Goal: Task Accomplishment & Management: Manage account settings

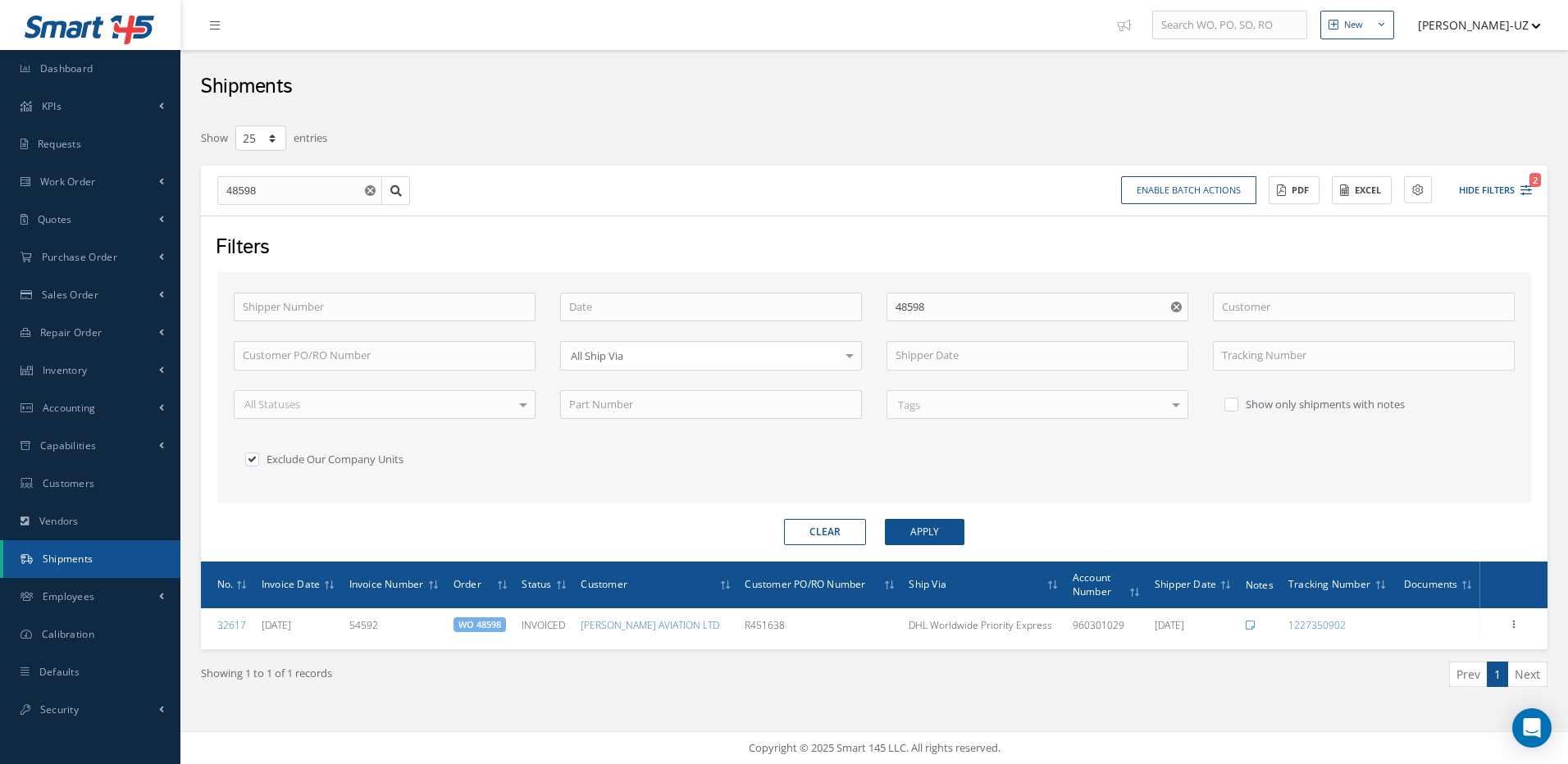
select select "25"
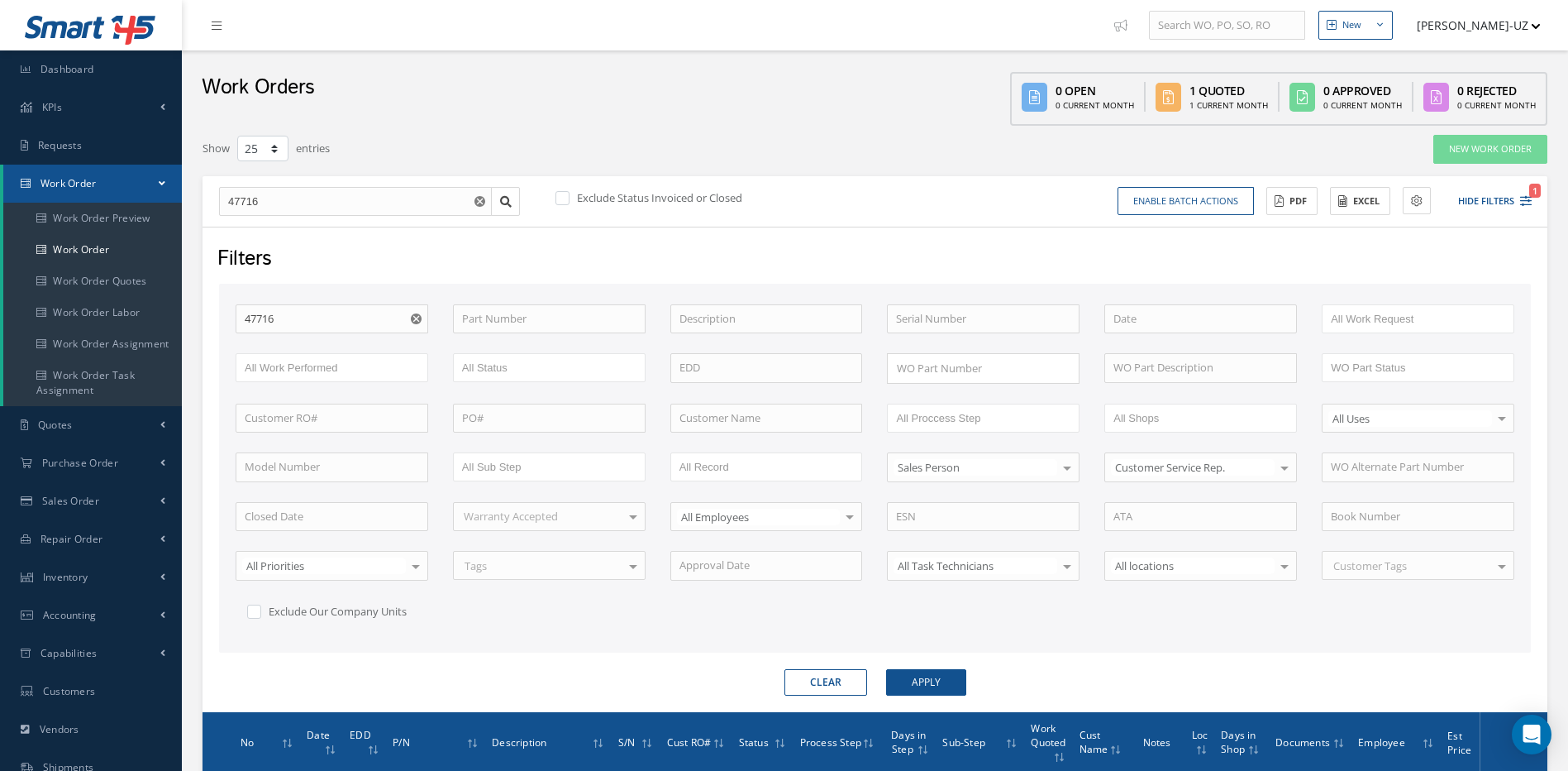
select select "25"
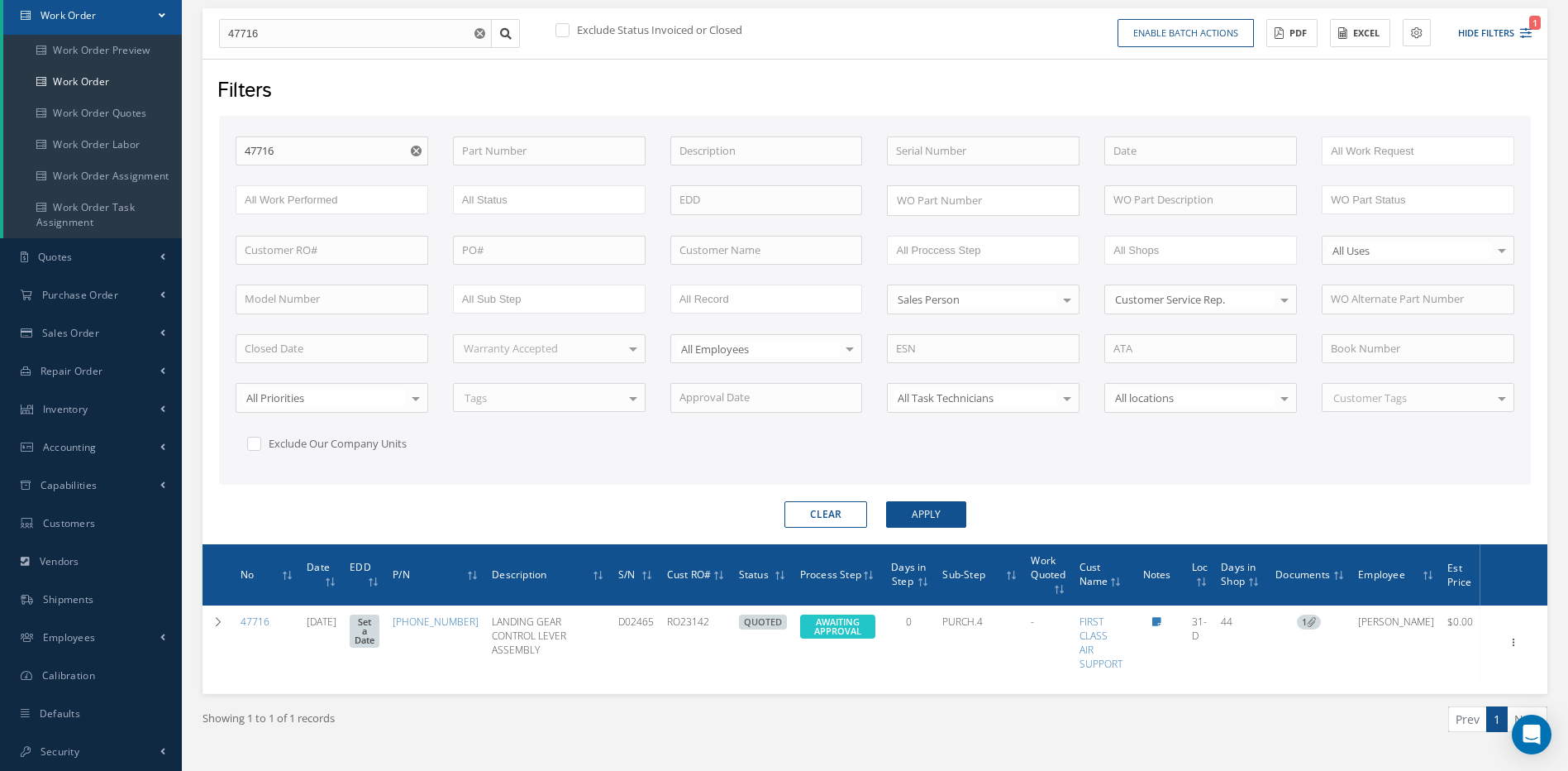
scroll to position [168, 0]
drag, startPoint x: 311, startPoint y: 31, endPoint x: 199, endPoint y: 29, distance: 112.0
click at [199, 29] on div "Show 10 25 50 100 entries New Work Order 47716 Exclude Status Invoiced or Close…" at bounding box center [875, 369] width 1370 height 808
type input "4"
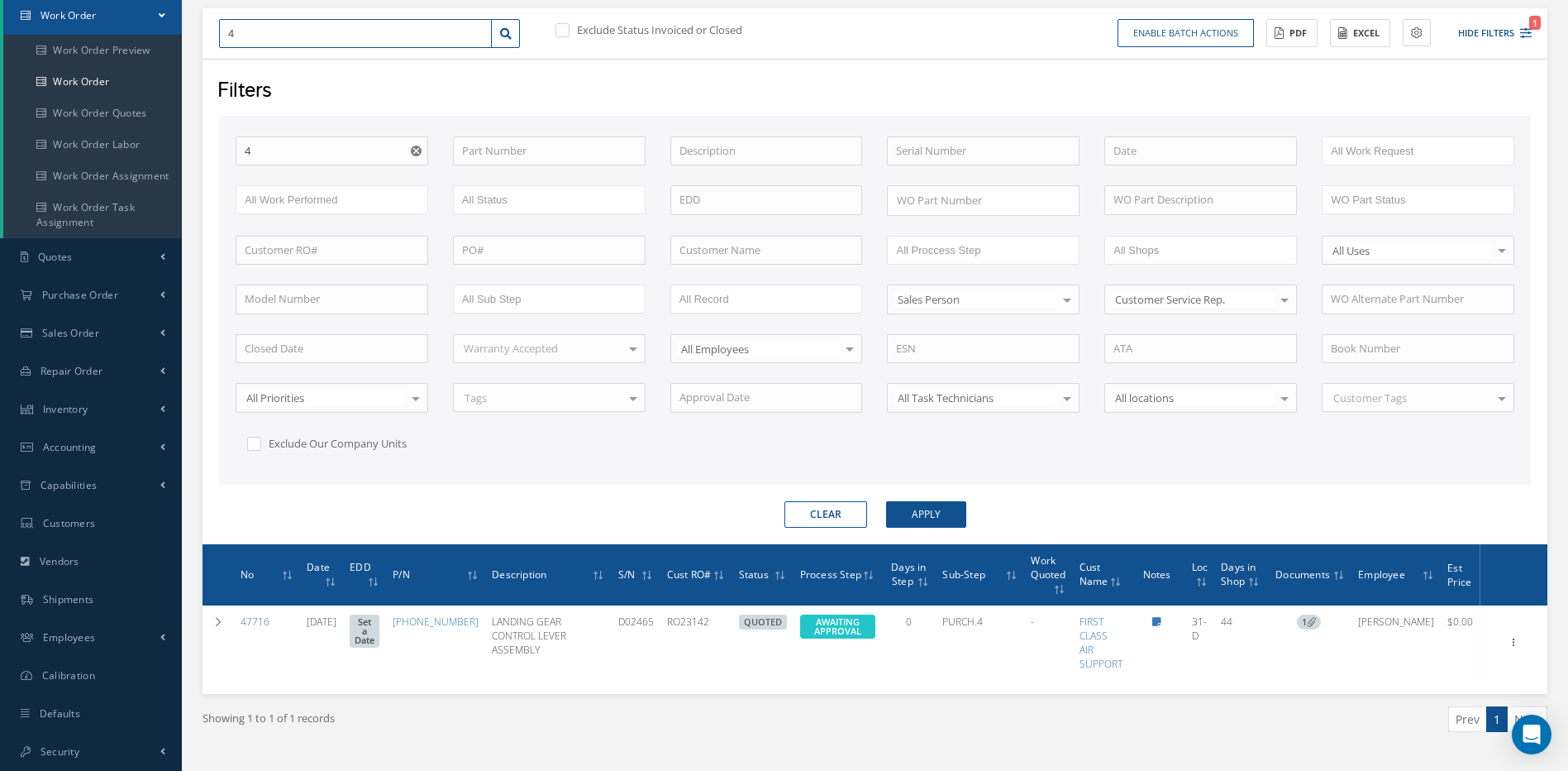
type input "48"
type input "485"
type input "4858"
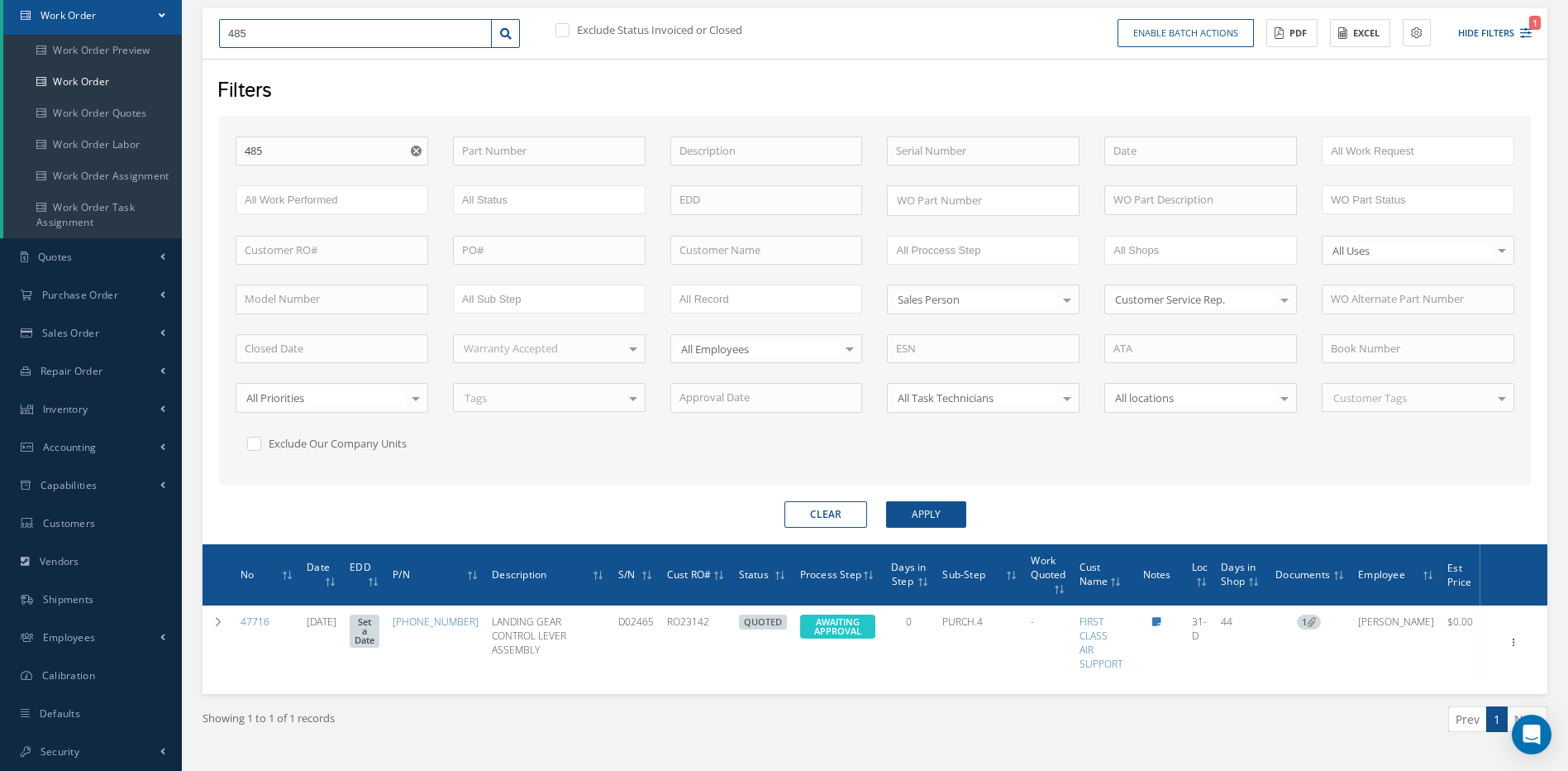
type input "4858"
type input "48580"
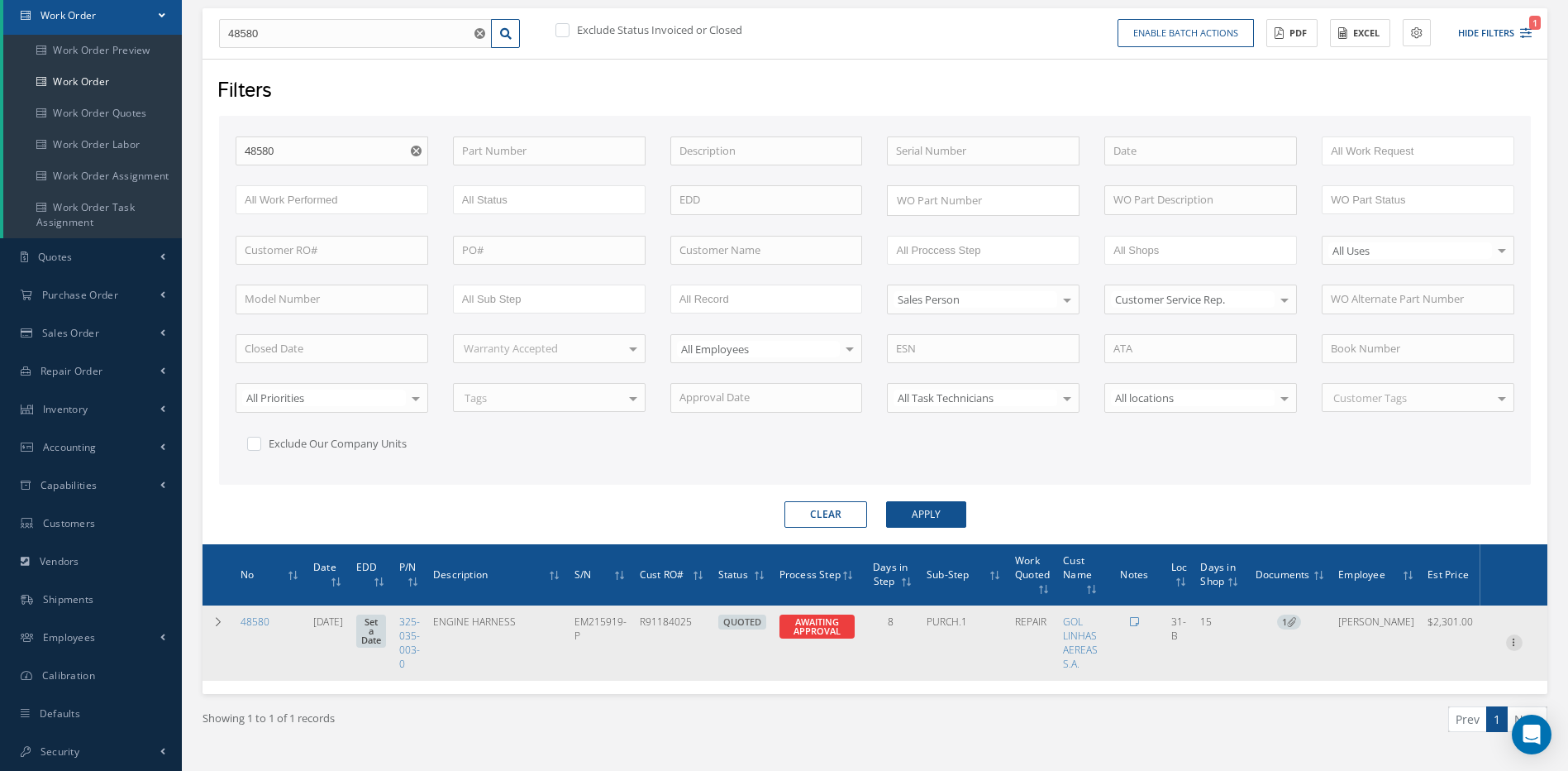
click at [1510, 637] on icon at bounding box center [1514, 641] width 16 height 13
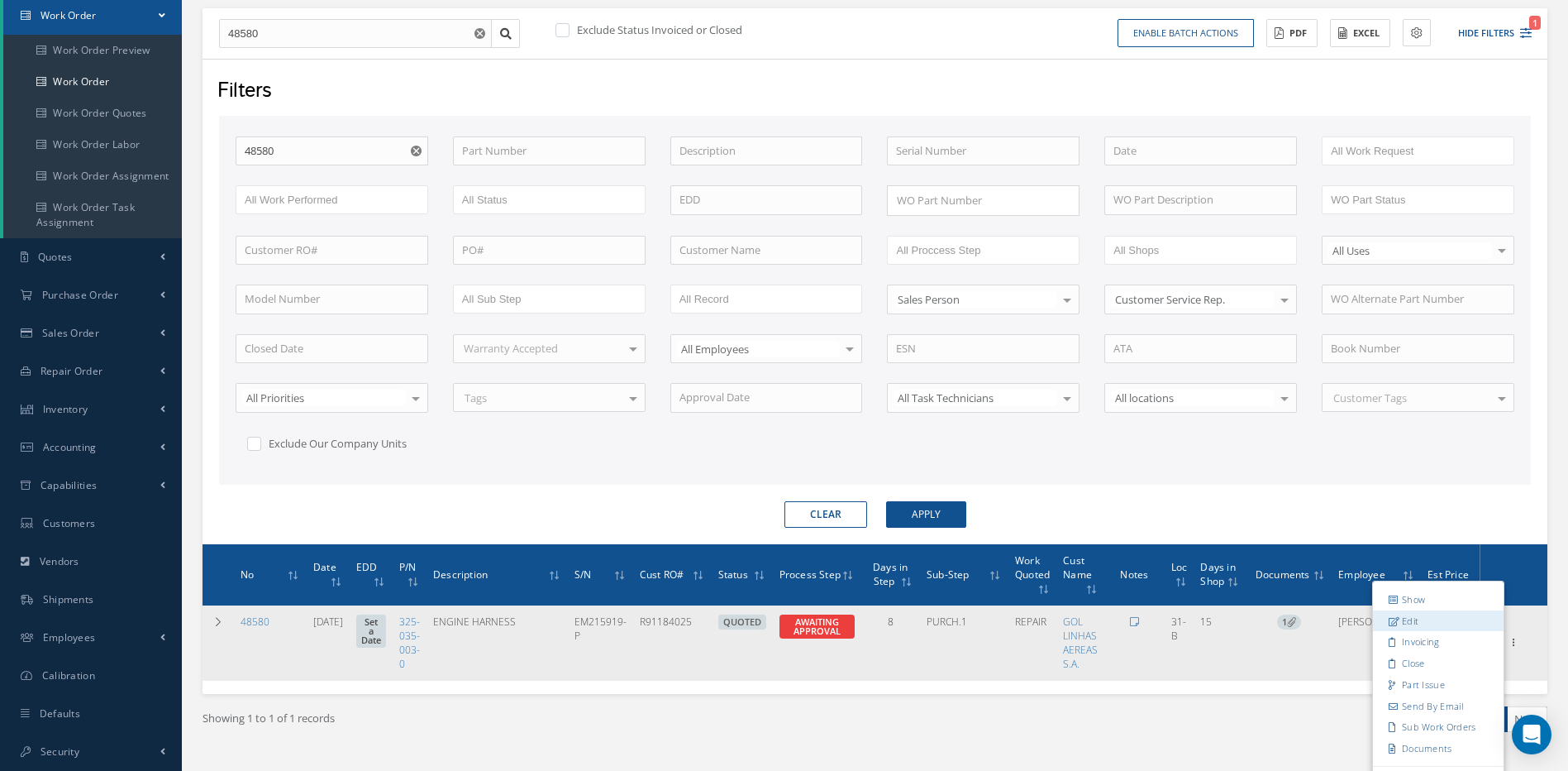
click at [1420, 617] on link "Edit" at bounding box center [1438, 620] width 131 height 22
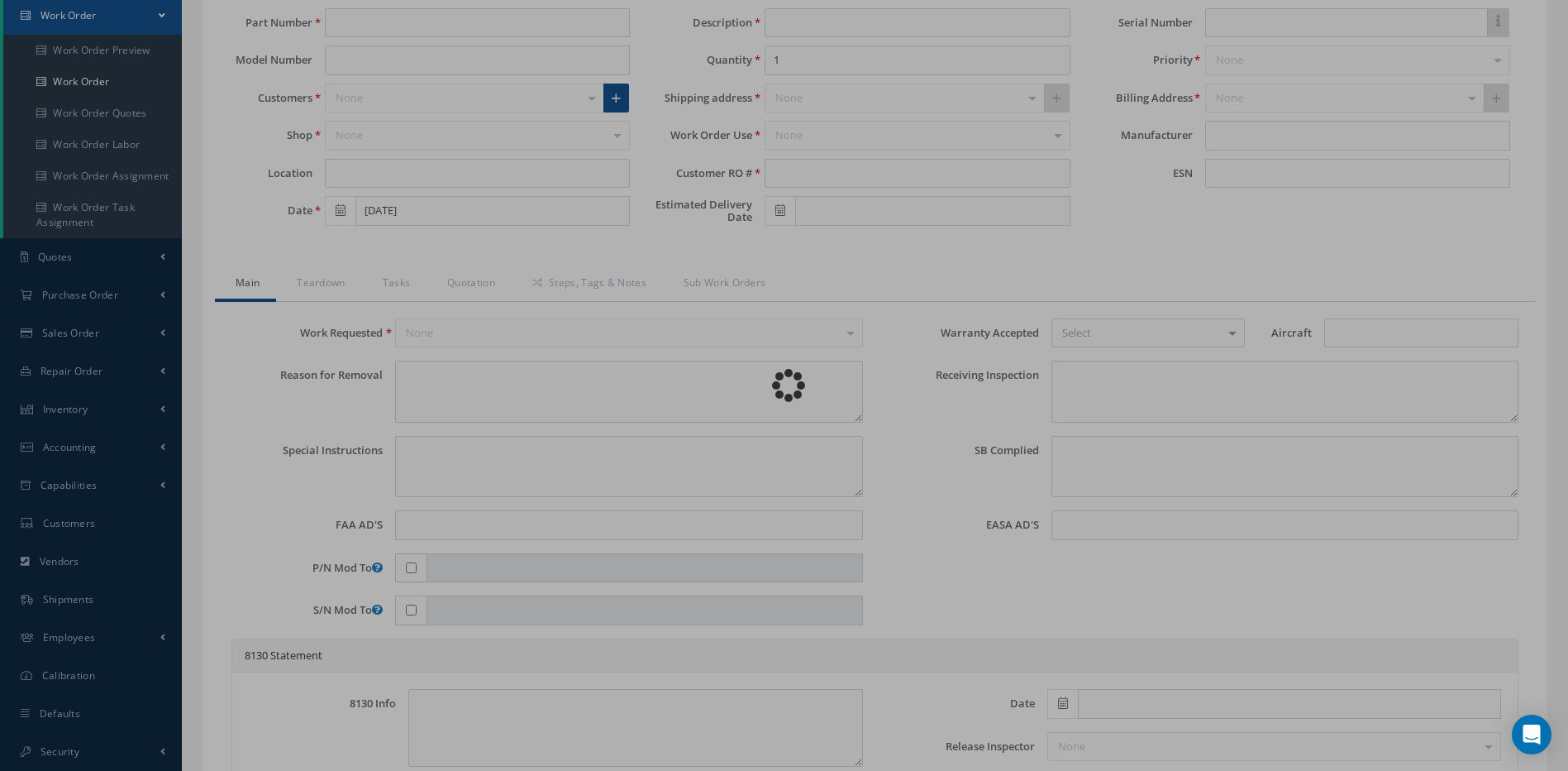
type input "325-035-003-0"
type input "J6"
type input "31-B"
type input "[DATE]"
type input "ENGINE HARNESS"
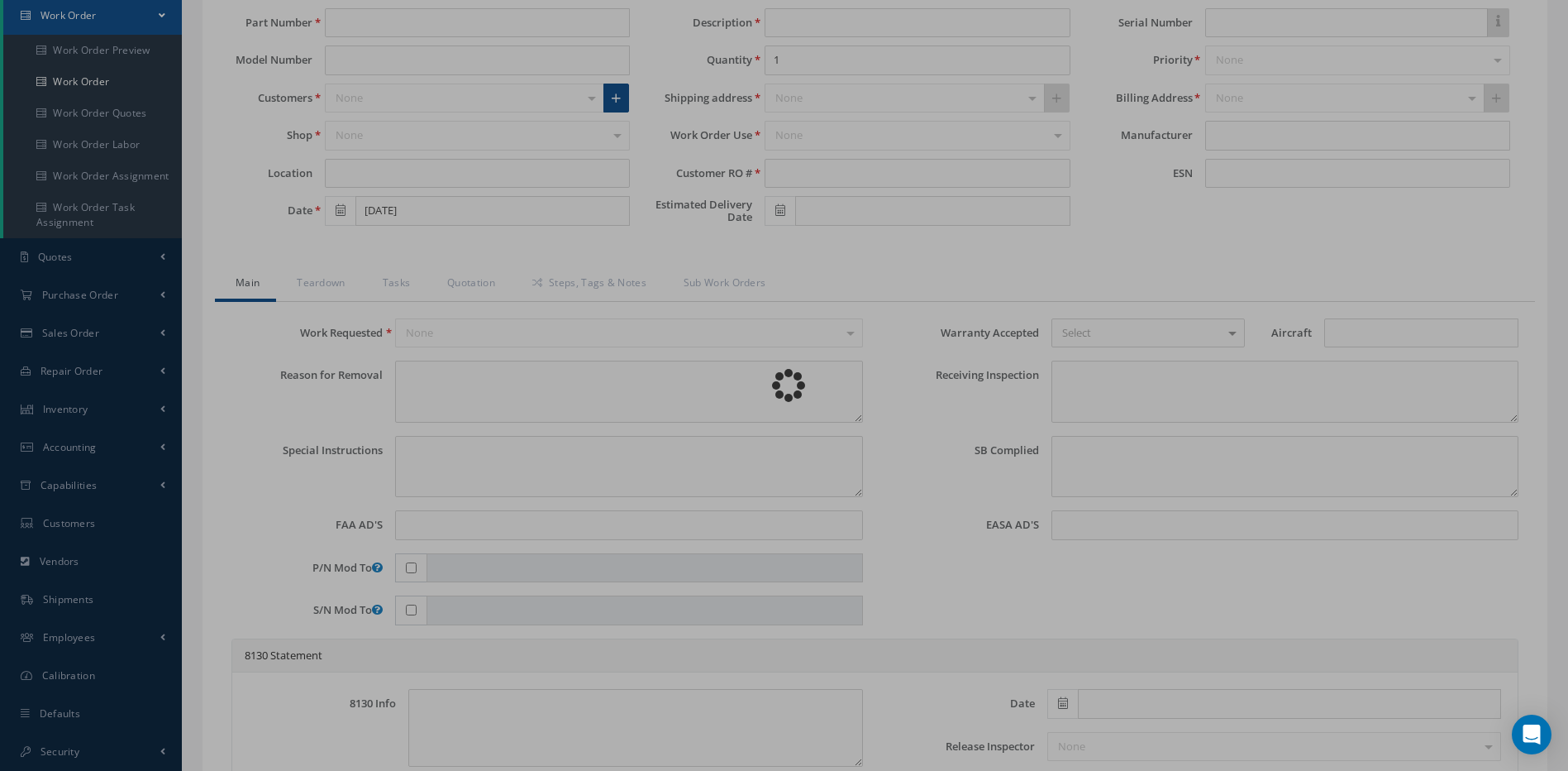
type input "R91184025"
type input "EM215919-P"
type textarea "ENGINE # 2 HARNESS J6 WITH HEAT-SHRINKABLE SLEEVE DAMAGED."
type textarea "PLEASE SEE R.O. FOR DETAILS"
type textarea "NO VISUAL DAMAGE"
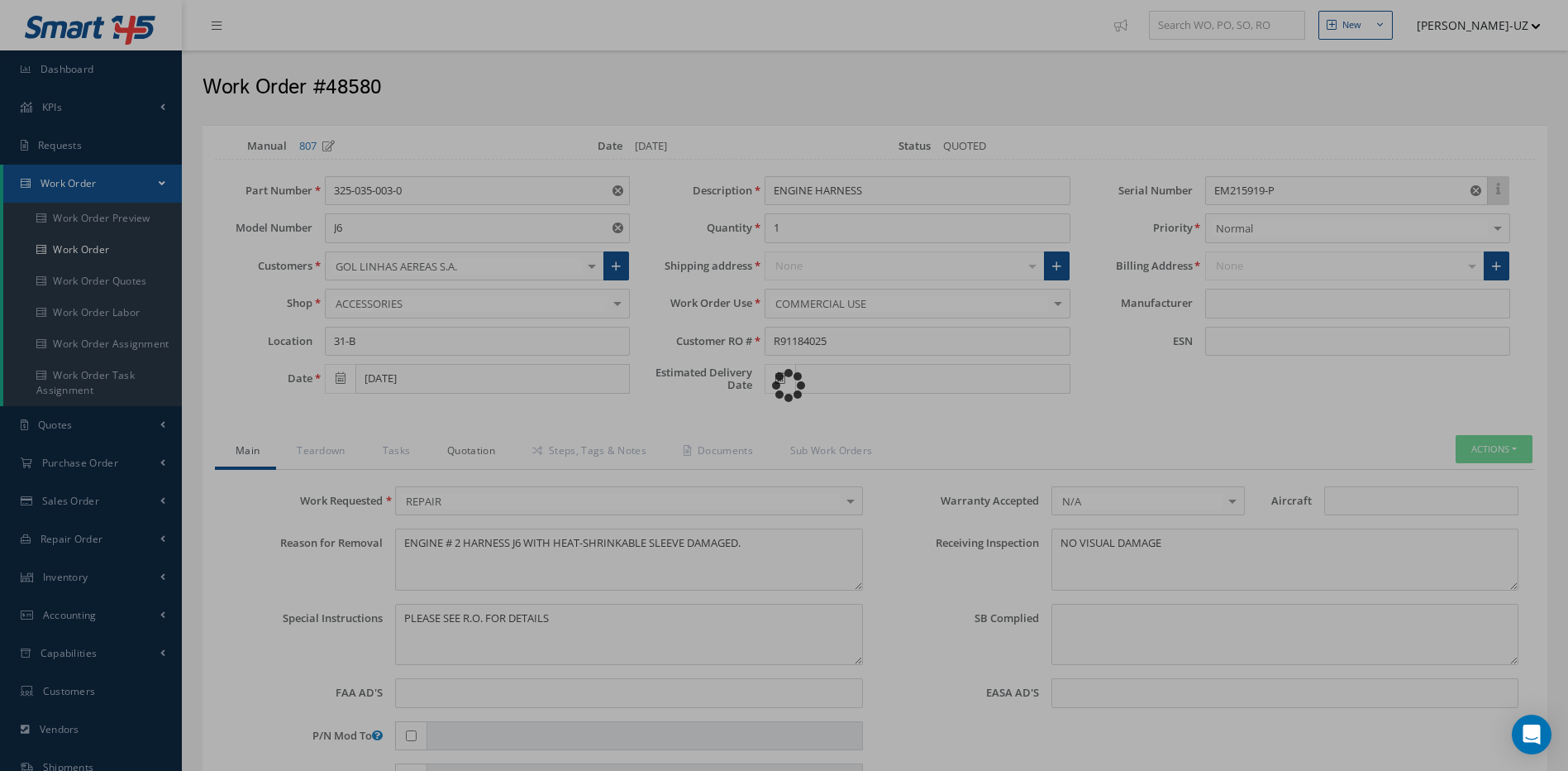
type input "SAFRAN"
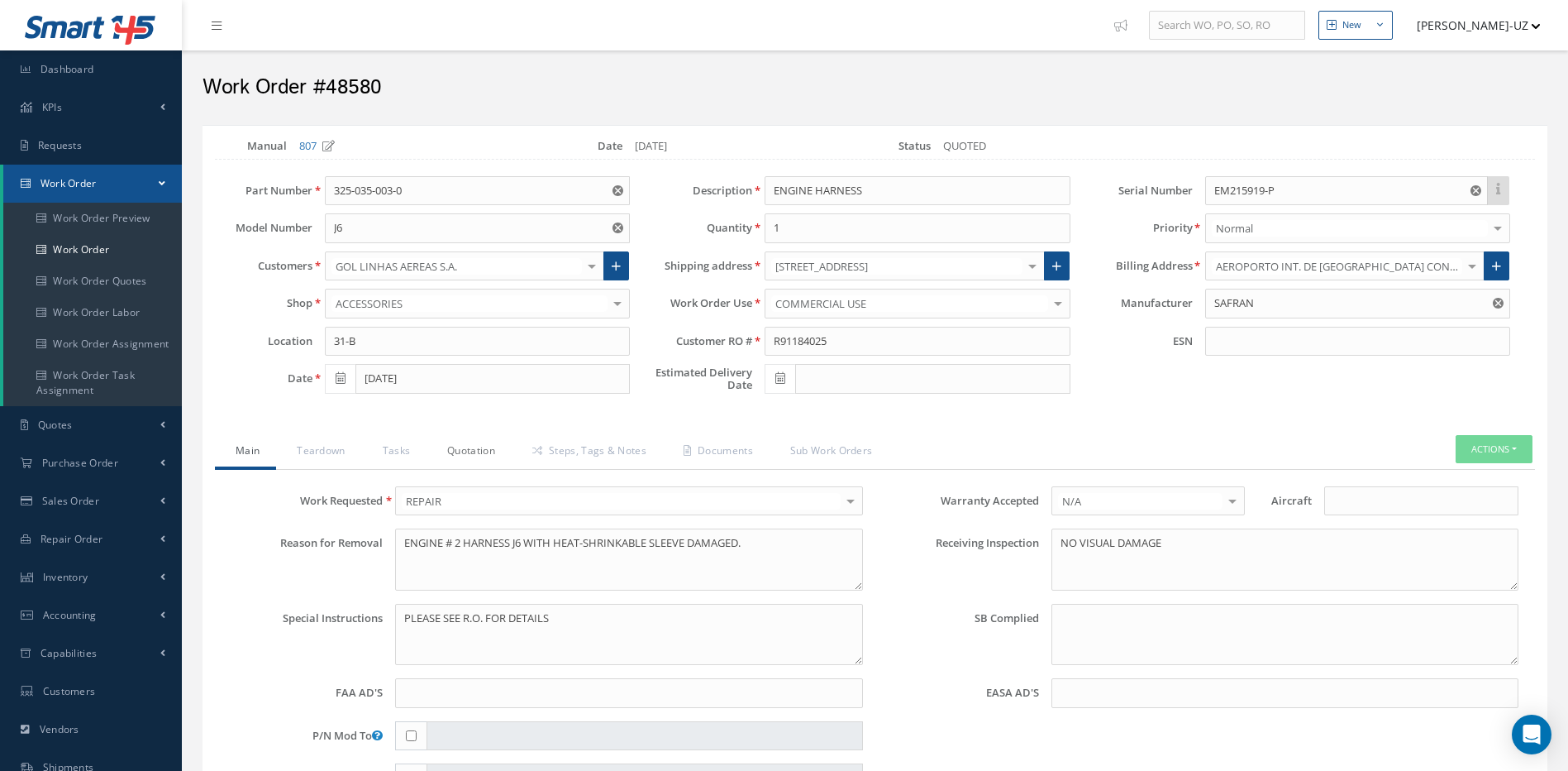
click at [466, 449] on link "Quotation" at bounding box center [470, 452] width 85 height 35
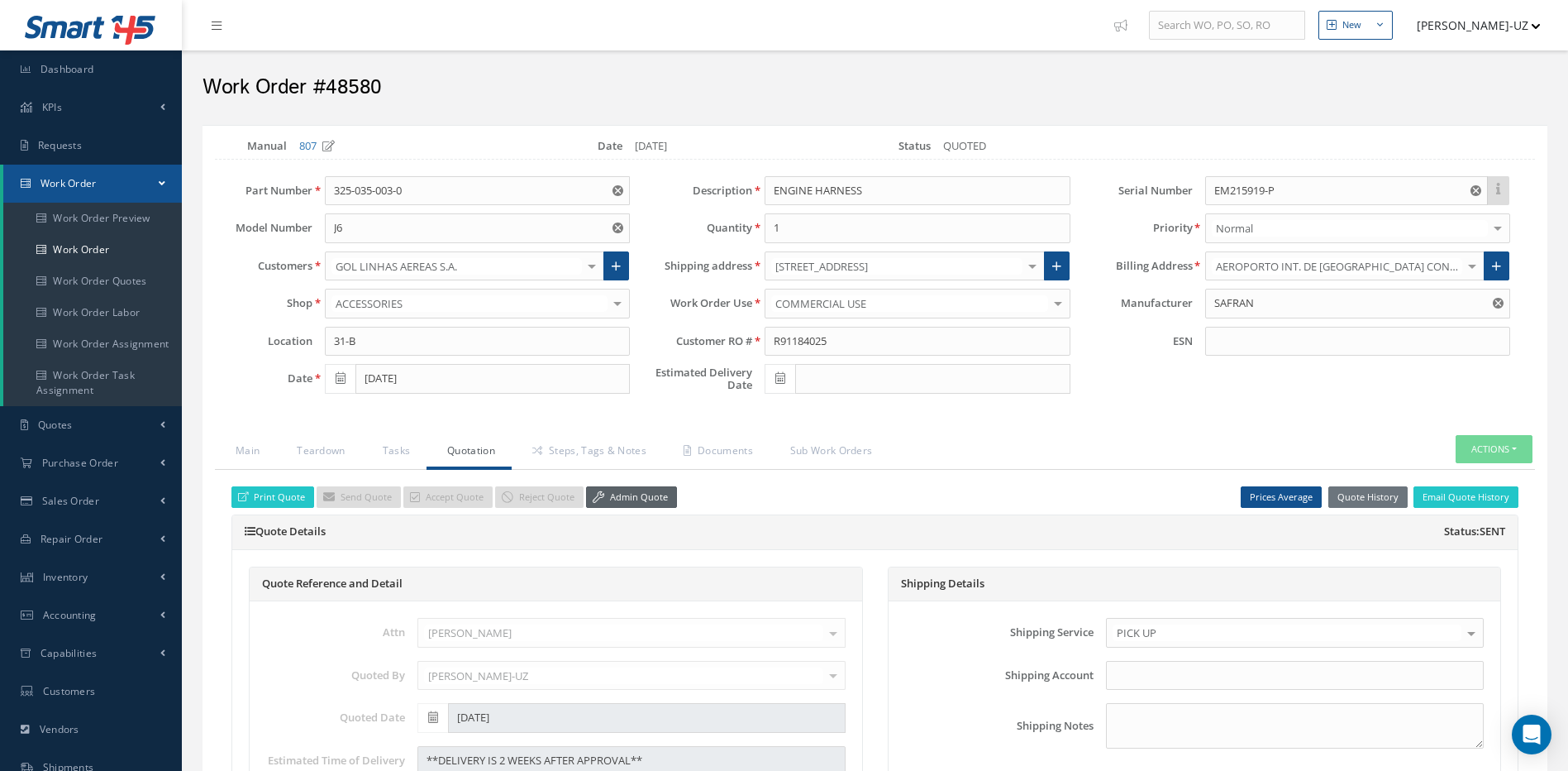
click at [650, 493] on link "Admin Quote" at bounding box center [632, 497] width 91 height 23
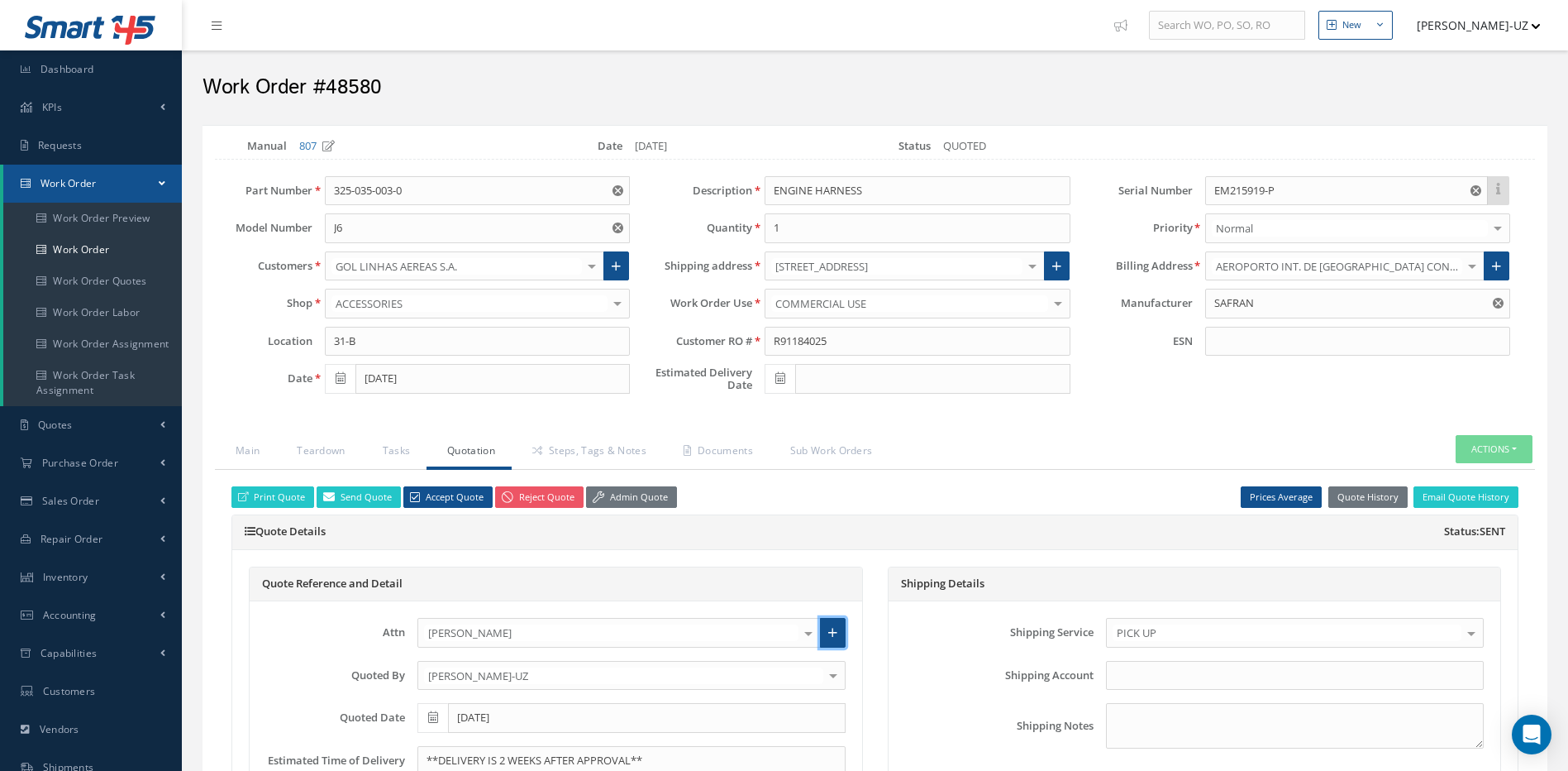
click at [836, 631] on icon at bounding box center [833, 633] width 9 height 11
radio input "true"
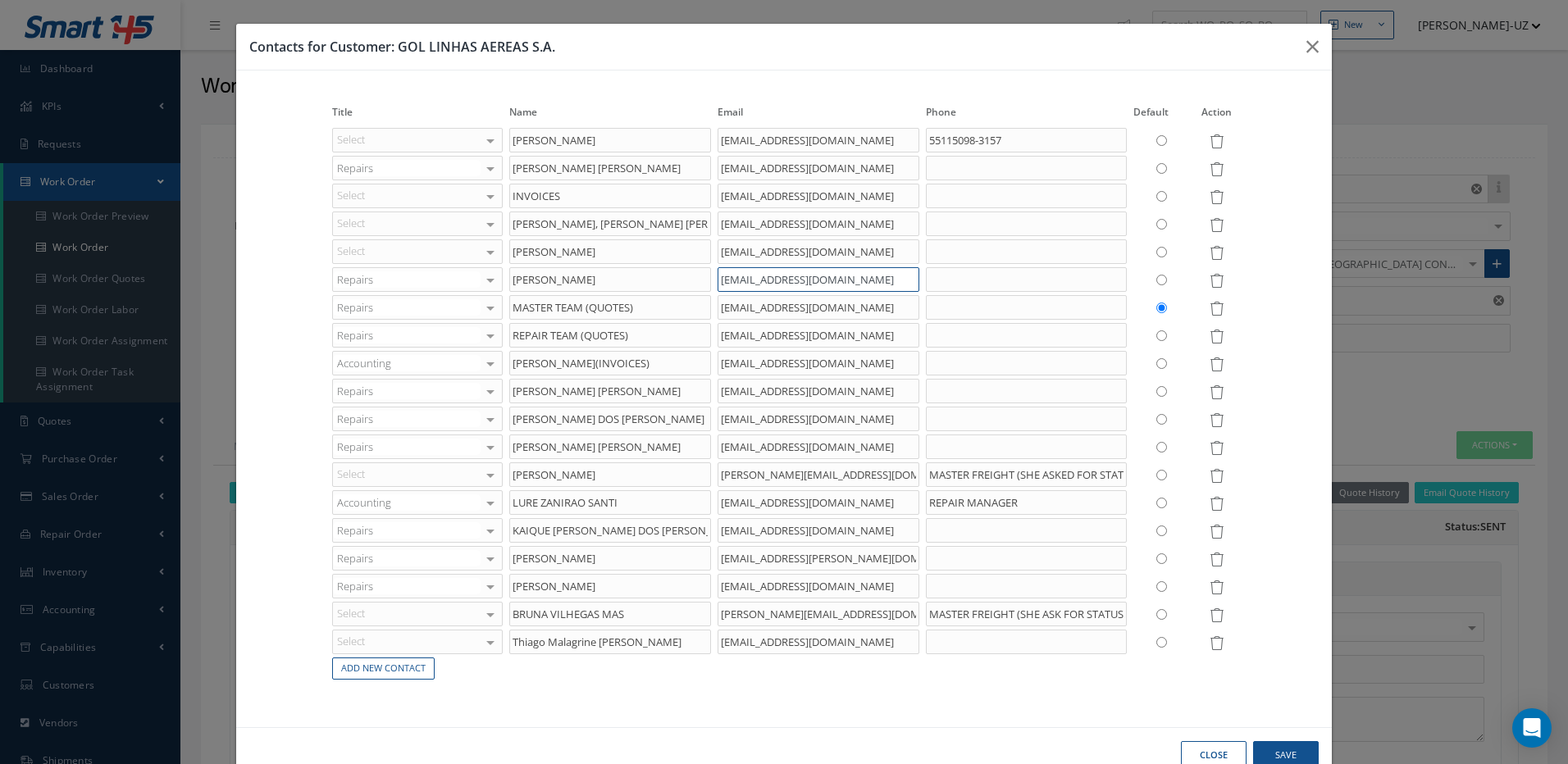
drag, startPoint x: 869, startPoint y: 280, endPoint x: 699, endPoint y: 272, distance: 170.2
click at [699, 280] on tr "Repairs Accounting Customer Service Purchasing Sales Shipping Repairs Inventory…" at bounding box center [783, 280] width 910 height 28
drag, startPoint x: 880, startPoint y: 390, endPoint x: 701, endPoint y: 392, distance: 179.0
click at [701, 392] on tr "Repairs Accounting Customer Service Purchasing Sales Shipping Repairs Inventory…" at bounding box center [783, 391] width 910 height 28
drag, startPoint x: 878, startPoint y: 535, endPoint x: 679, endPoint y: 541, distance: 199.1
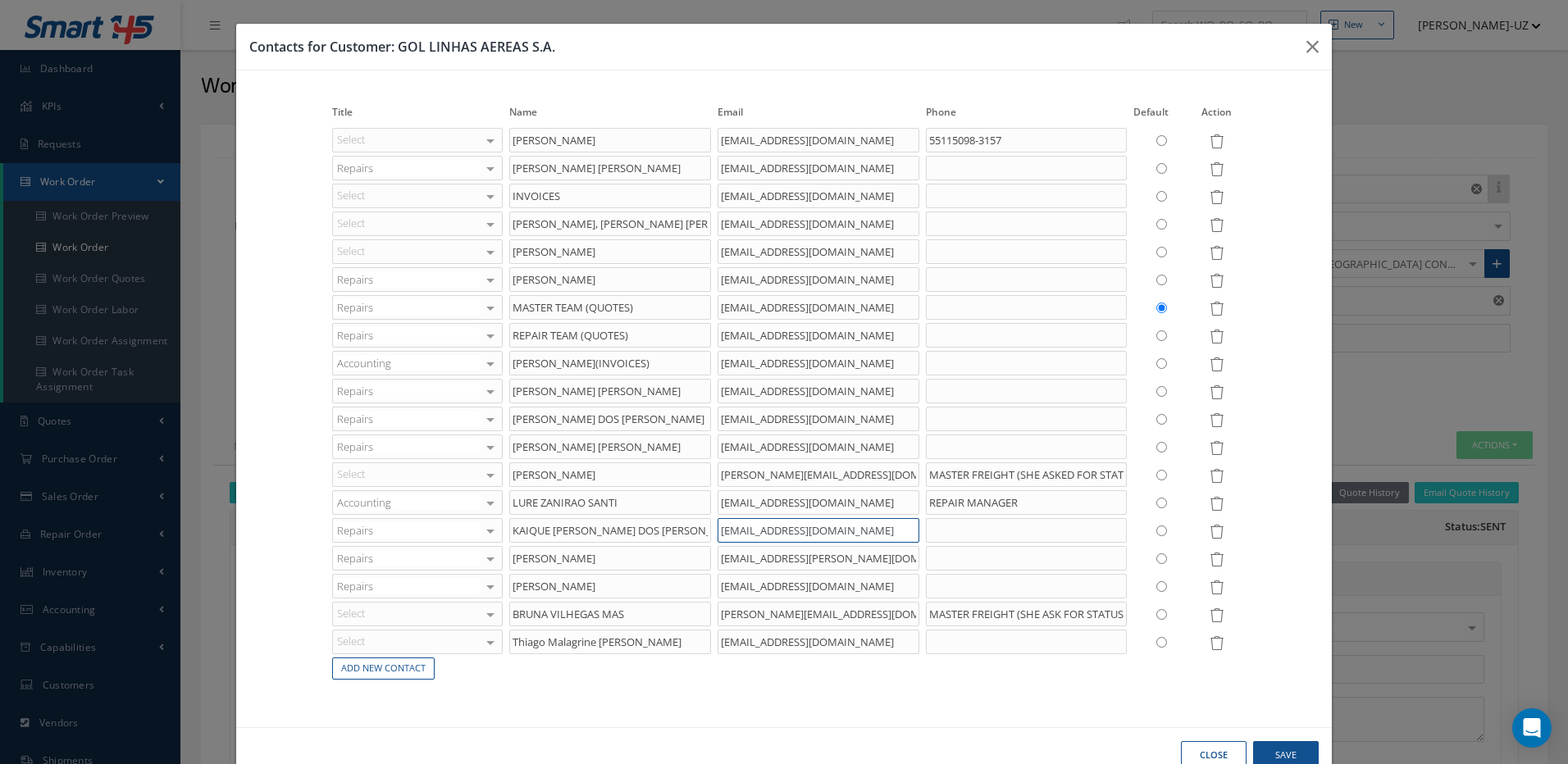
click at [679, 541] on tr "Repairs Accounting Customer Service Purchasing Sales Shipping Repairs Inventory…" at bounding box center [783, 530] width 910 height 28
drag, startPoint x: 779, startPoint y: 584, endPoint x: 671, endPoint y: 580, distance: 108.1
click at [671, 580] on tr "Repairs Accounting Customer Service Purchasing Sales Shipping Repairs Inventory…" at bounding box center [783, 587] width 910 height 28
drag, startPoint x: 885, startPoint y: 643, endPoint x: 661, endPoint y: 646, distance: 224.0
click at [661, 646] on tr "Select Accounting Customer Service Purchasing Sales Shipping Repairs Inventory …" at bounding box center [783, 642] width 910 height 28
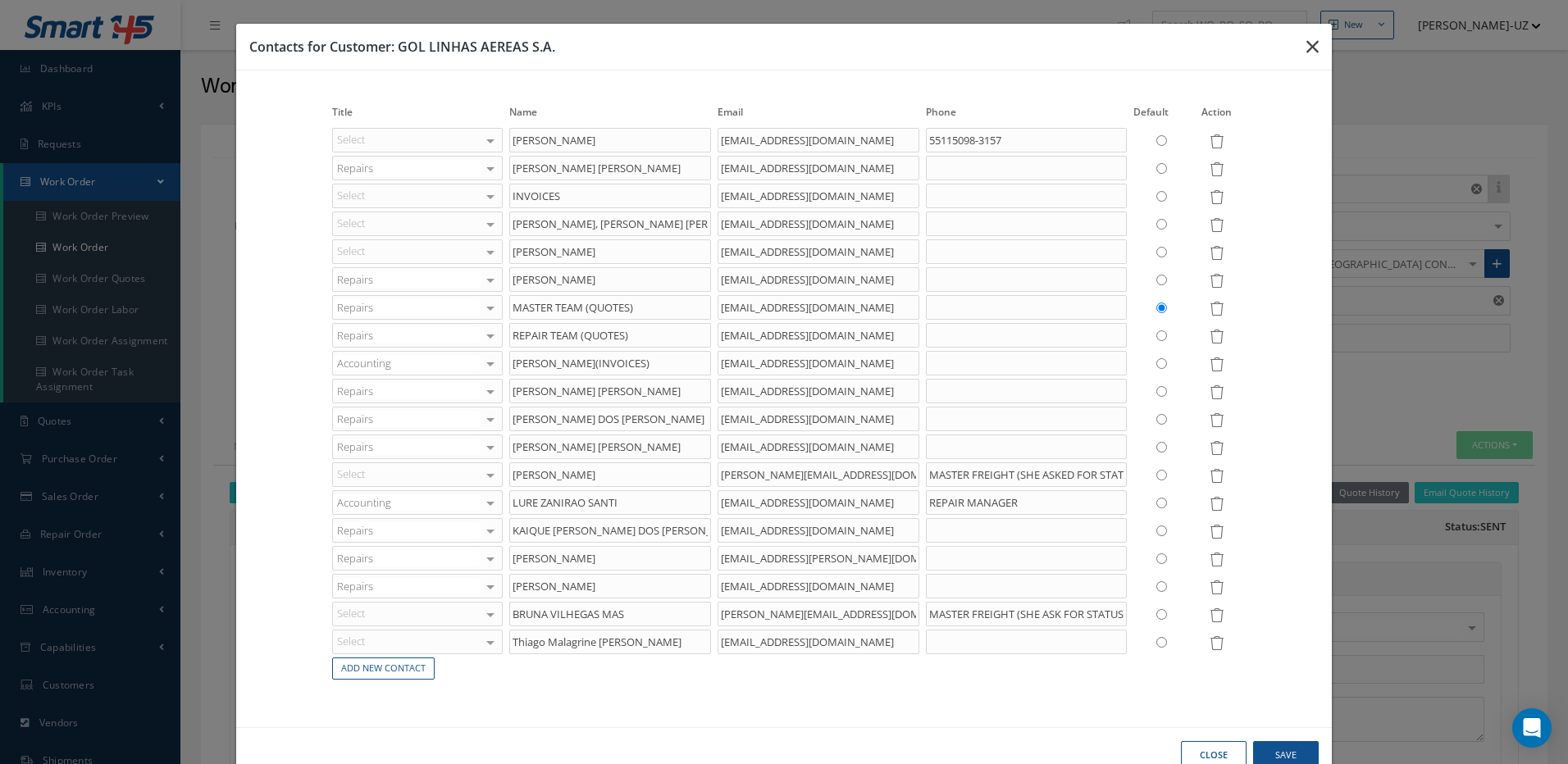
click at [1311, 46] on button "button" at bounding box center [1312, 46] width 38 height 46
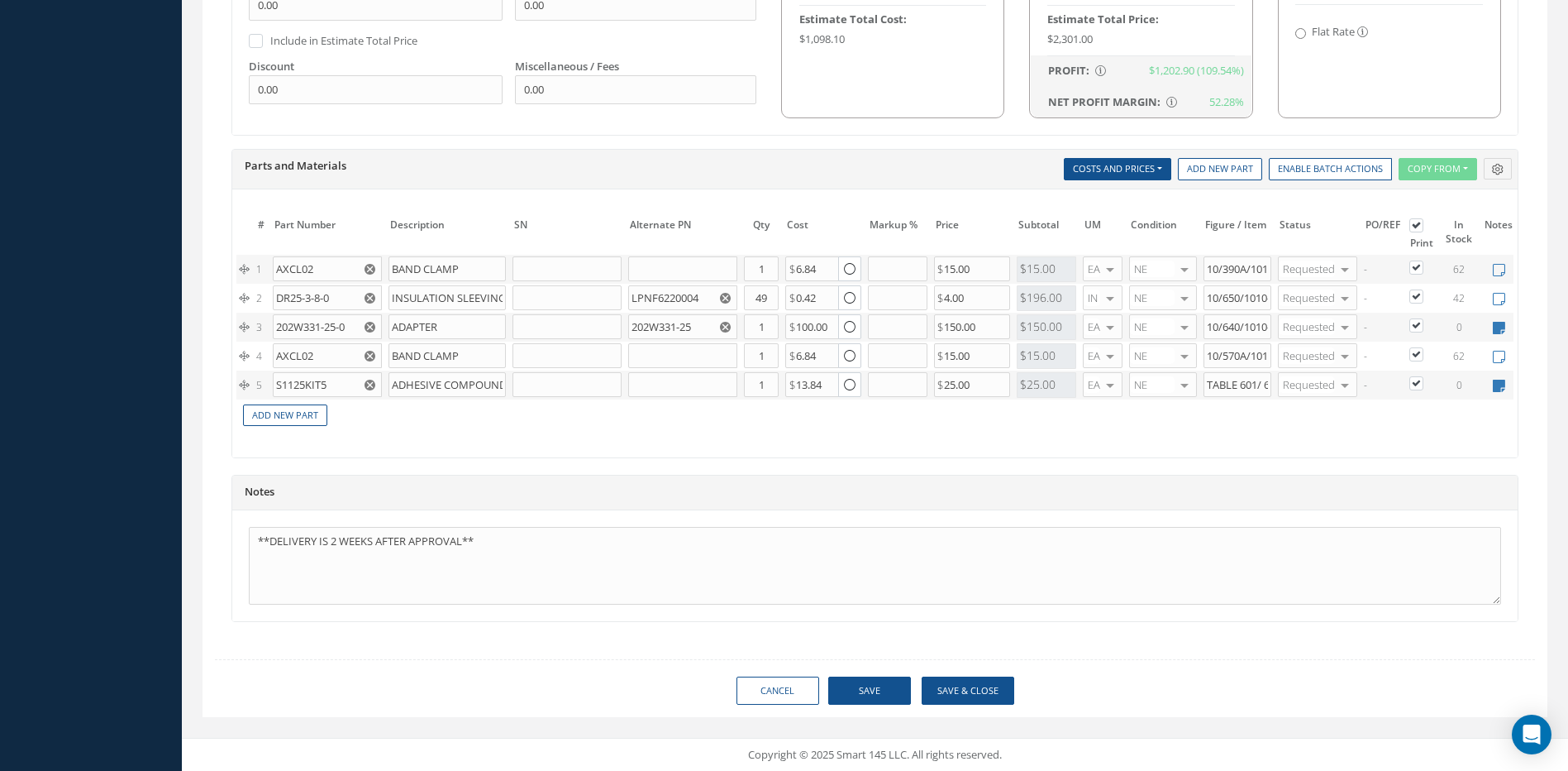
scroll to position [1100, 0]
click at [988, 689] on button "Save & Close" at bounding box center [969, 690] width 93 height 29
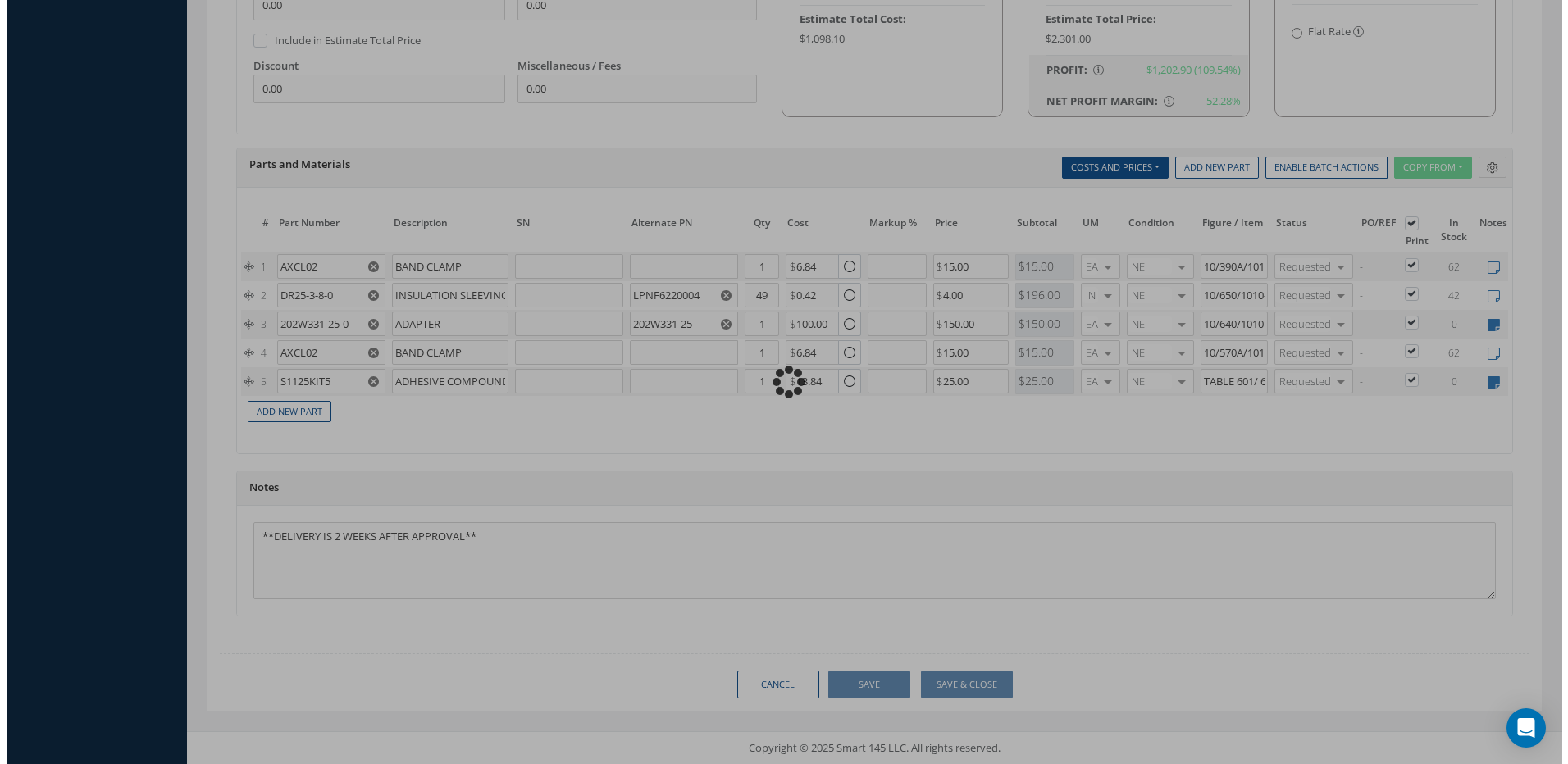
scroll to position [1117, 0]
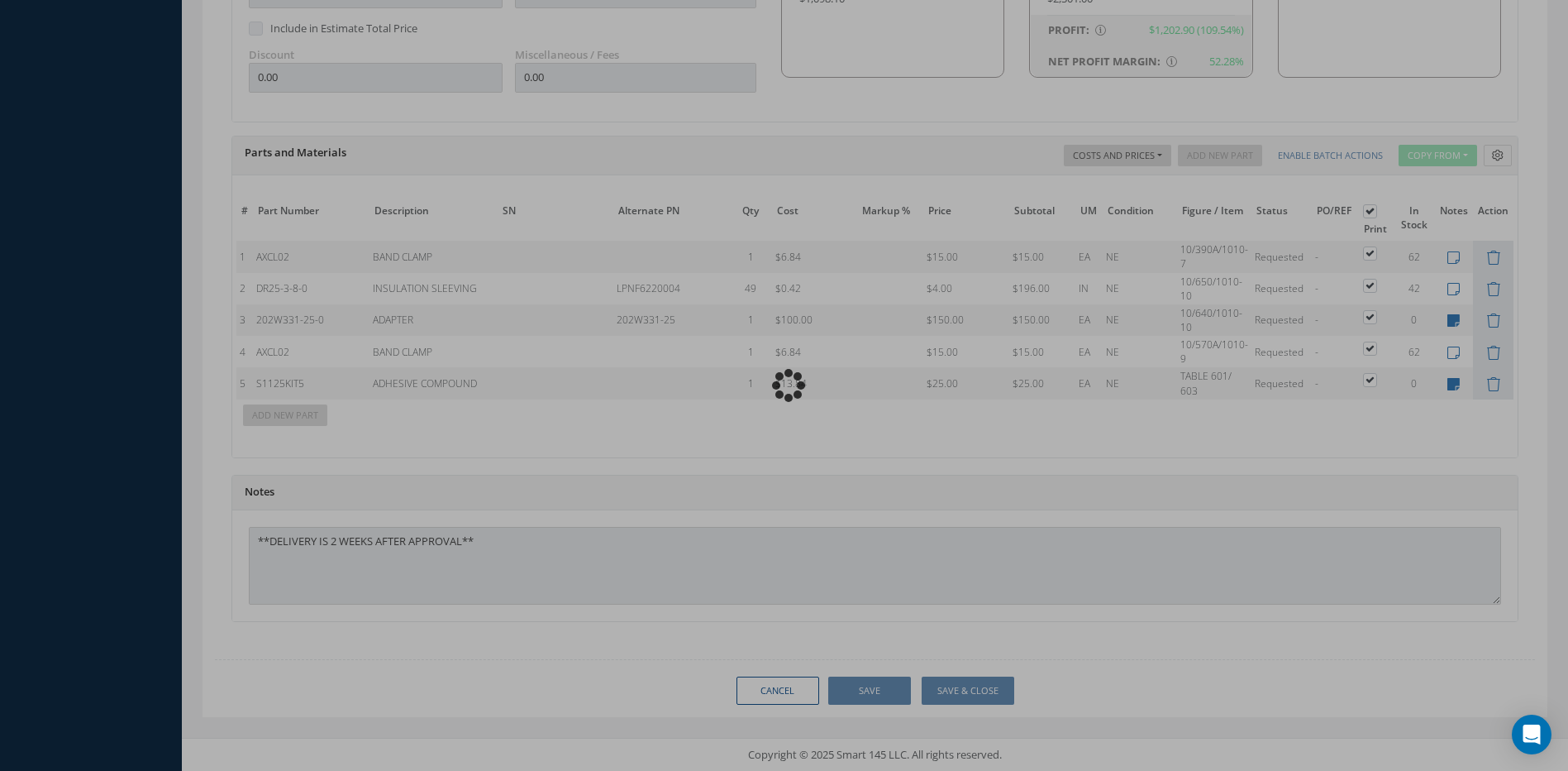
type input "SAFRAN"
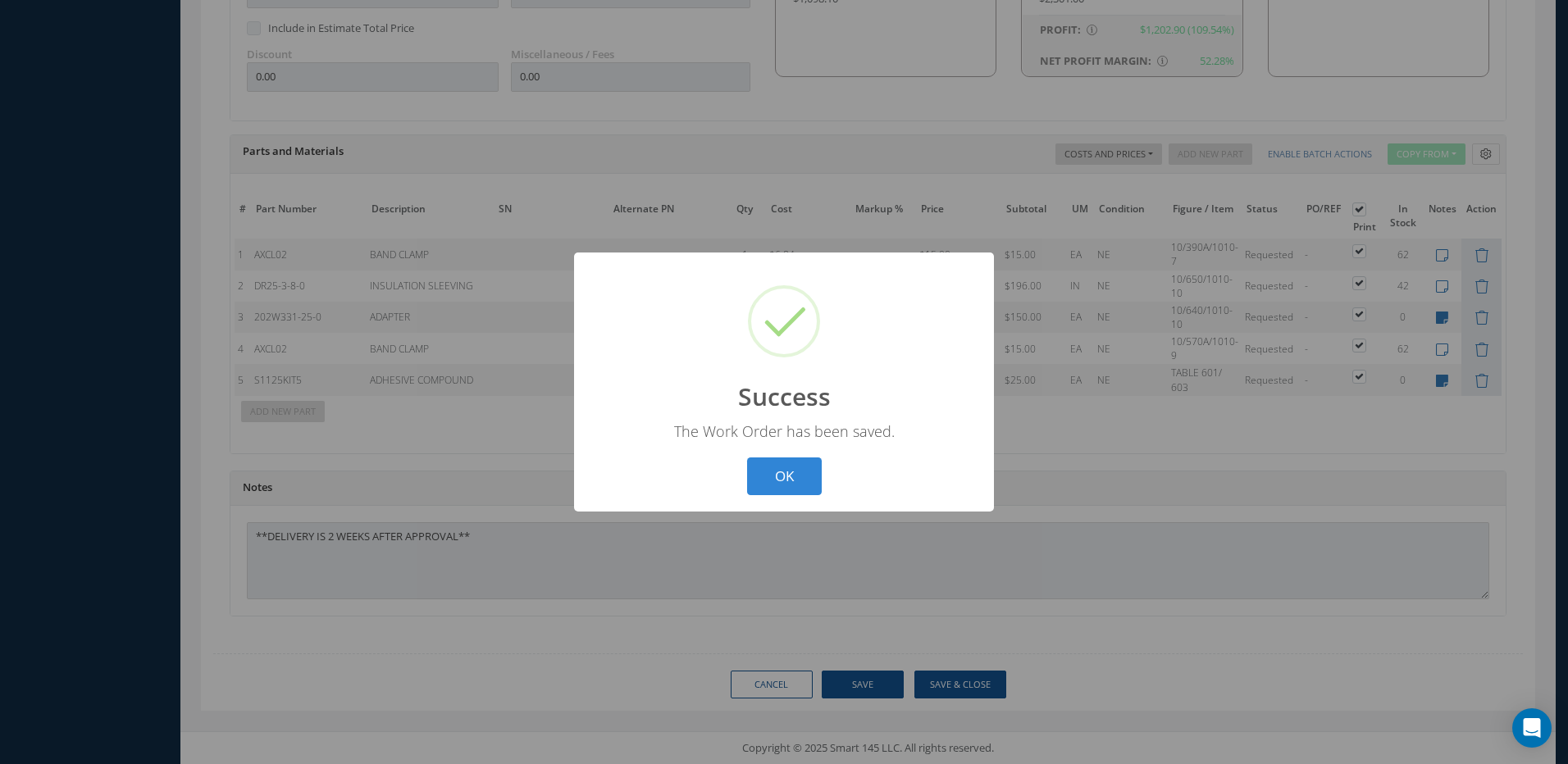
drag, startPoint x: 794, startPoint y: 474, endPoint x: 389, endPoint y: 72, distance: 570.6
click at [793, 475] on button "OK" at bounding box center [783, 476] width 74 height 38
select select "25"
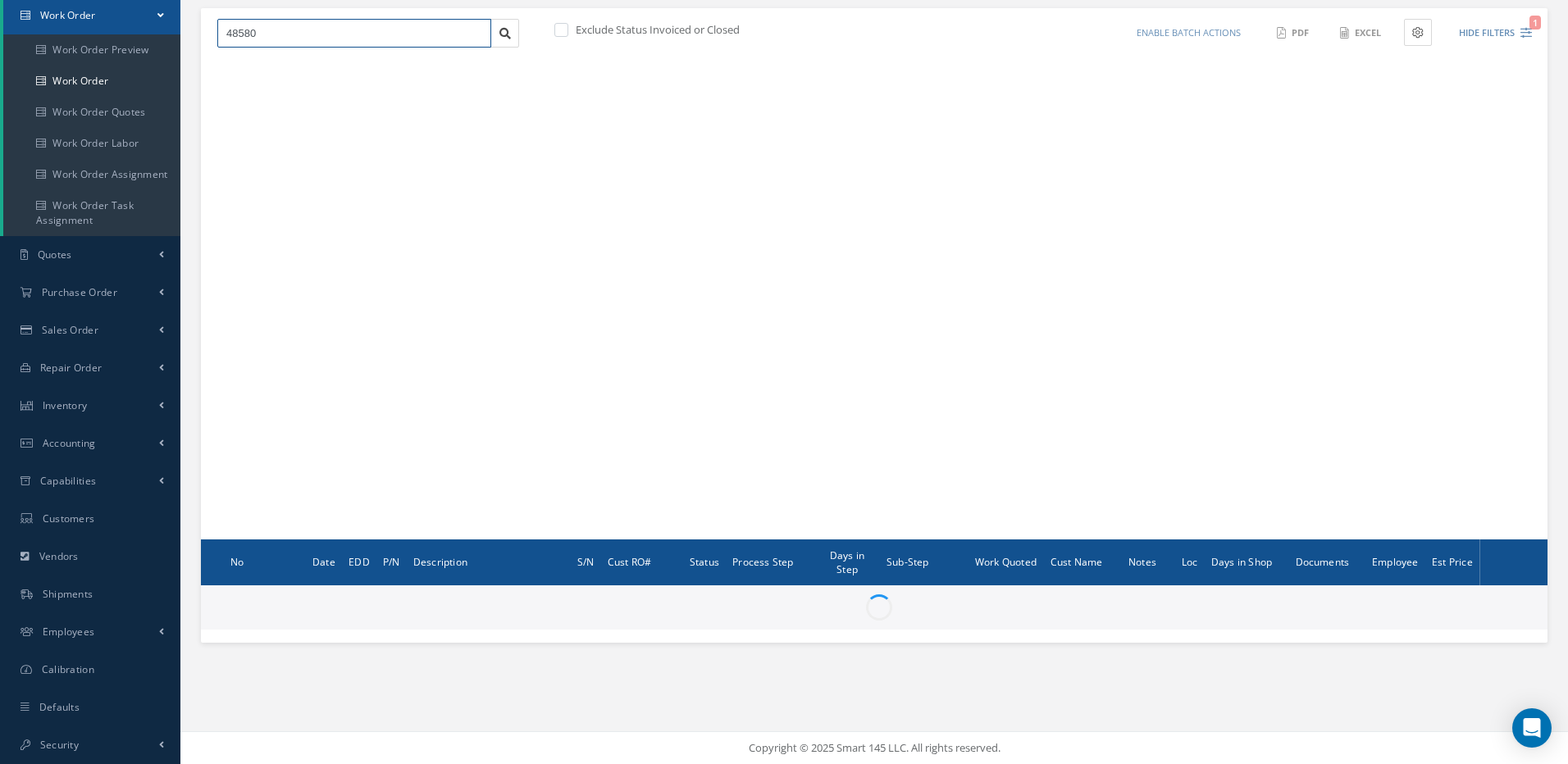
type input "All Work Request"
type input "All Work Performed"
type input "All Status"
type input "WO Part Status"
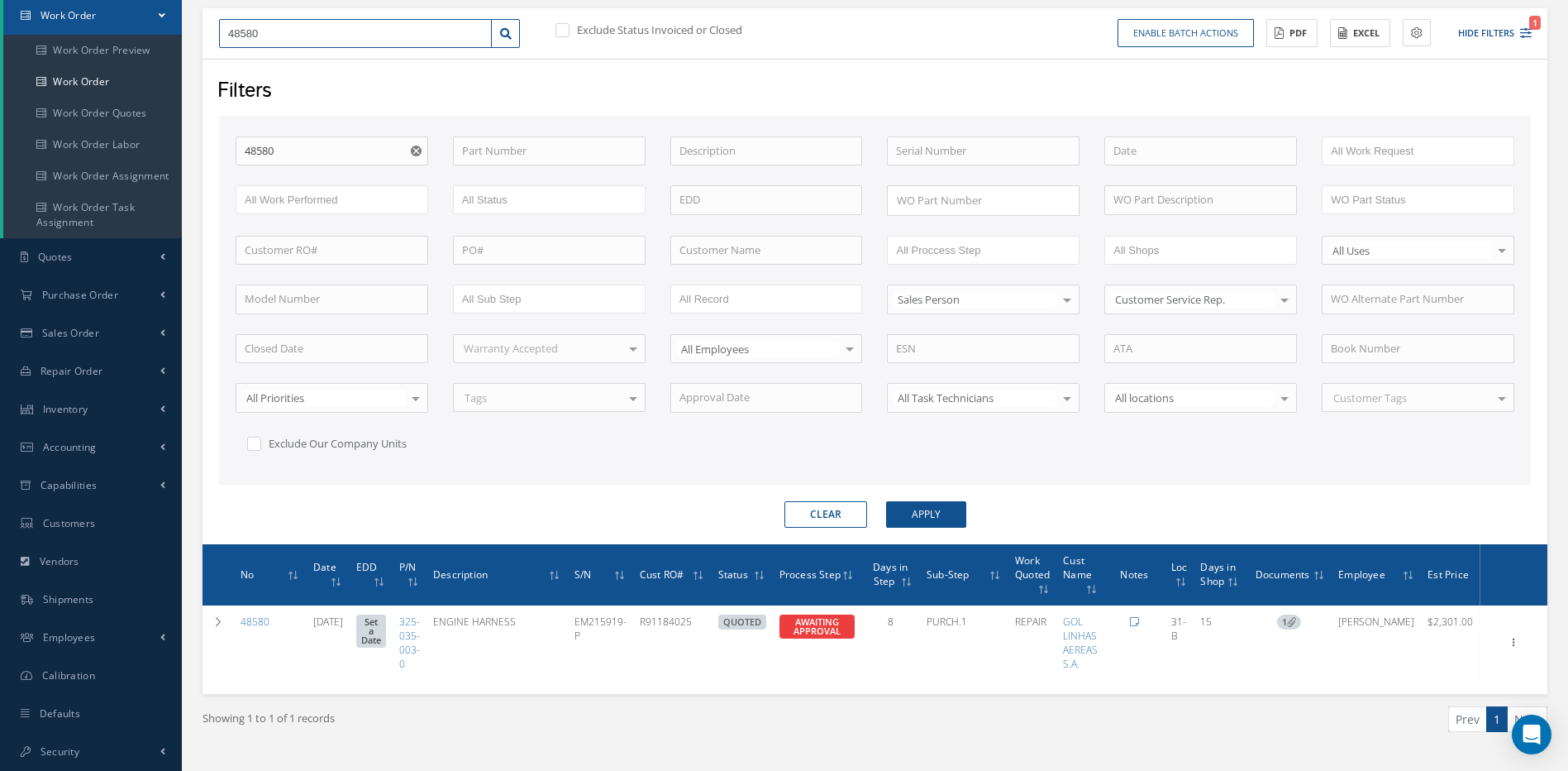
drag, startPoint x: 285, startPoint y: 24, endPoint x: 180, endPoint y: 10, distance: 105.9
click at [195, 15] on div "Show 10 25 50 100 entries New Work Order 48580 Exclude Status Invoiced or Close…" at bounding box center [875, 369] width 1370 height 808
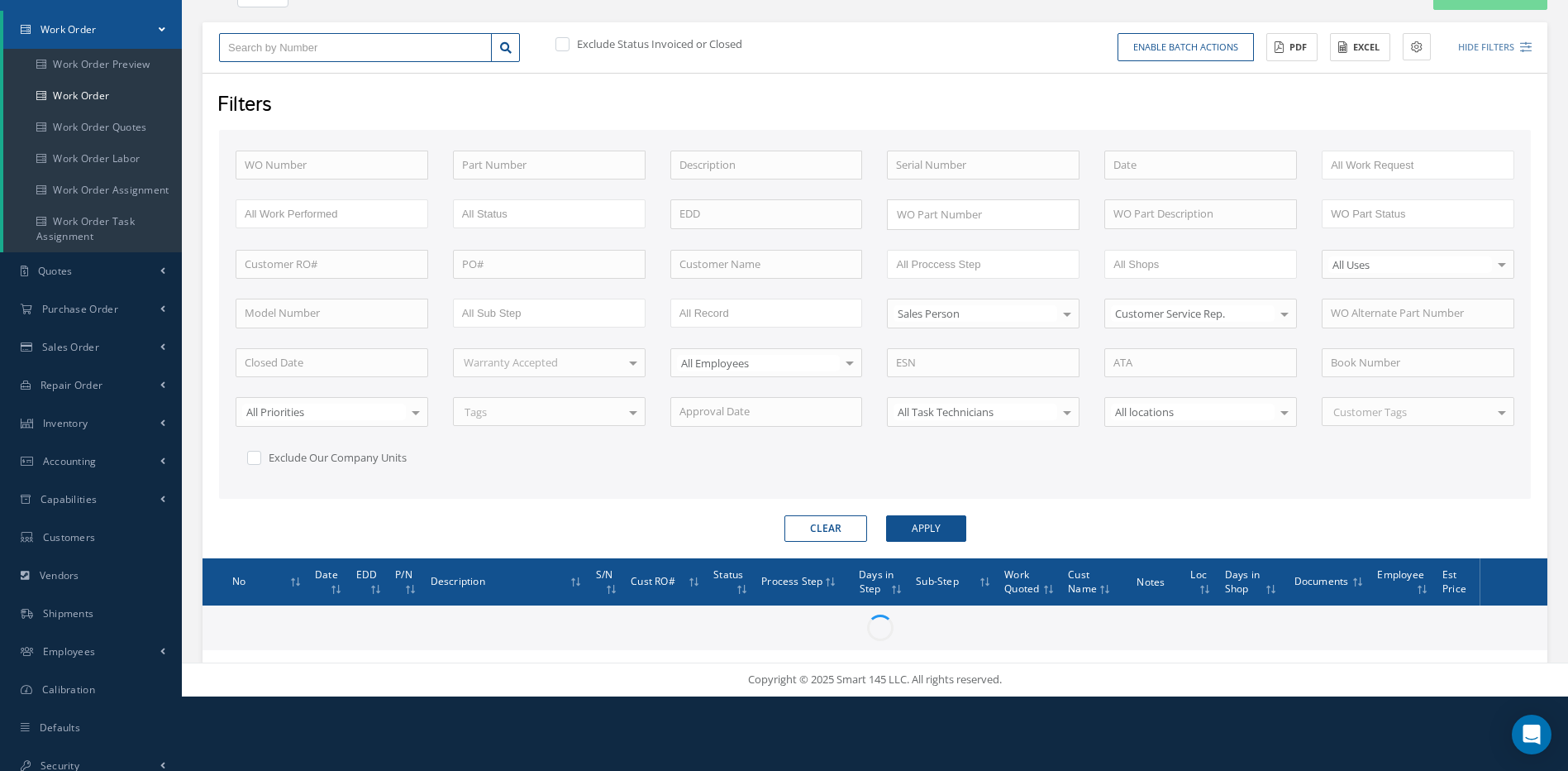
type input "4"
type input "48"
type input "488"
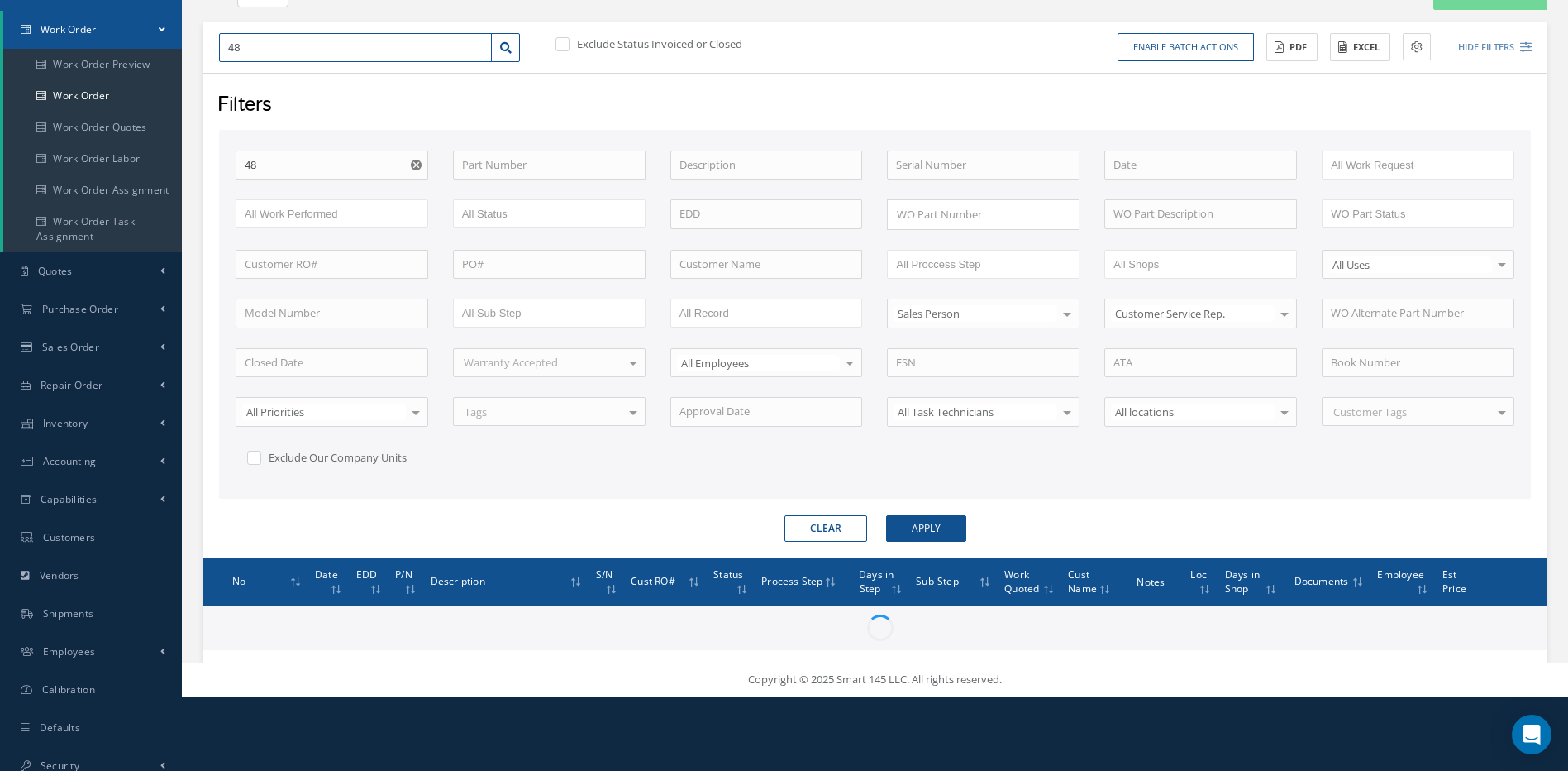
type input "488"
type input "4882"
type input "48825"
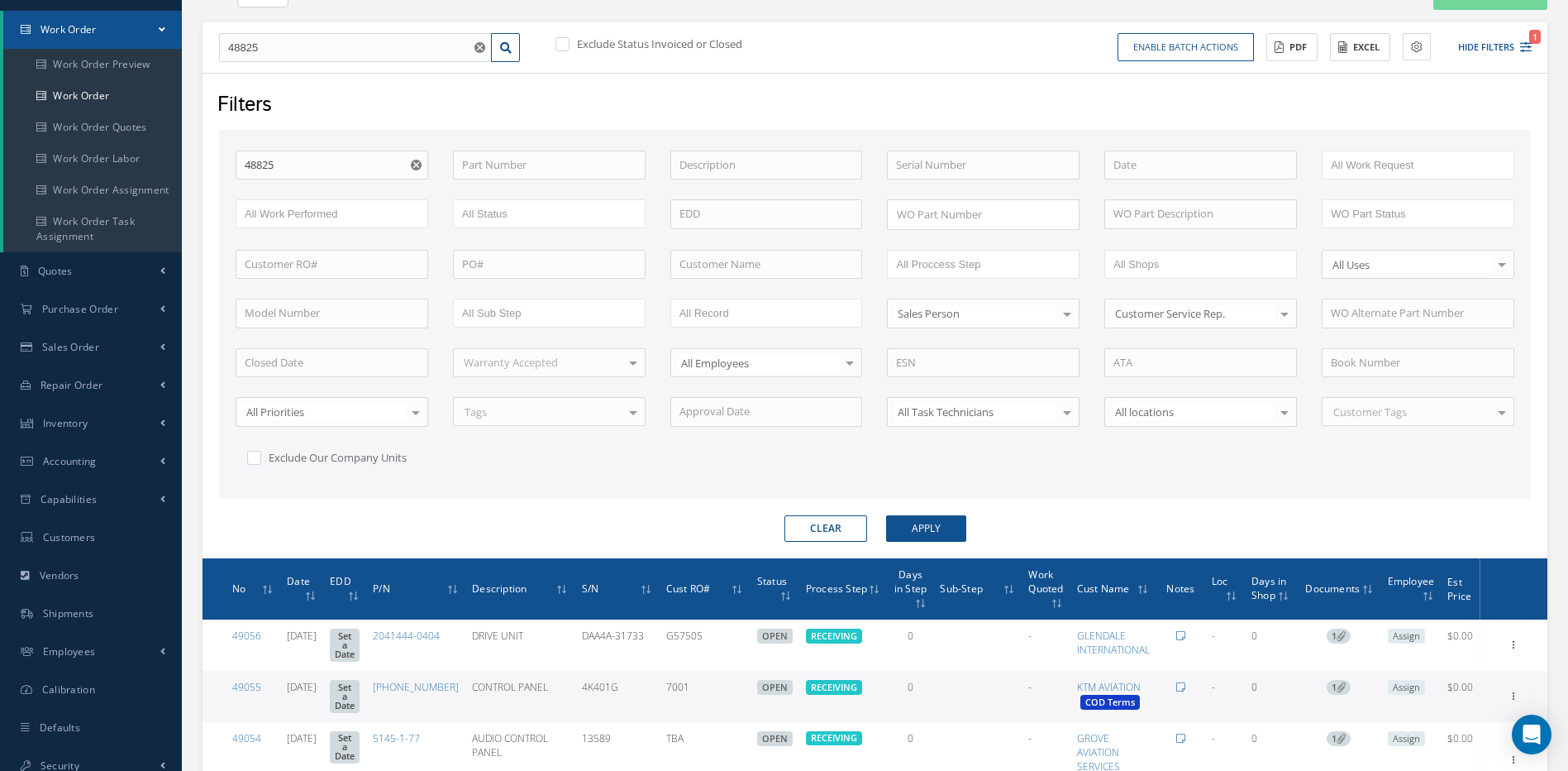
click at [923, 527] on button "Apply" at bounding box center [926, 529] width 80 height 27
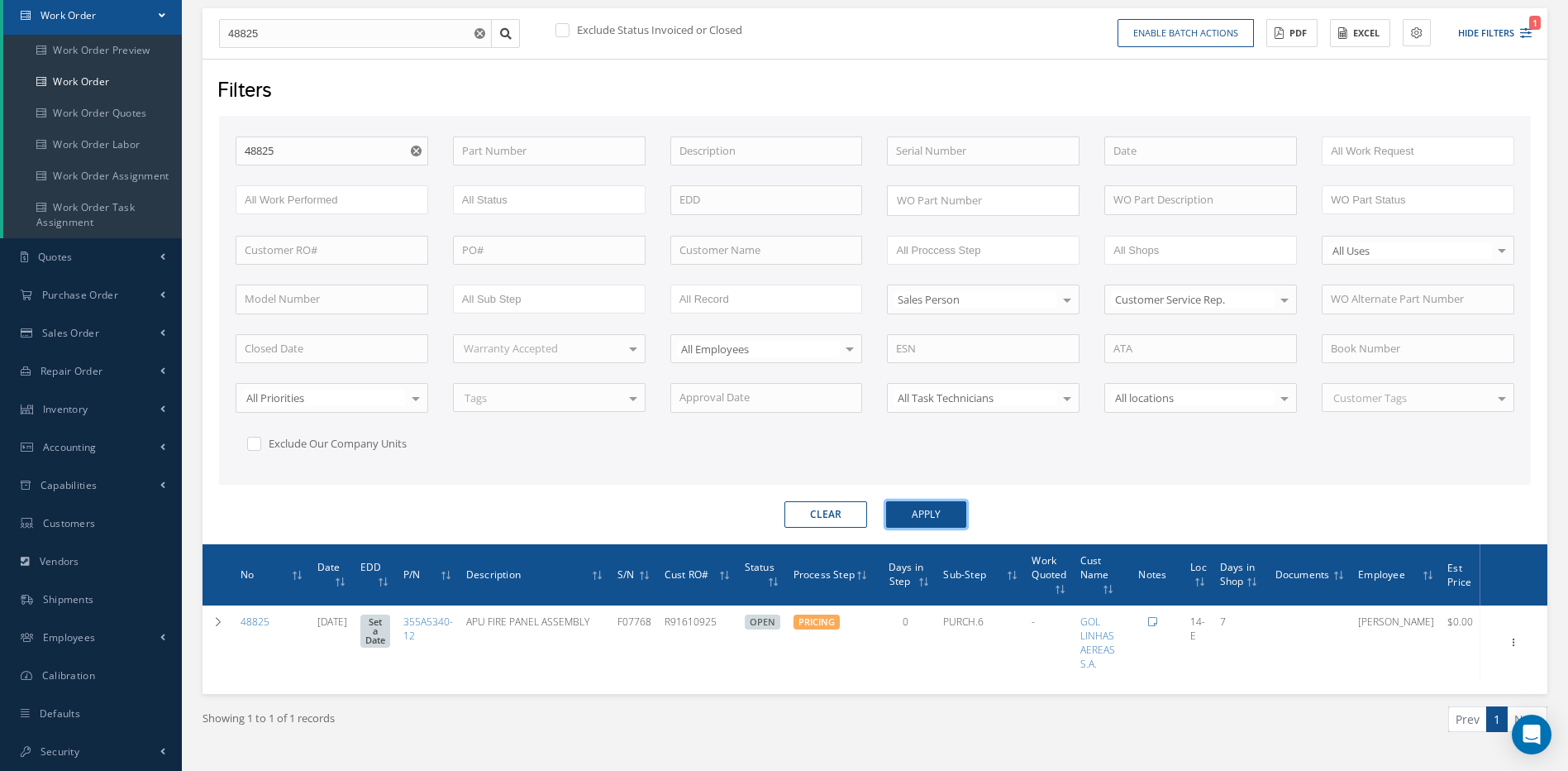
scroll to position [205, 0]
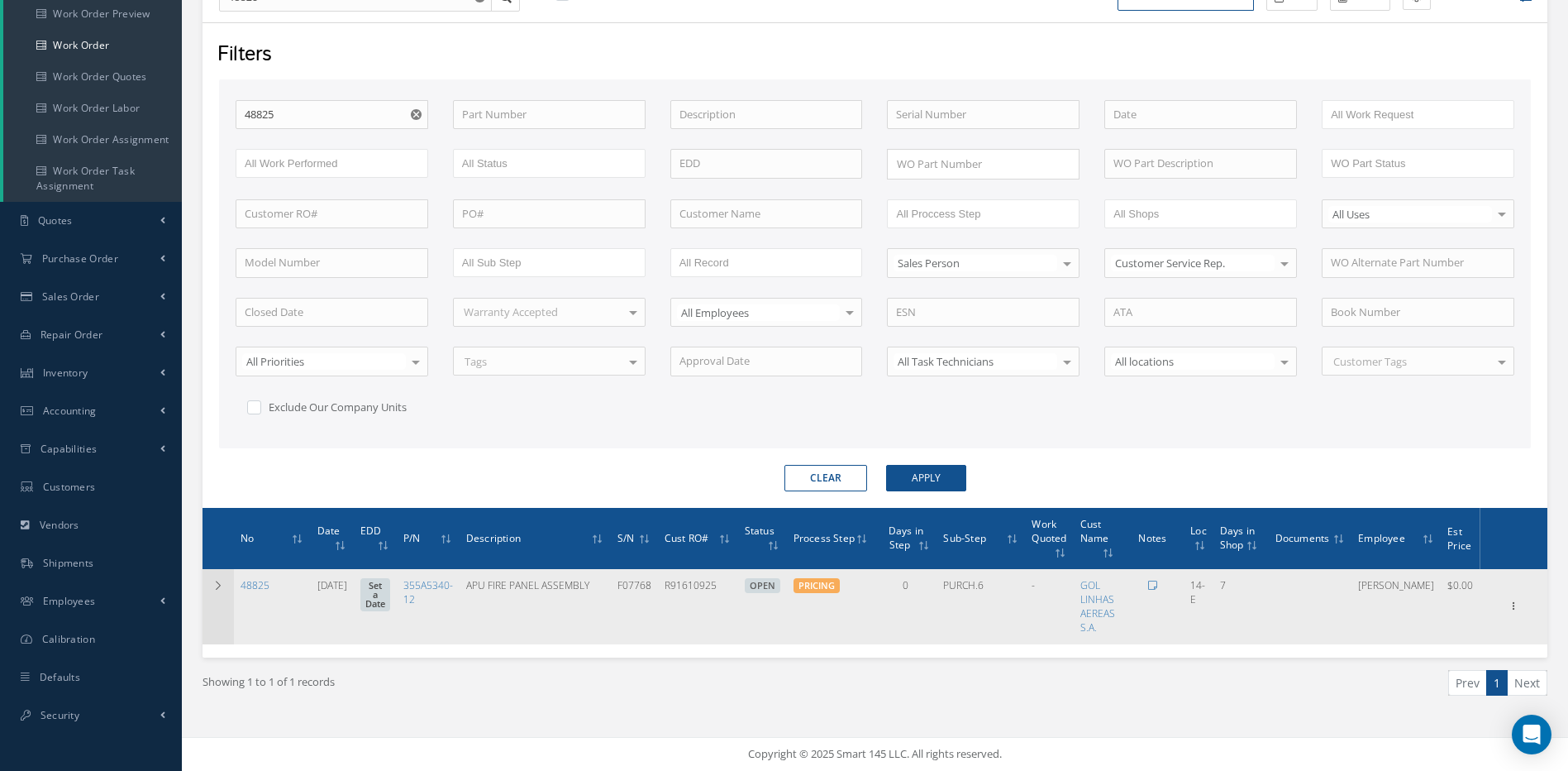
click at [213, 580] on td at bounding box center [218, 606] width 31 height 75
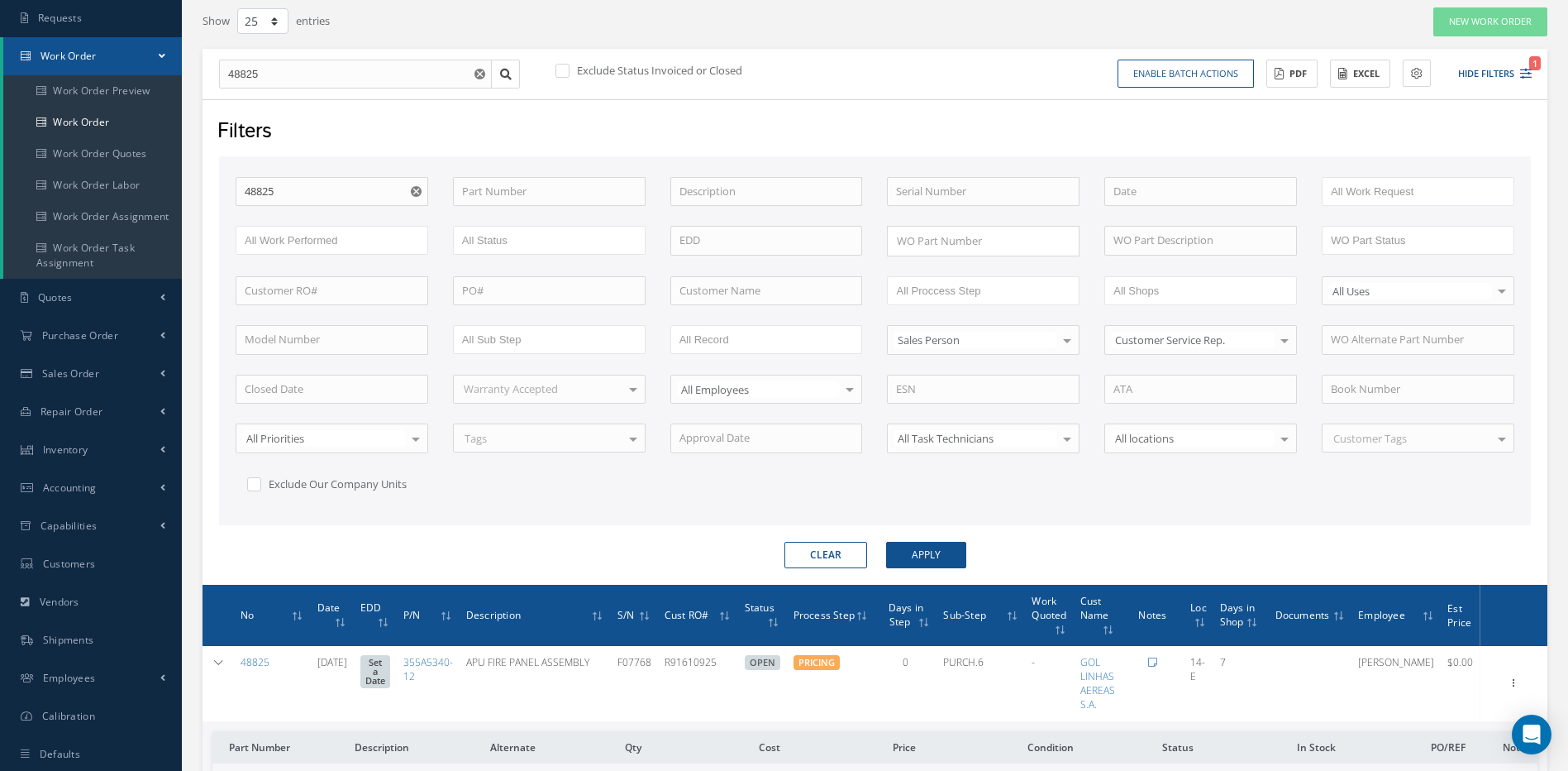
scroll to position [0, 0]
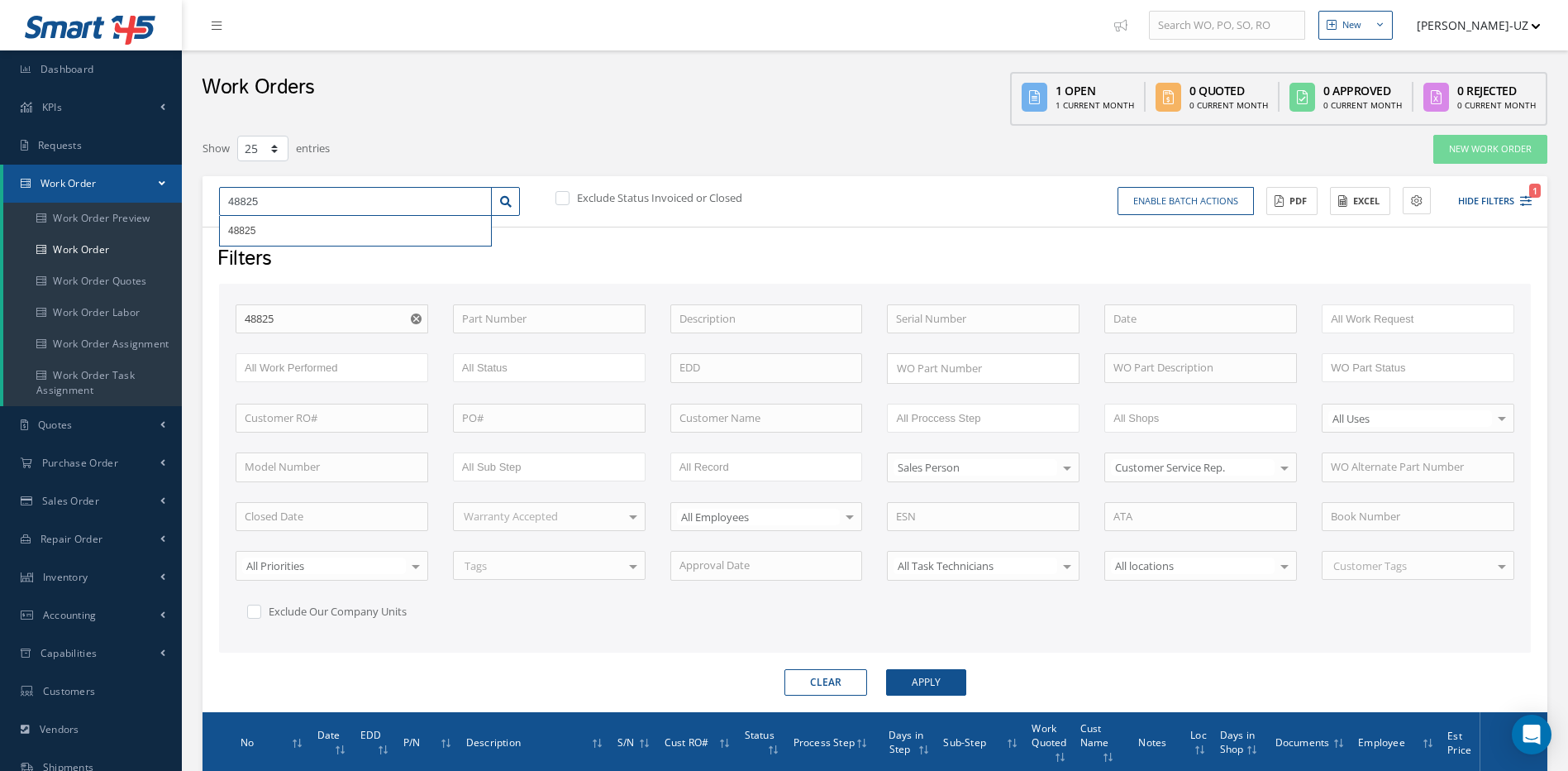
drag, startPoint x: 319, startPoint y: 203, endPoint x: 187, endPoint y: 192, distance: 132.5
click at [187, 192] on div "New New Work Order New Purchase Order New Customer Quote New Sales Order New Re…" at bounding box center [875, 611] width 1386 height 1222
type input "4"
type input "48"
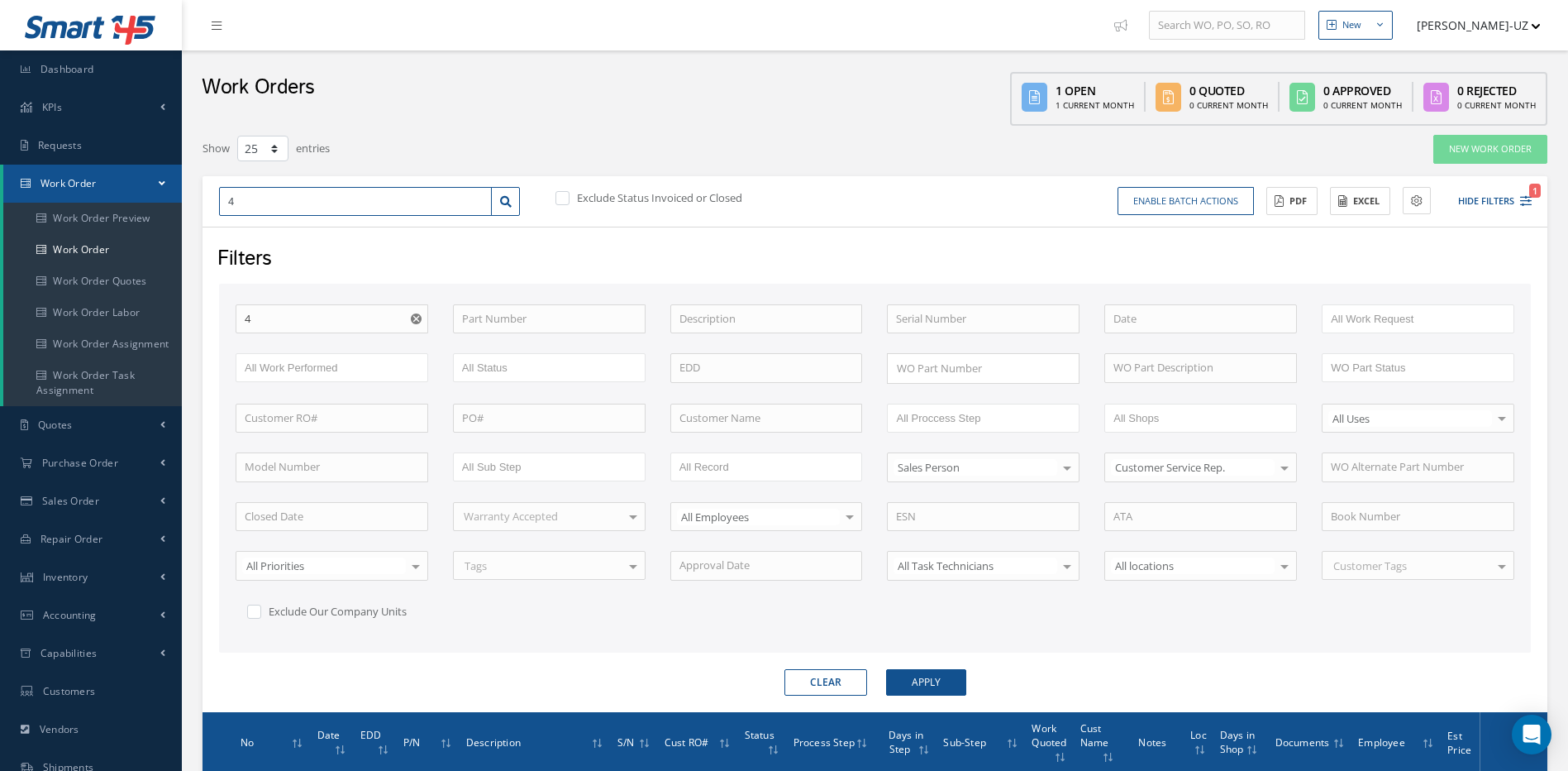
type input "48"
type input "483"
type input "4839"
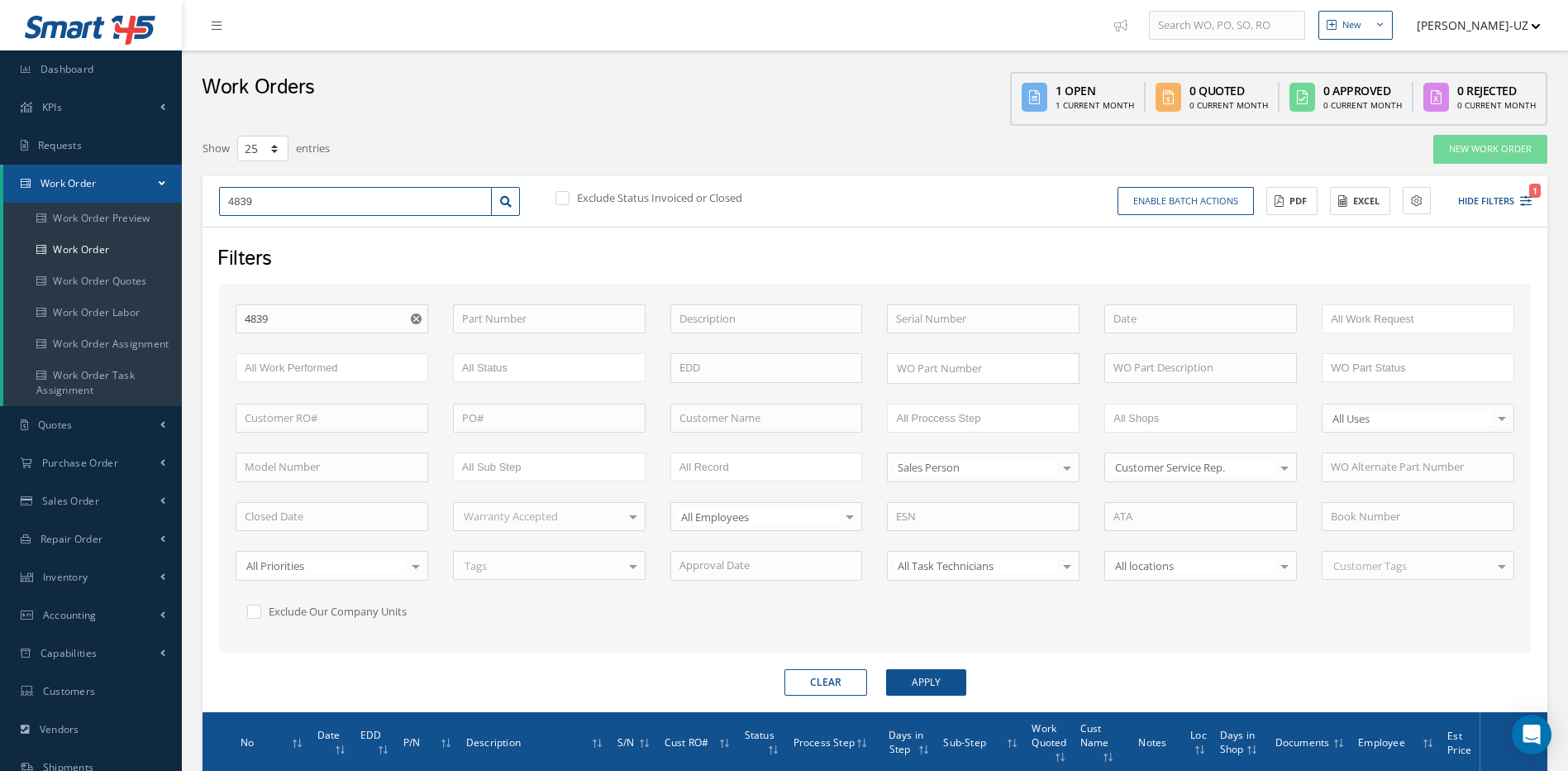
type input "48392"
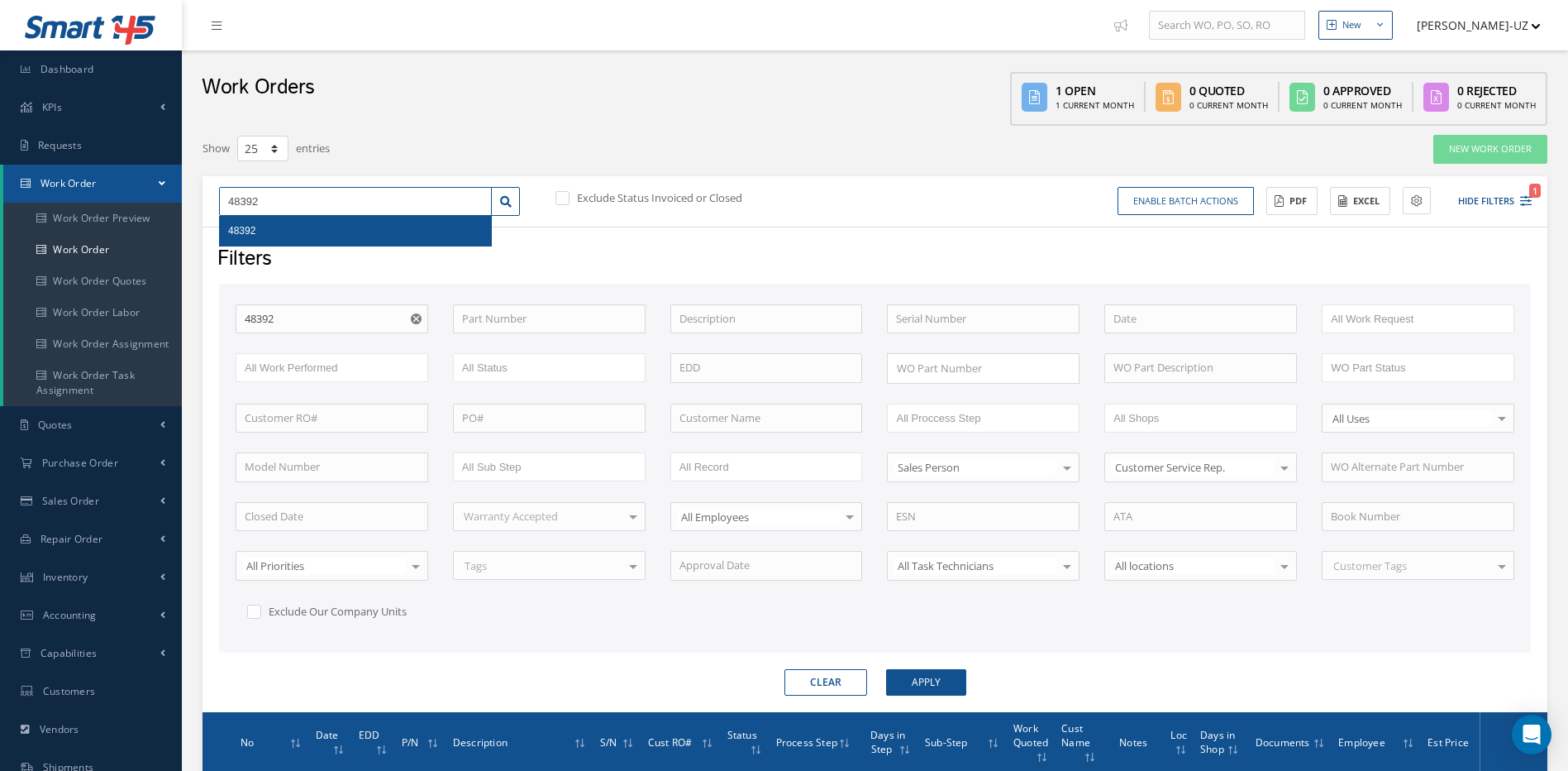
drag, startPoint x: 274, startPoint y: 191, endPoint x: 205, endPoint y: 150, distance: 80.3
click at [207, 191] on div "48392 48392" at bounding box center [369, 201] width 326 height 29
type input "4"
type input "48"
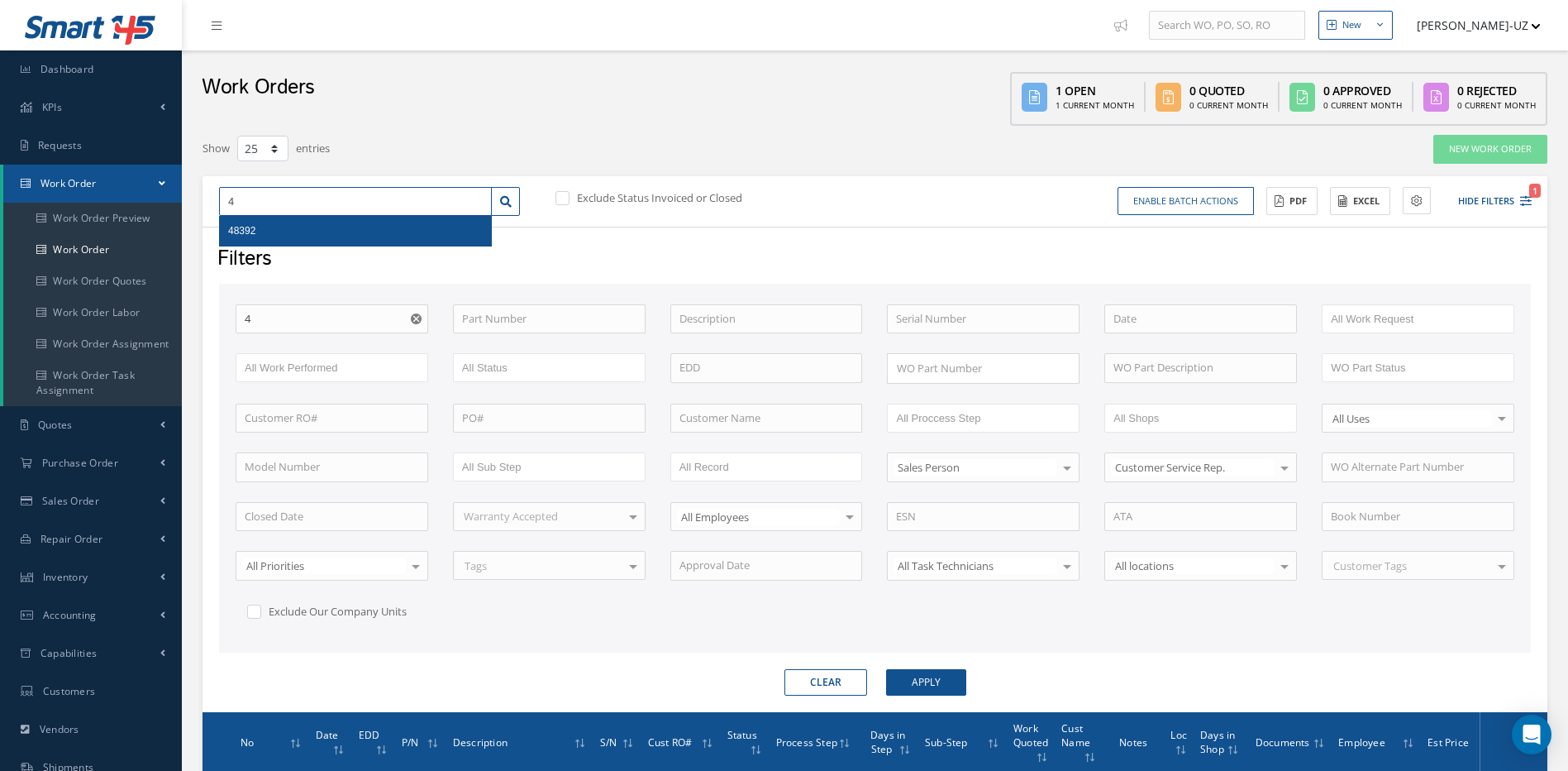
type input "48"
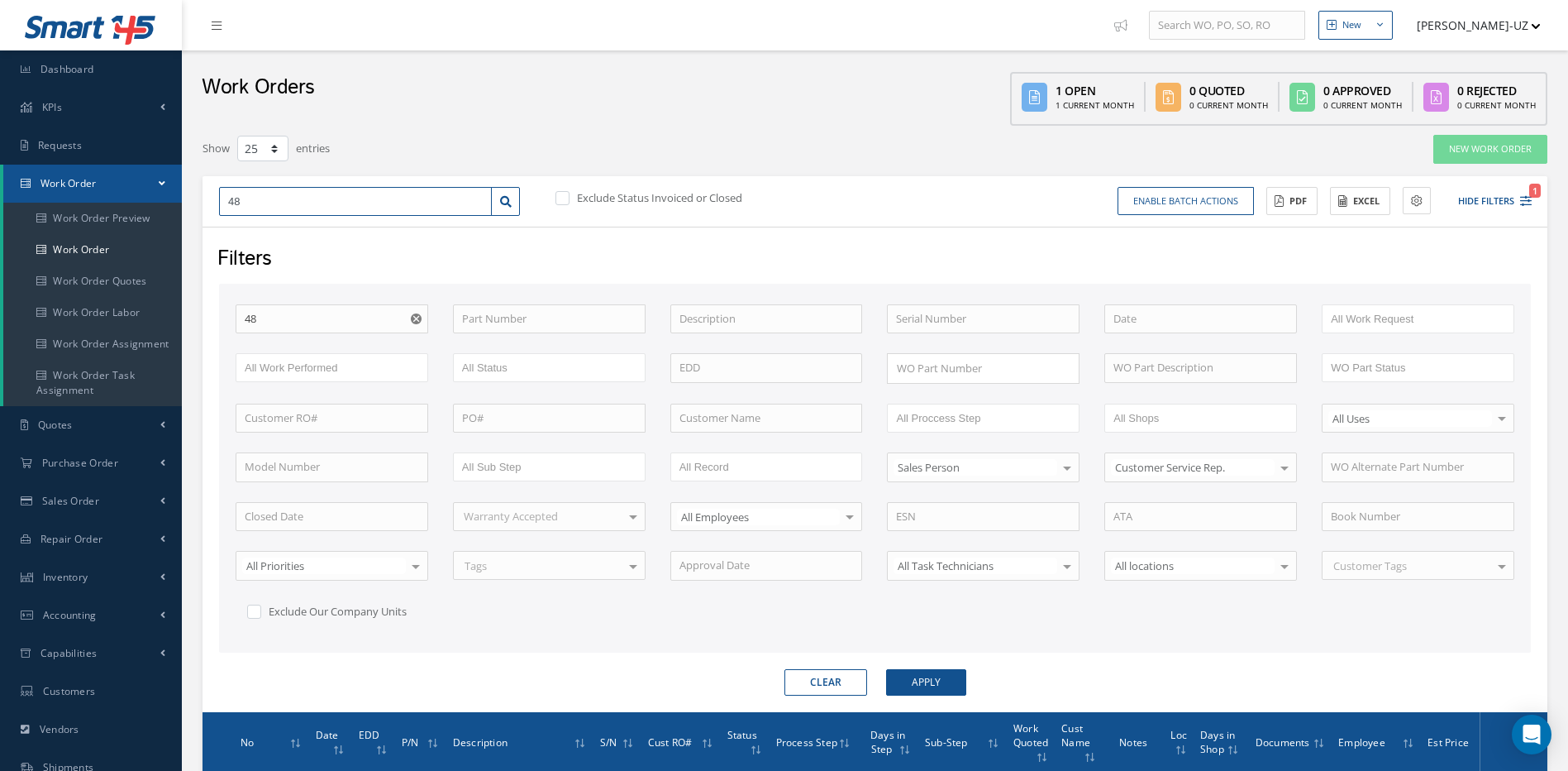
type input "486"
type input "4864"
type input "48645"
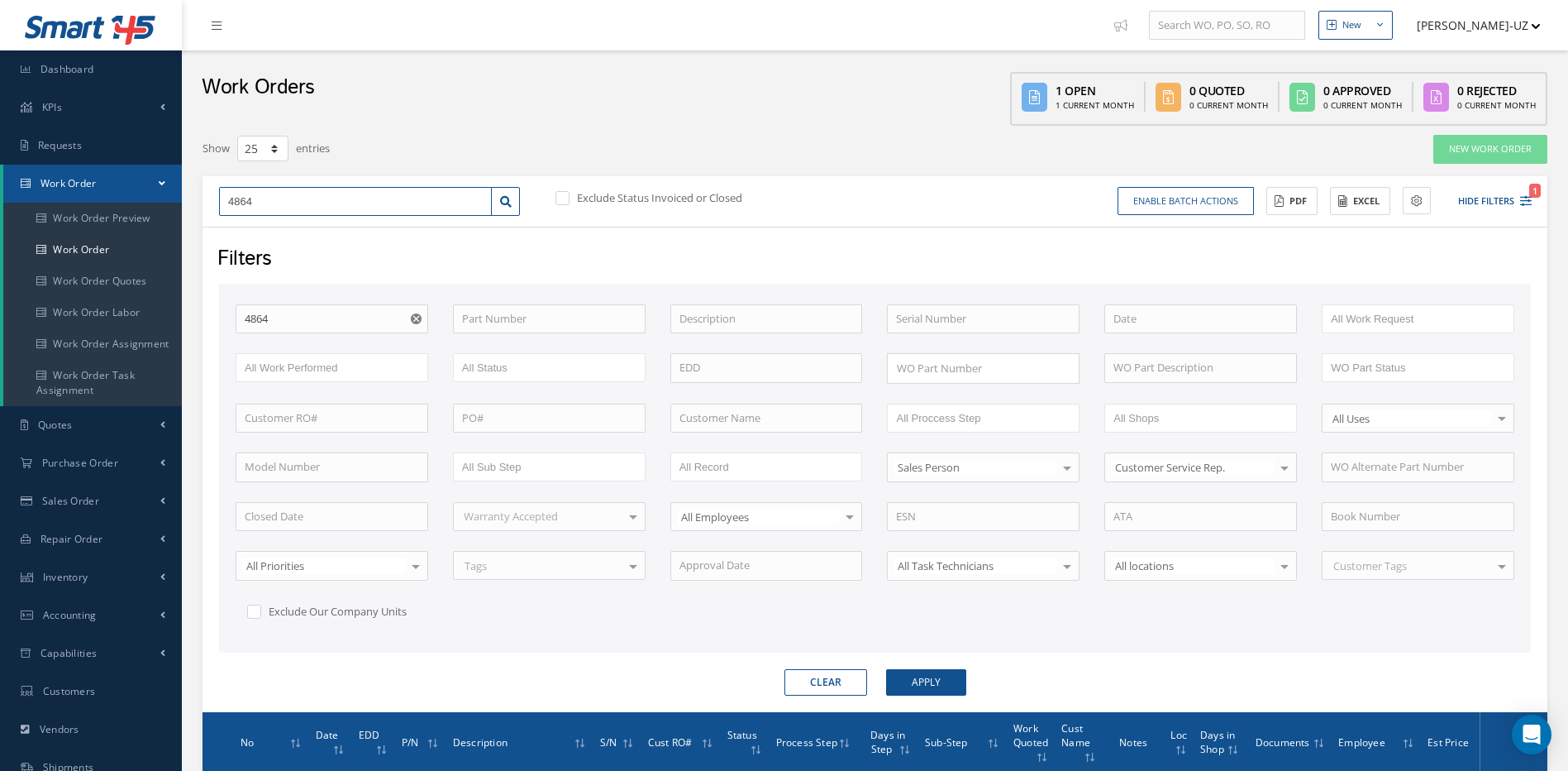
type input "48645"
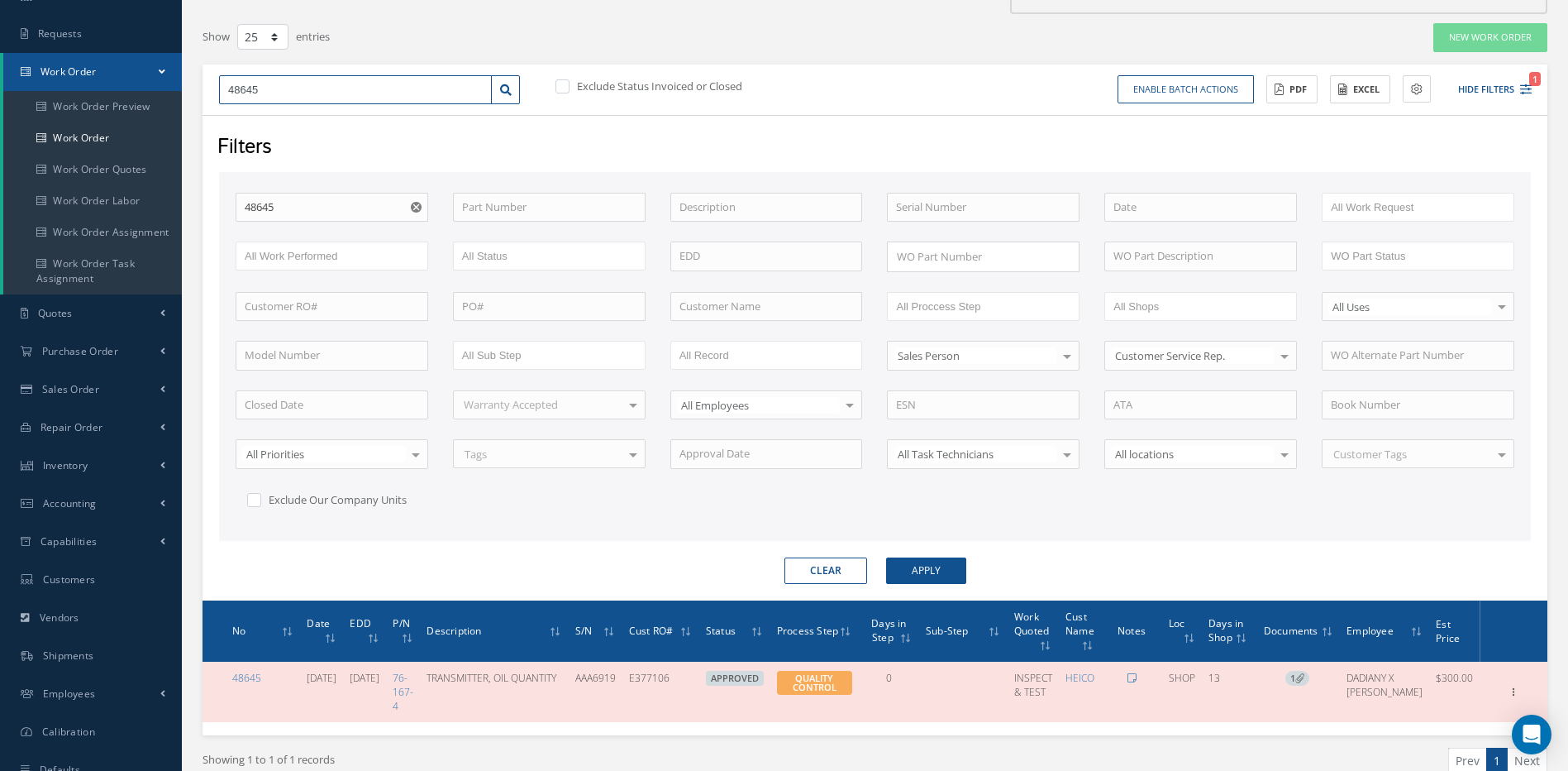
scroll to position [107, 0]
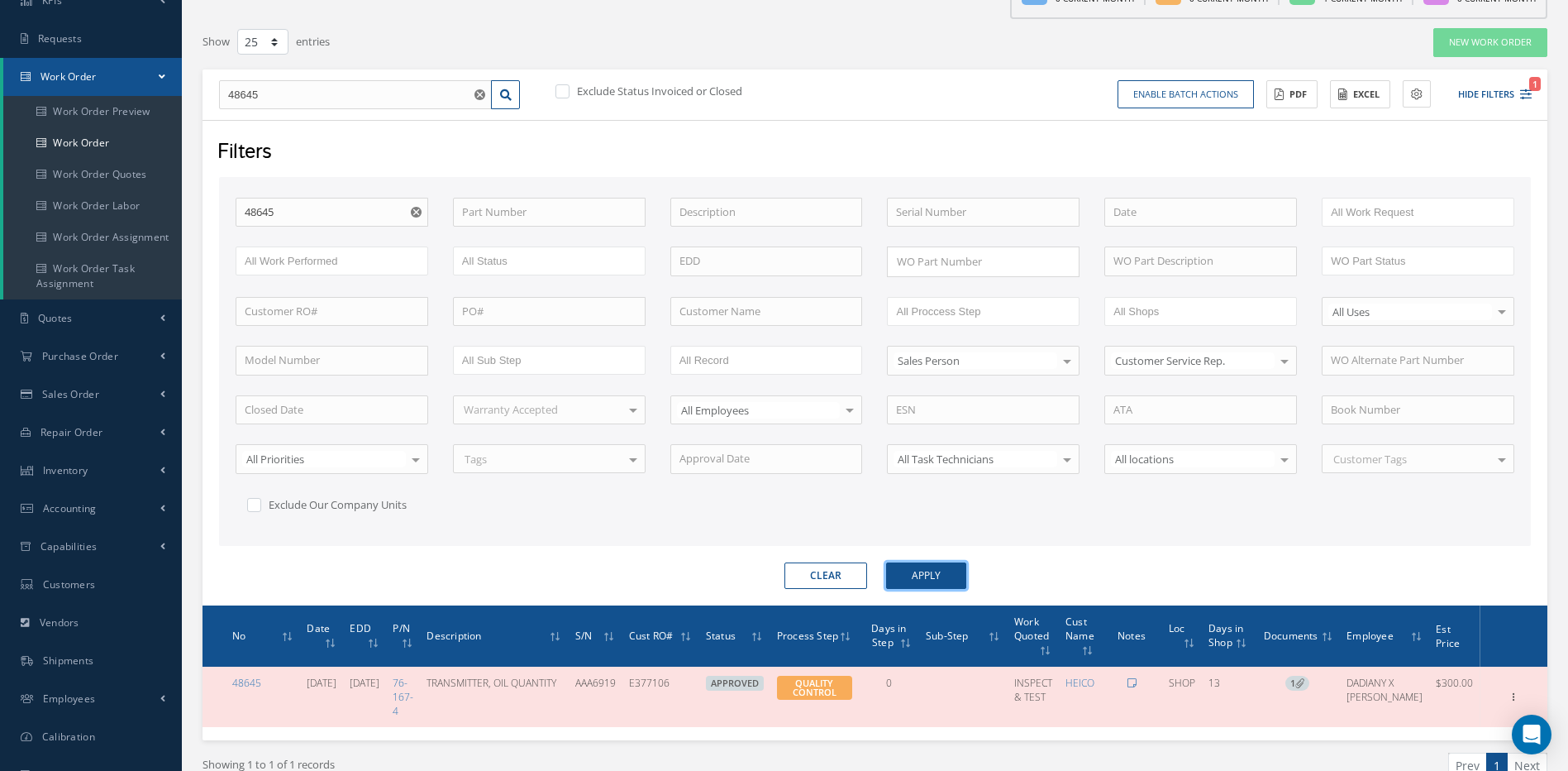
click at [928, 568] on button "Apply" at bounding box center [926, 576] width 80 height 27
drag, startPoint x: 303, startPoint y: 96, endPoint x: 208, endPoint y: 89, distance: 95.3
click at [208, 89] on div "48645 48645" at bounding box center [369, 95] width 326 height 29
type input "4"
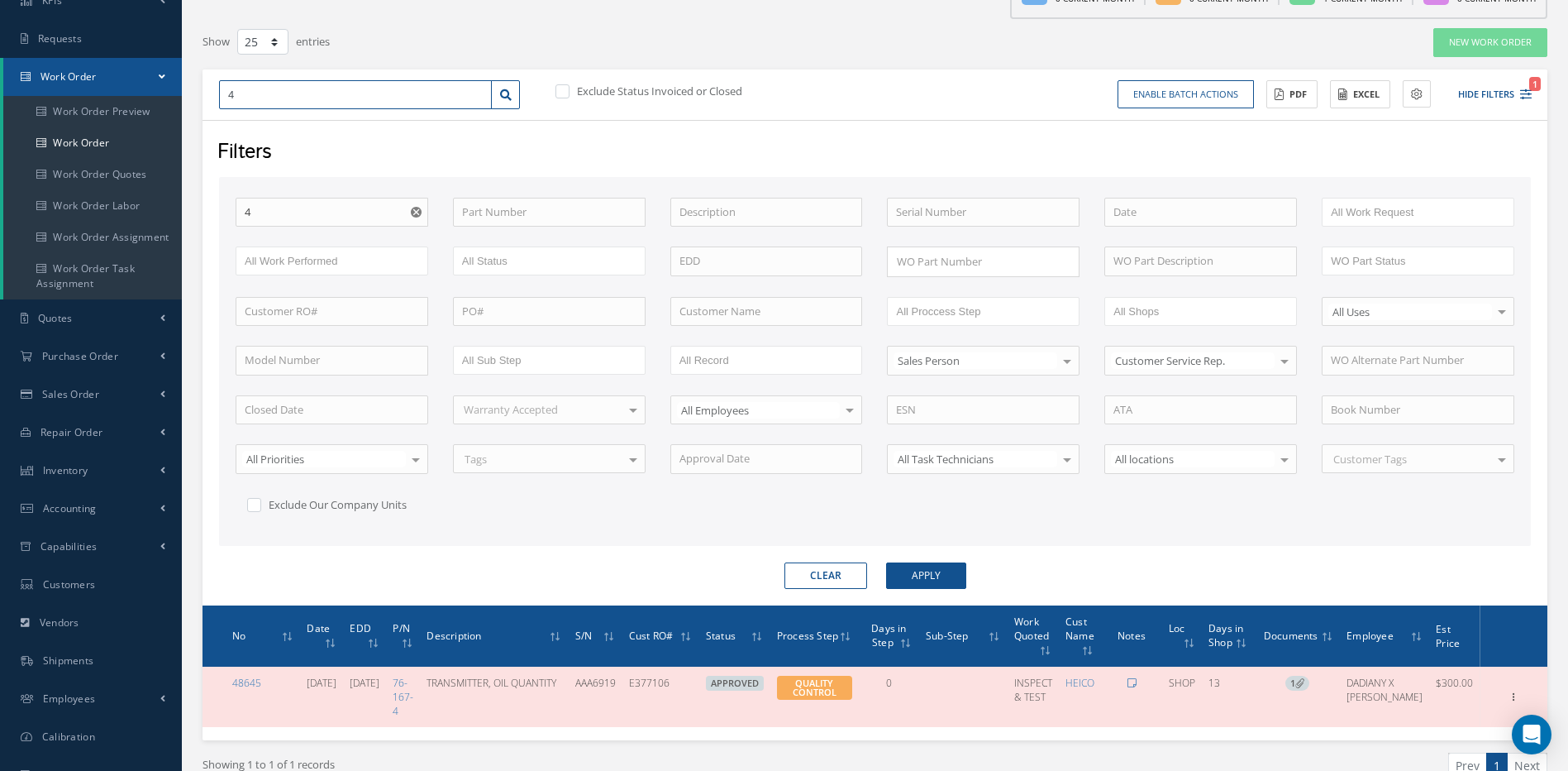
type input "45"
type input "453"
type input "4539"
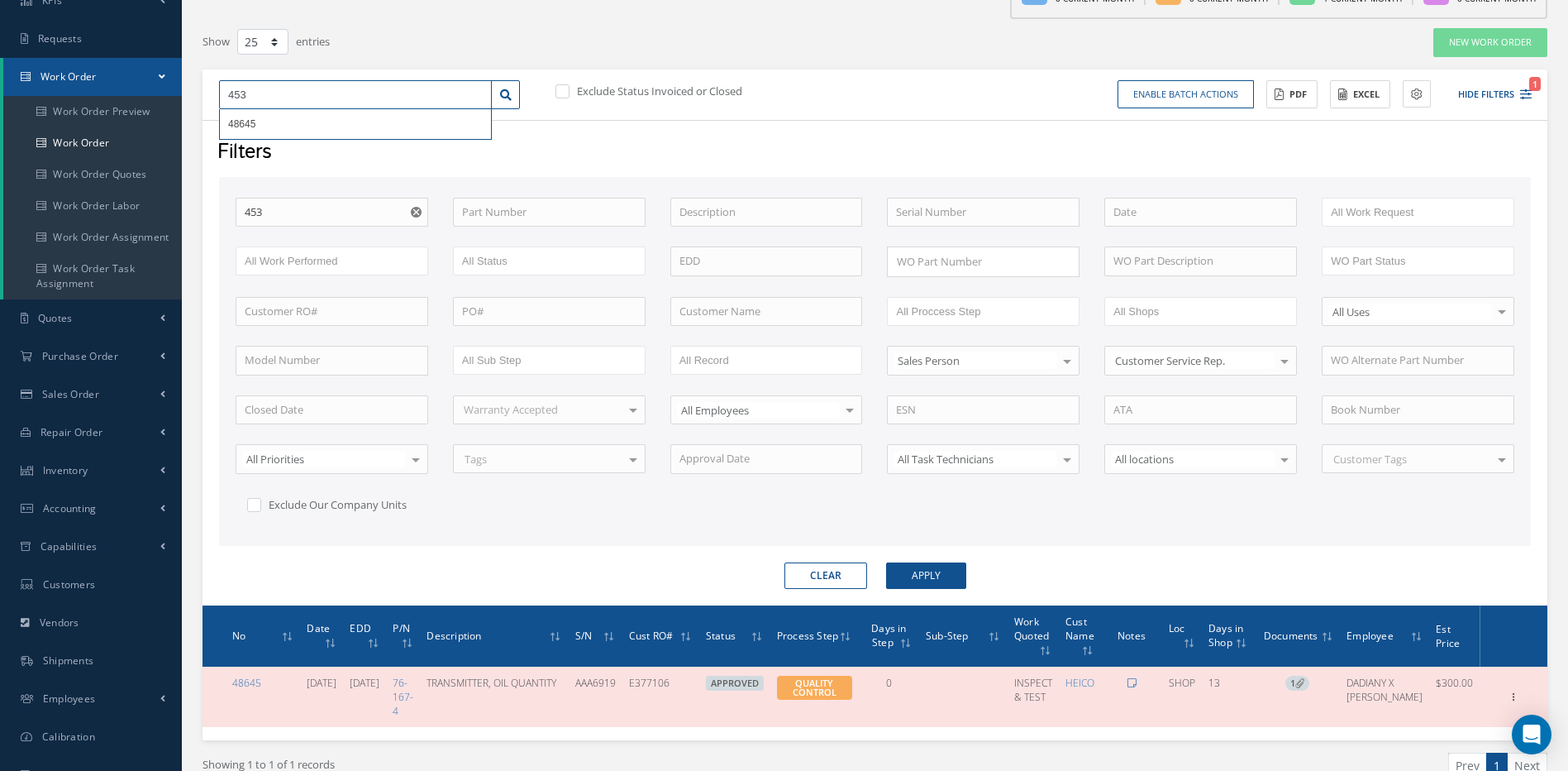
type input "4539"
type input "45398"
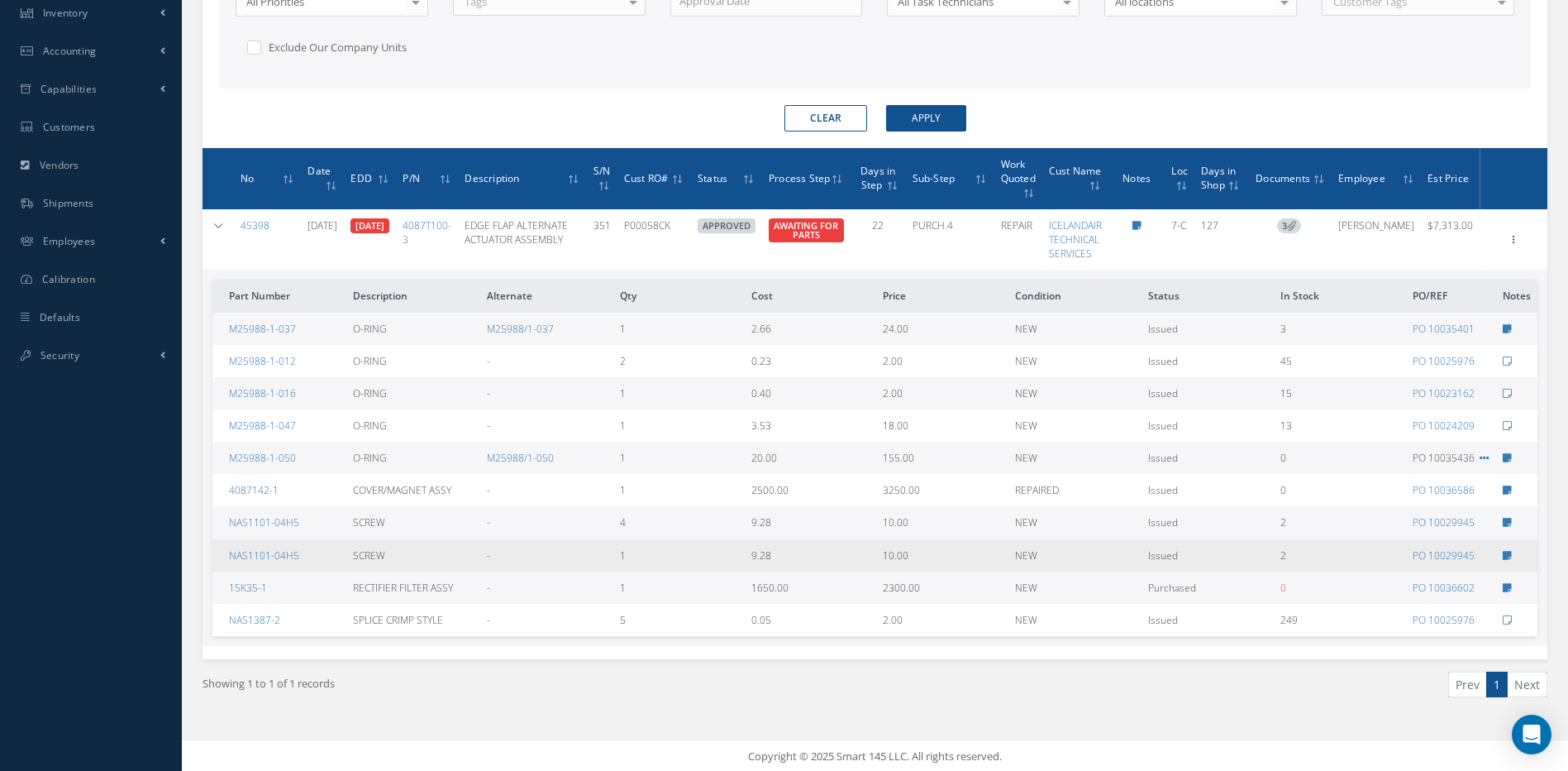
scroll to position [565, 0]
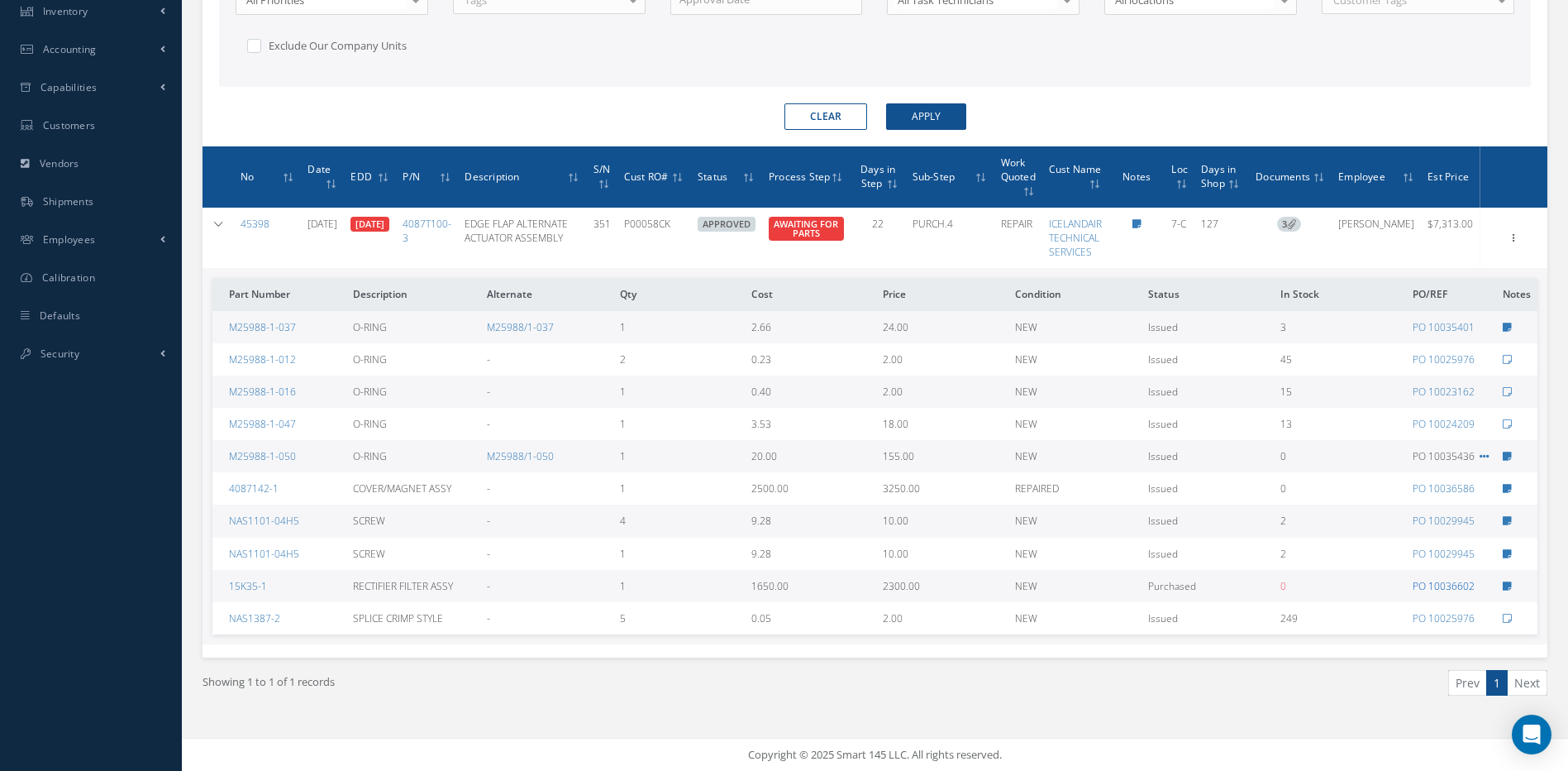
click at [1463, 585] on link "PO 10036602" at bounding box center [1443, 585] width 62 height 14
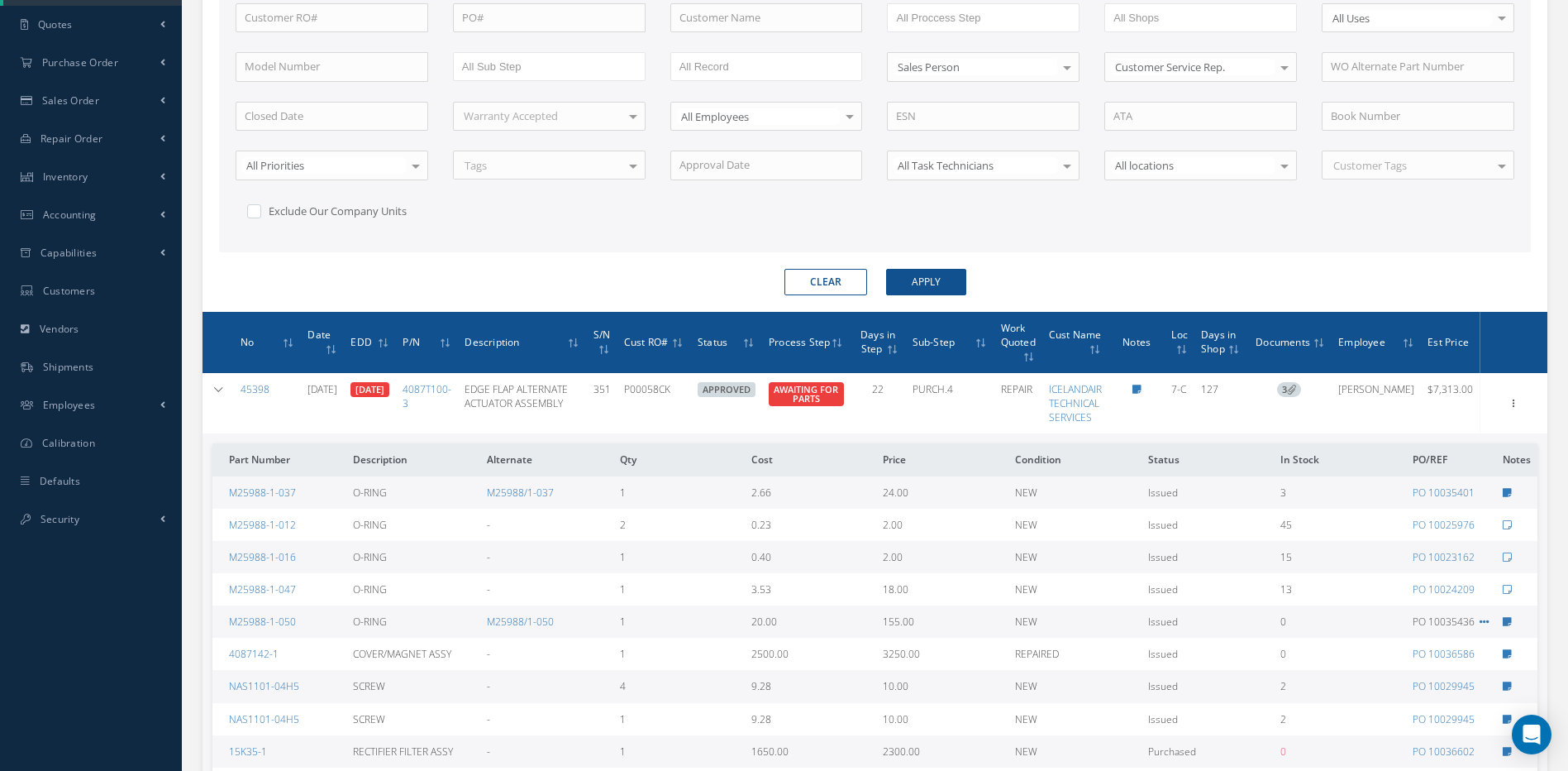
click at [835, 281] on button "Clear" at bounding box center [826, 282] width 82 height 27
checkbox input "true"
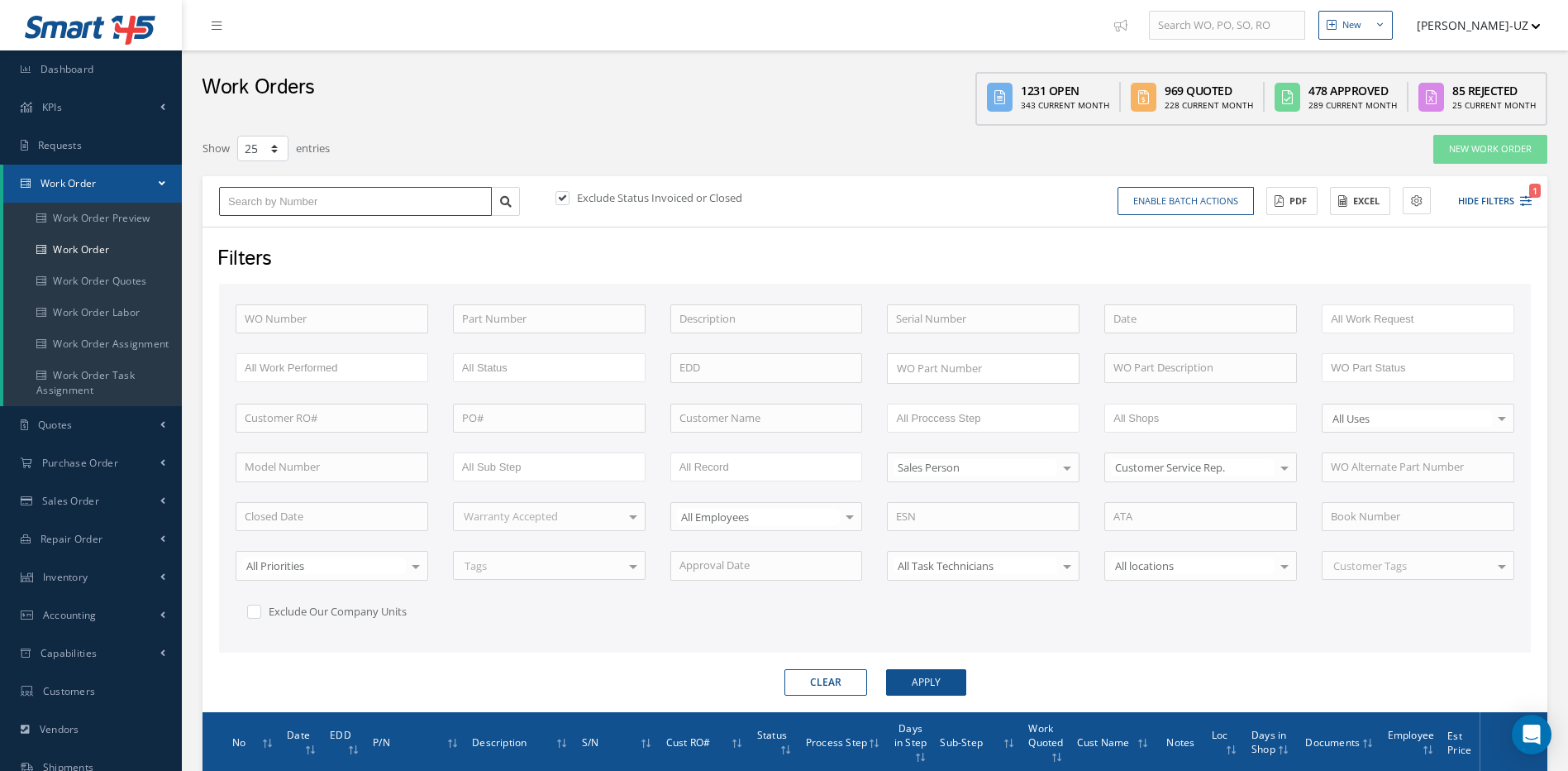
click at [246, 199] on input "text" at bounding box center [355, 201] width 273 height 29
type input "48675"
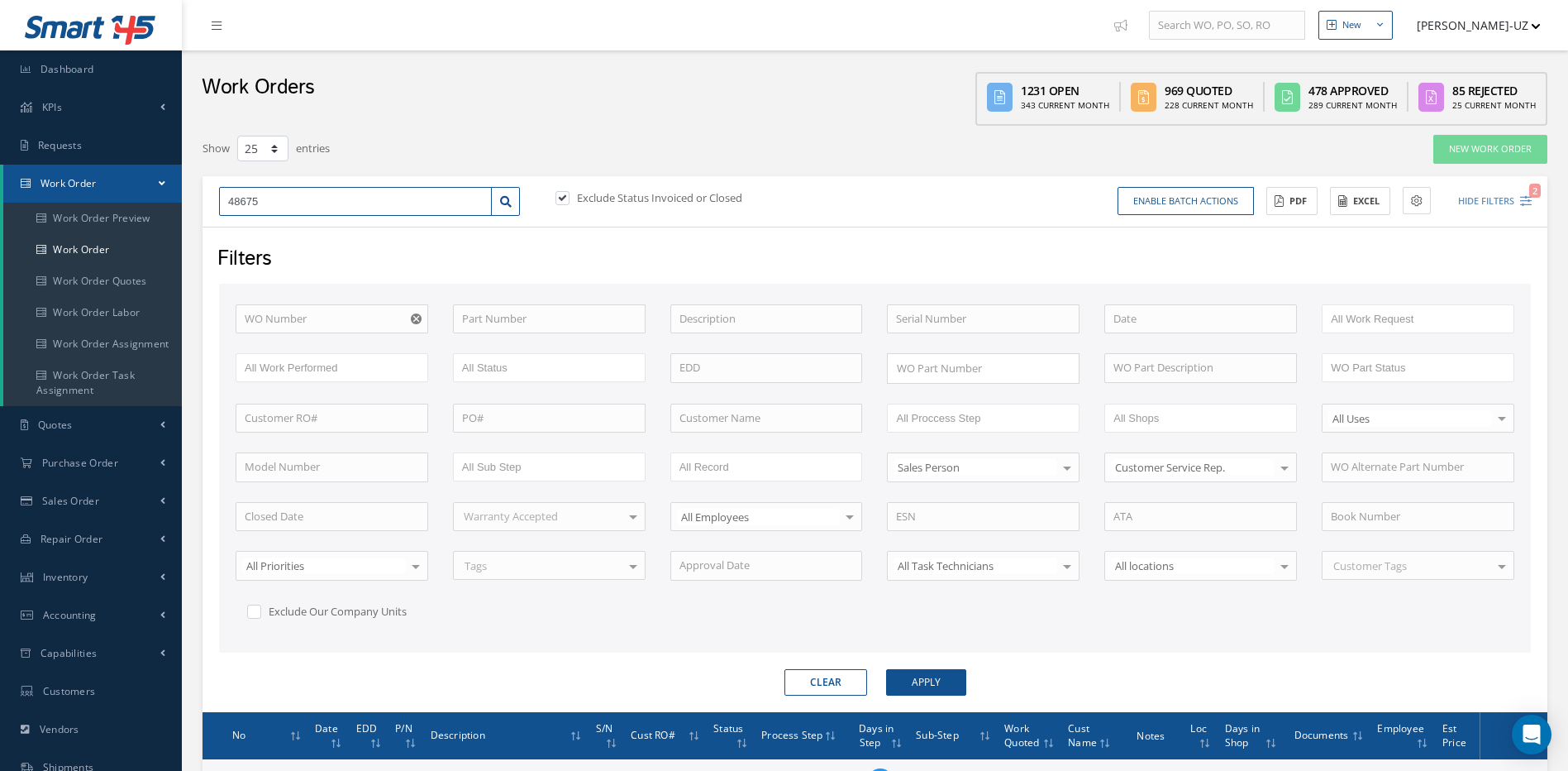
type input "48675"
click at [924, 683] on button "Apply" at bounding box center [926, 682] width 80 height 27
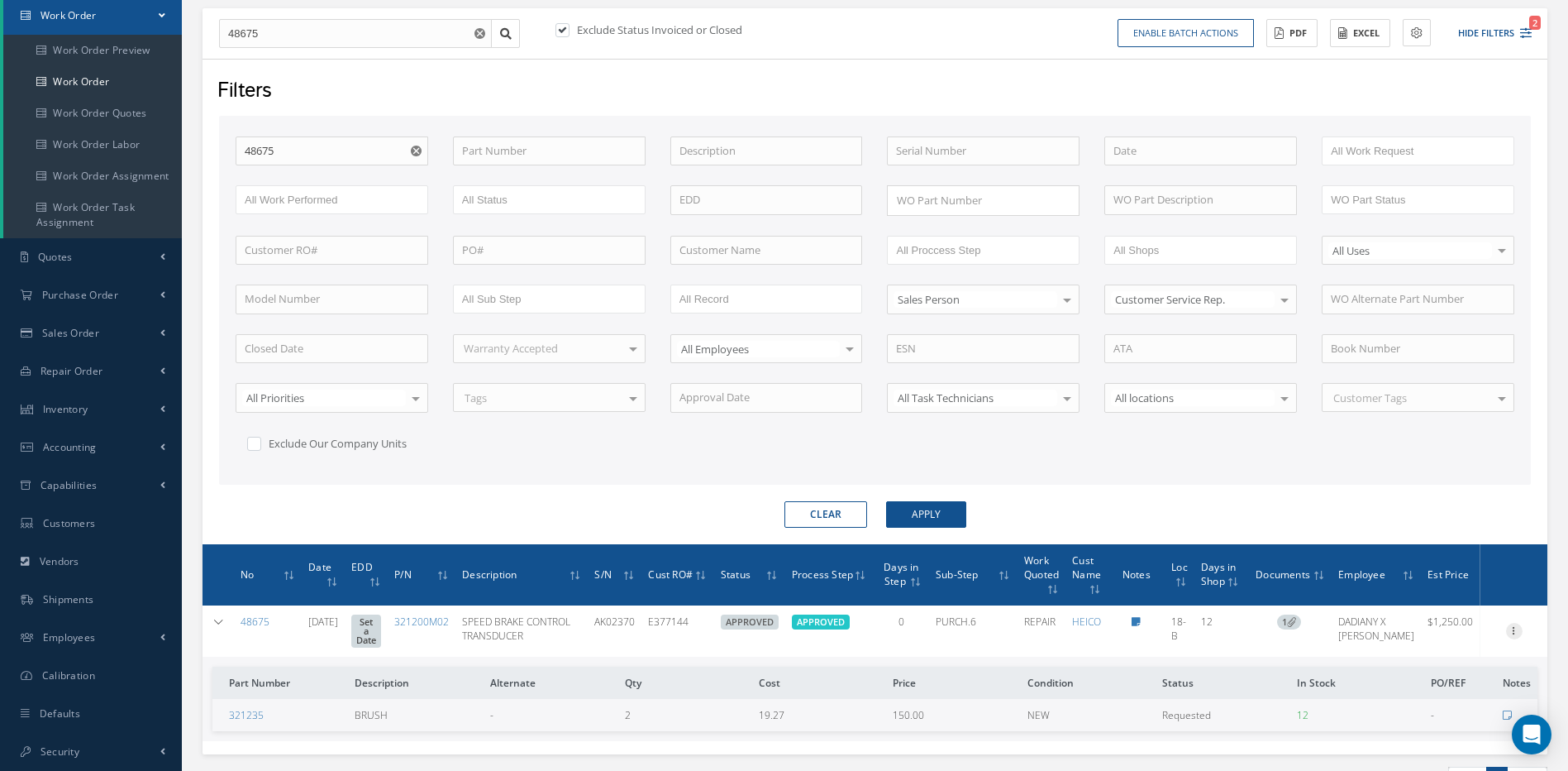
click at [1517, 626] on icon at bounding box center [1514, 630] width 16 height 13
click at [1409, 660] on link "Edit" at bounding box center [1438, 663] width 131 height 22
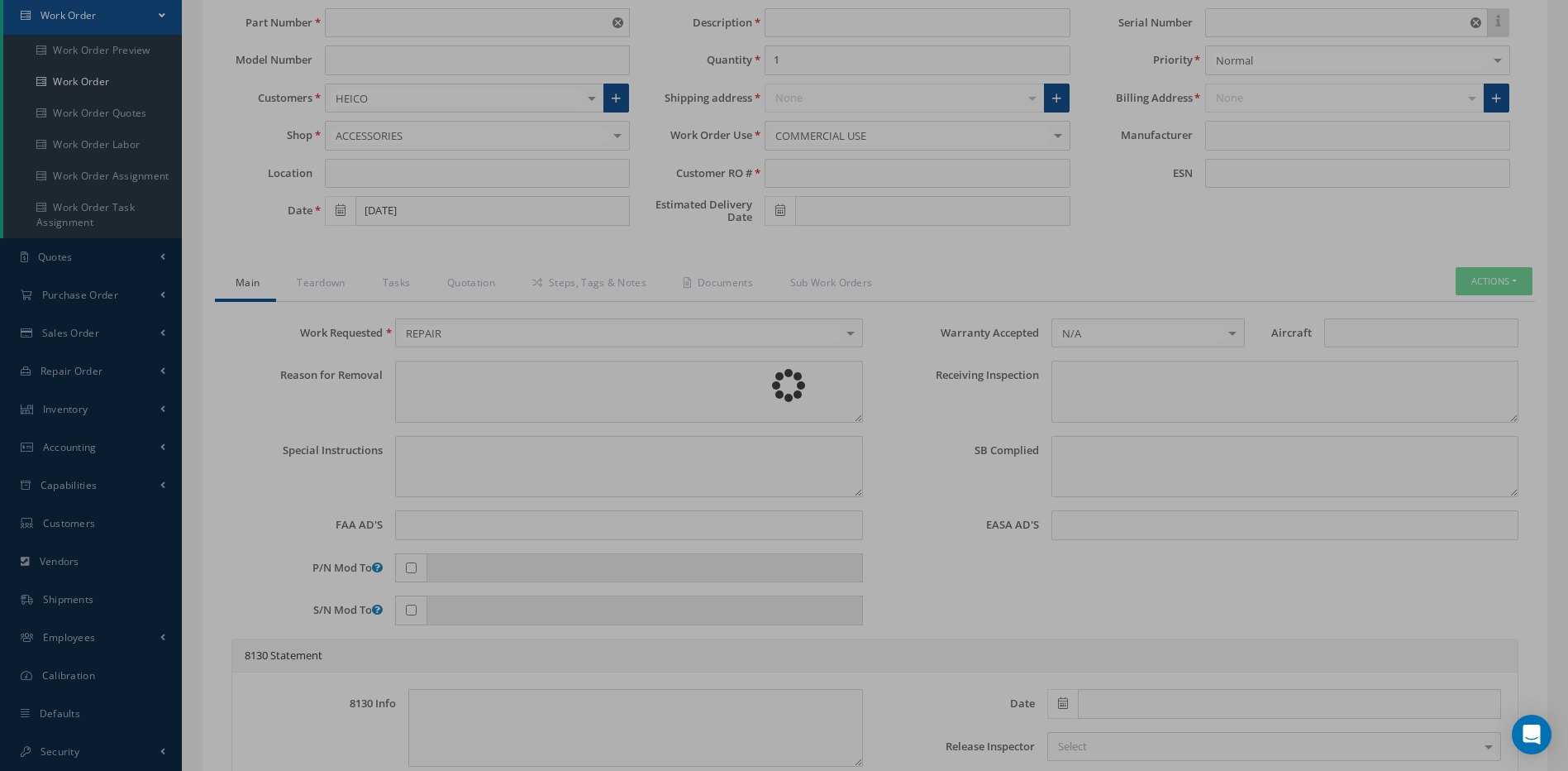
type input "321200M02"
type input "18-B"
type input "[DATE]"
type input "SPEED BRAKE CONTROL TRANSDUCER"
type input "E377144"
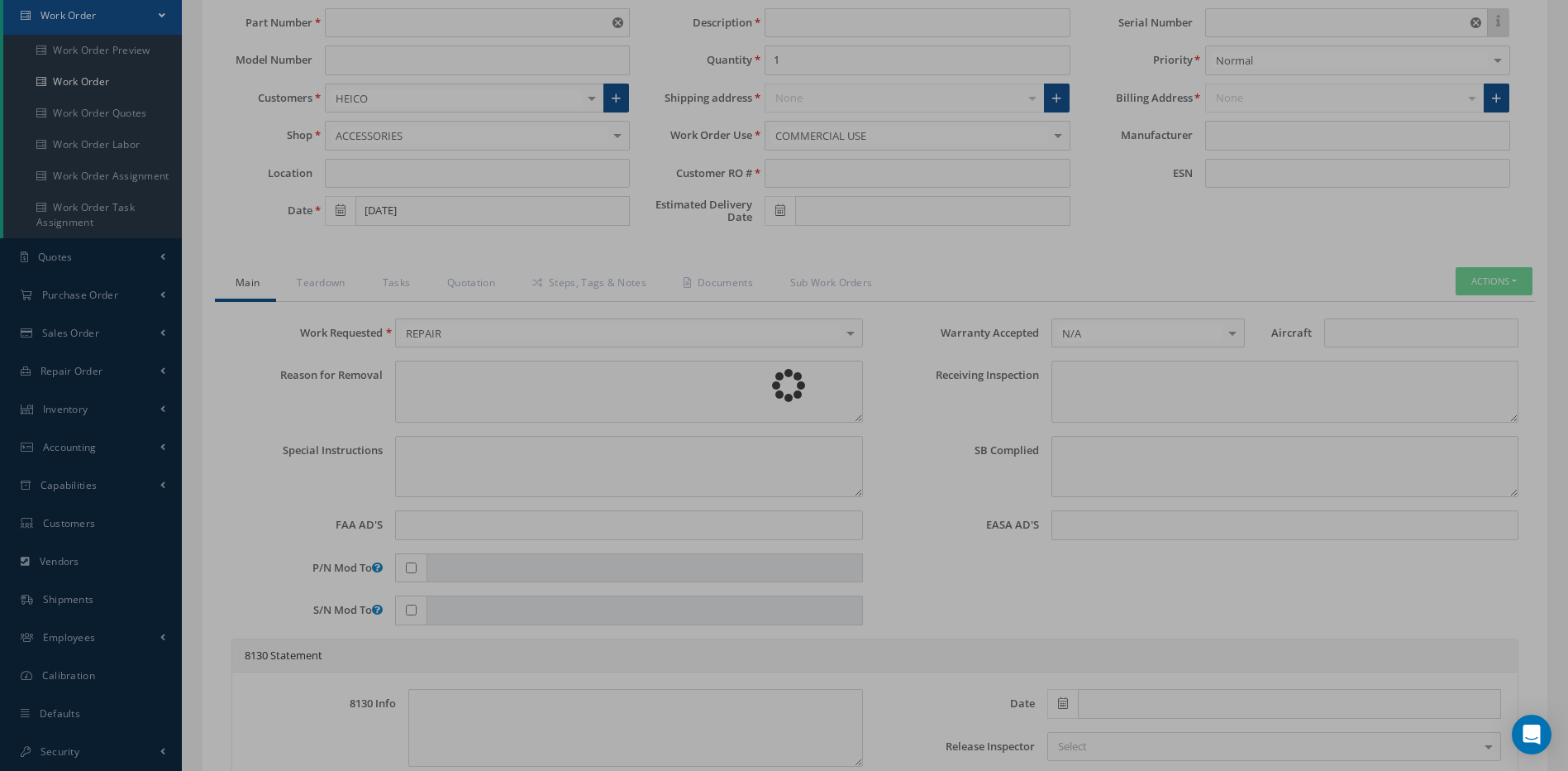
type input "AK02370"
type textarea "WHWN PULLING THE SPEED BRAKE LEVER UP TO ARM IT FEEL STUCK ALSO WHEN DISARMING …"
type textarea "PLEASE SEE R.O. FOR DETAILS"
type textarea "NO VISUAL DAMAGE"
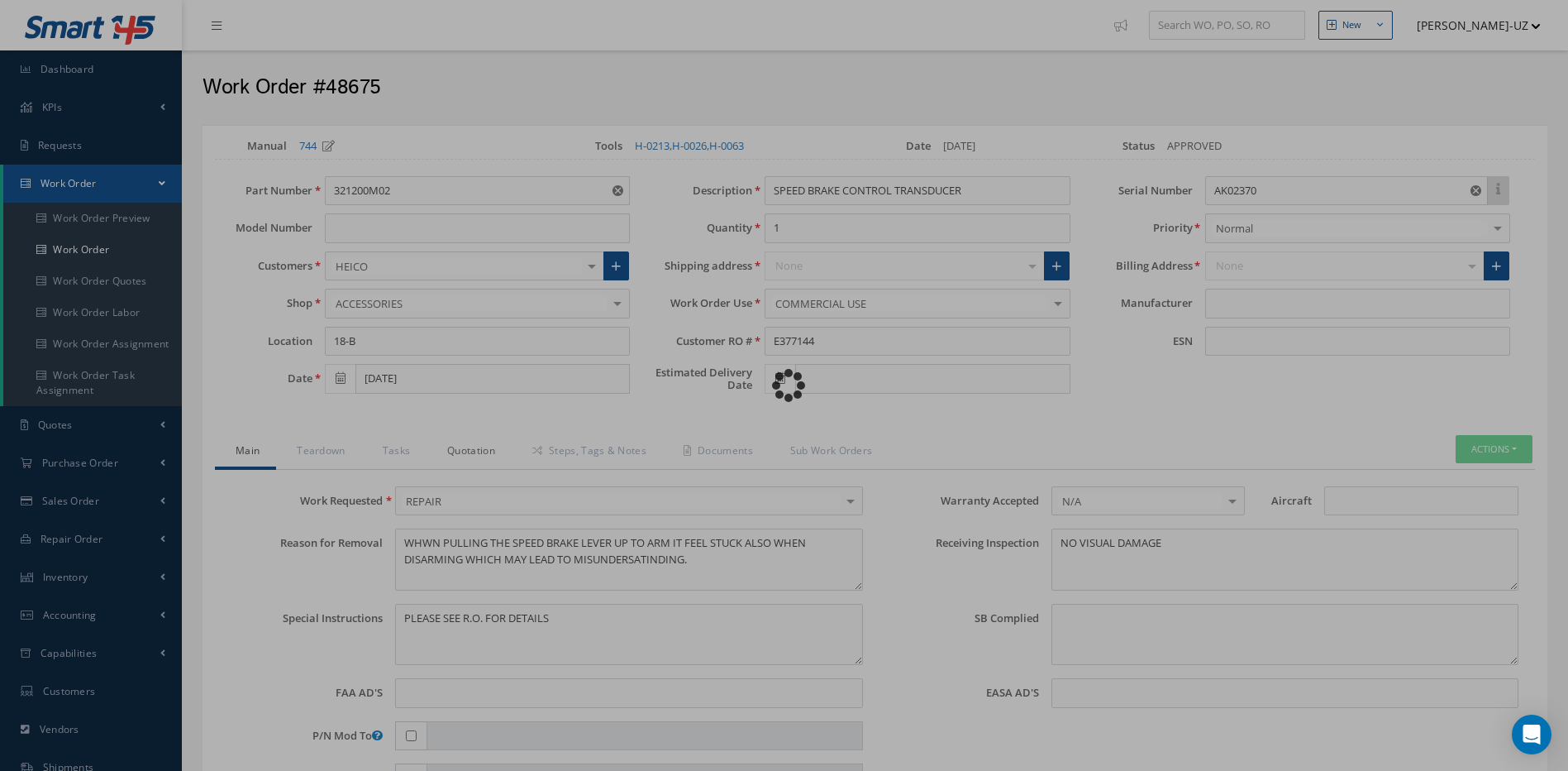
type input "LORD"
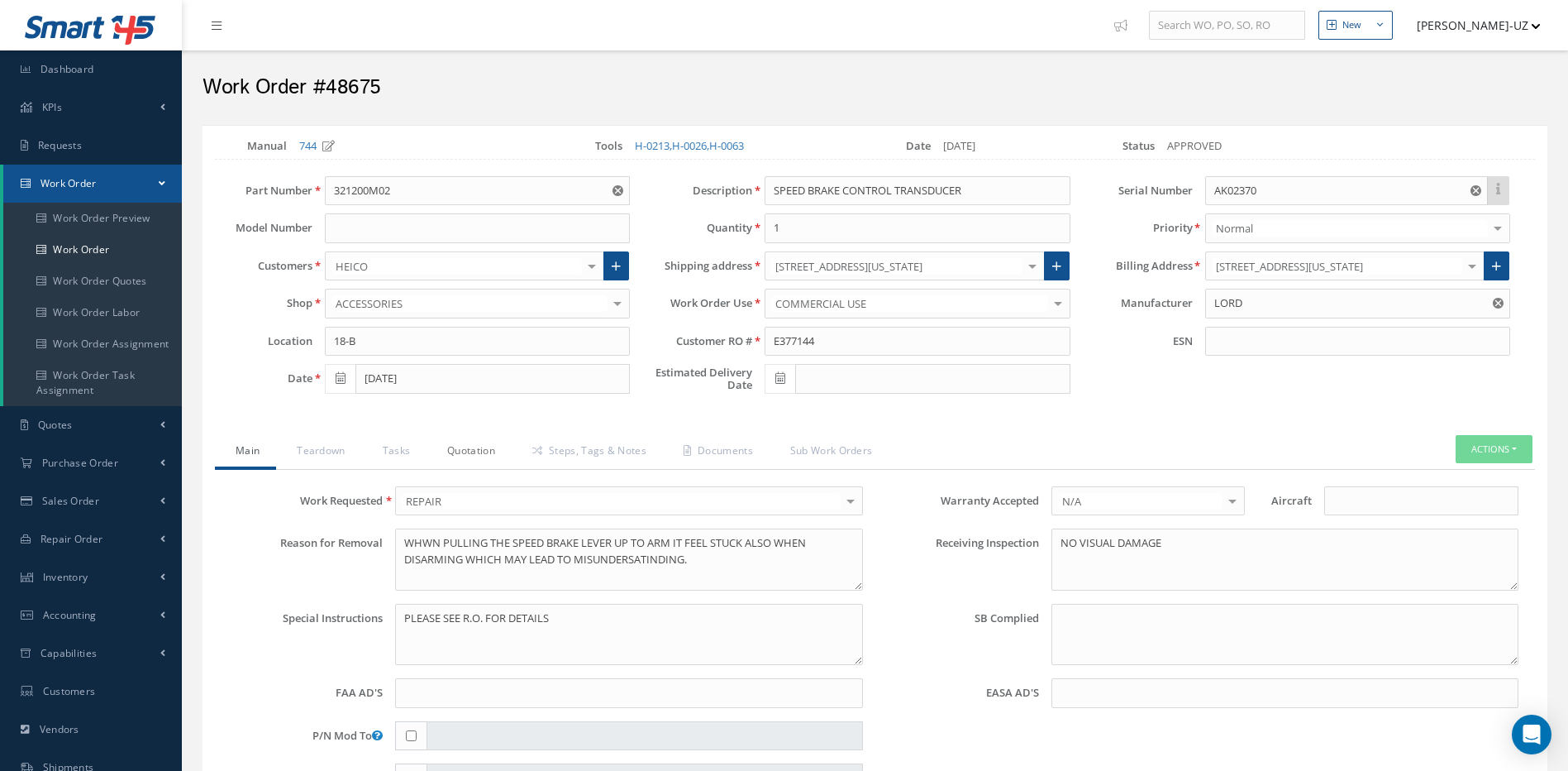
click at [468, 450] on link "Quotation" at bounding box center [470, 452] width 85 height 35
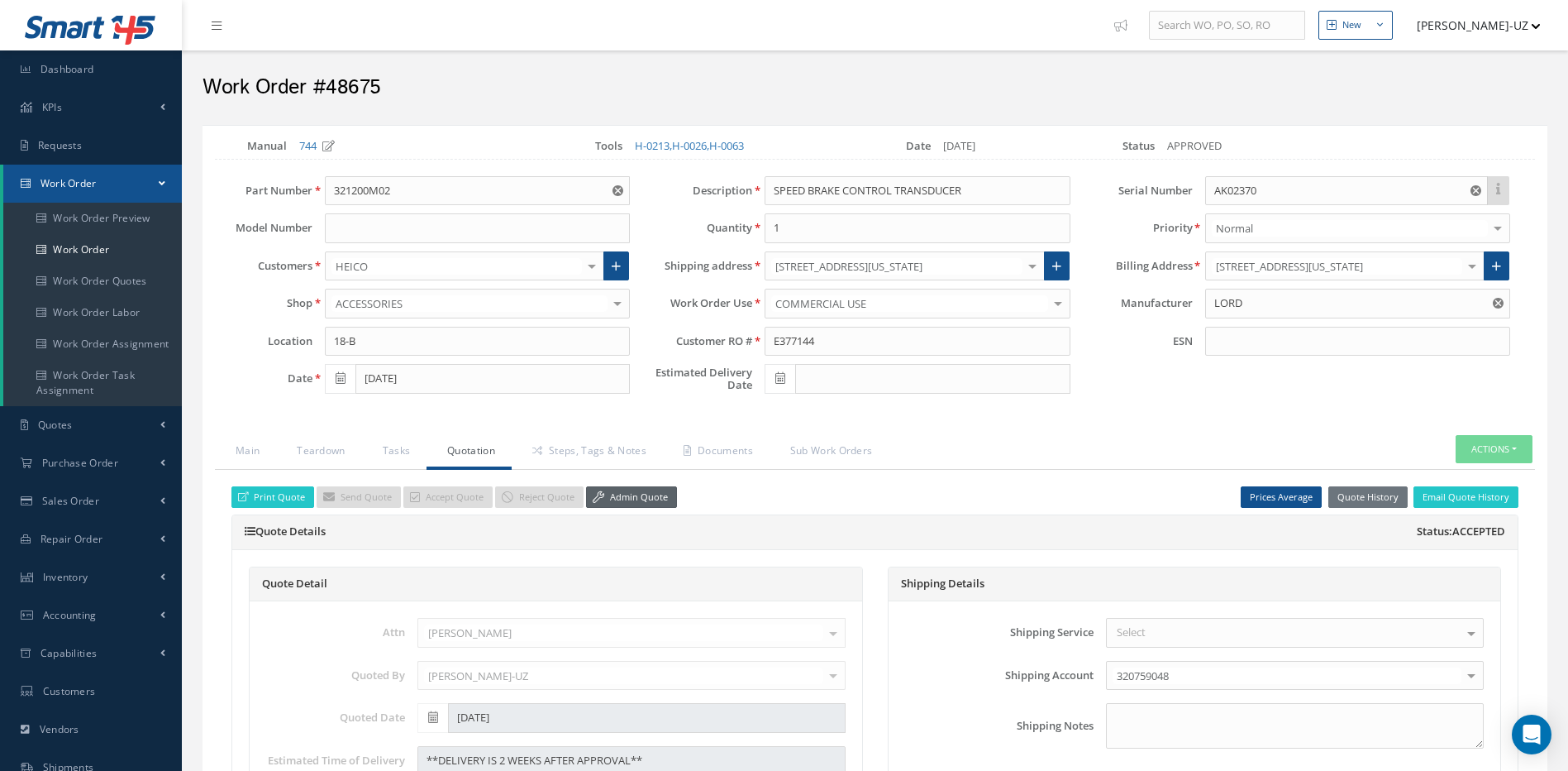
click at [624, 500] on link "Admin Quote" at bounding box center [632, 497] width 91 height 23
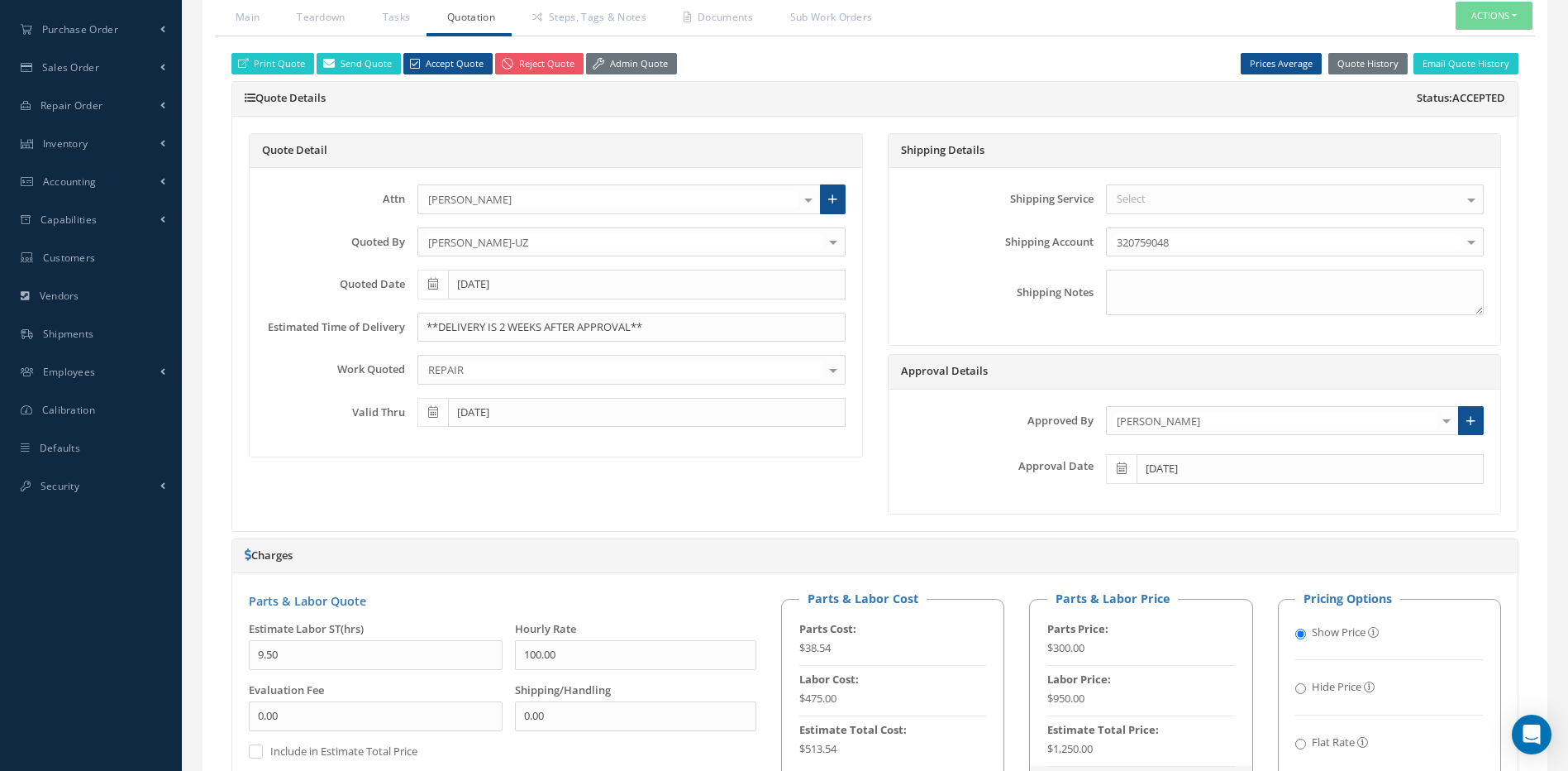
scroll to position [375, 0]
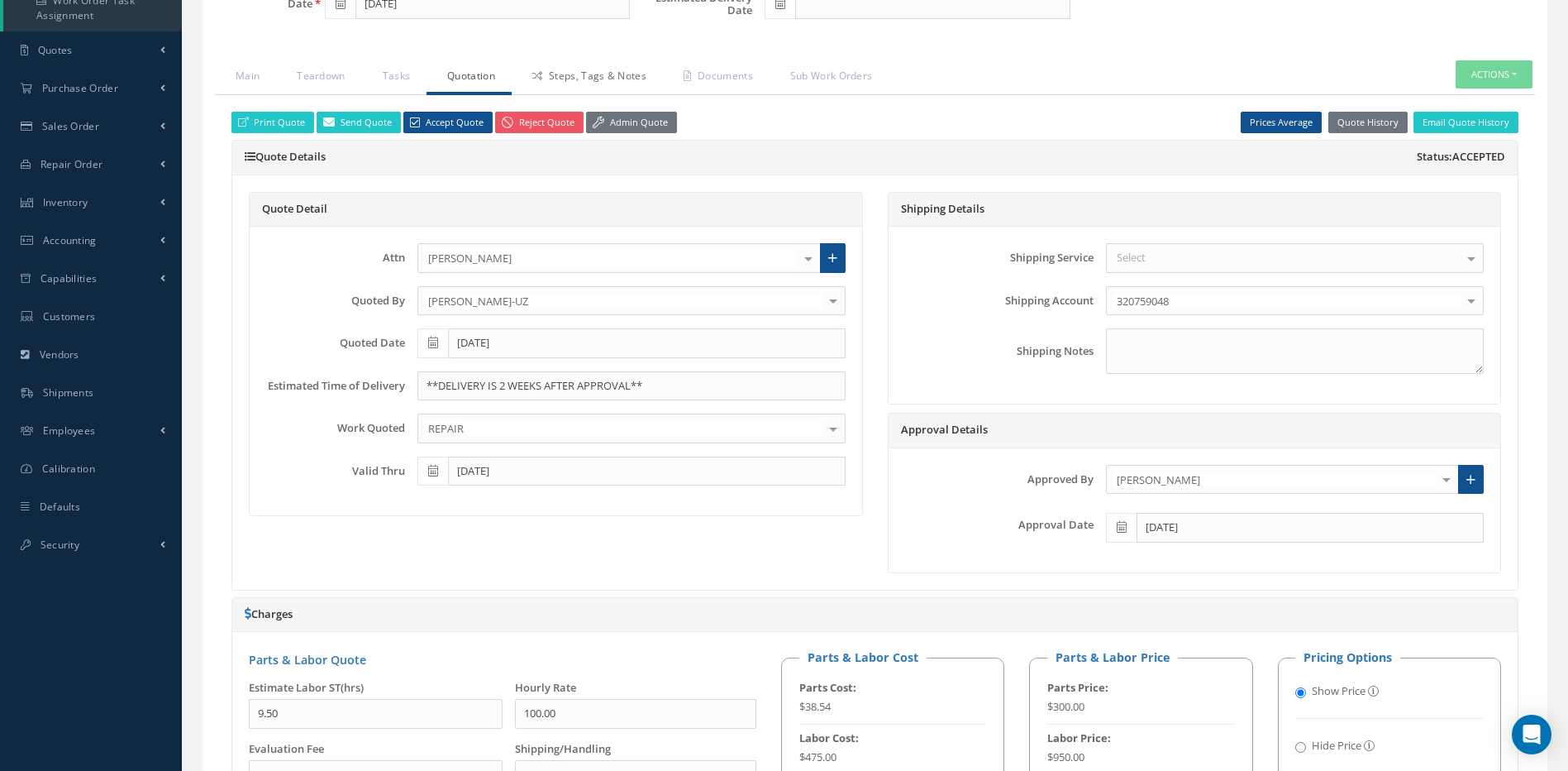
click at [614, 75] on link "Steps, Tags & Notes" at bounding box center [588, 78] width 151 height 35
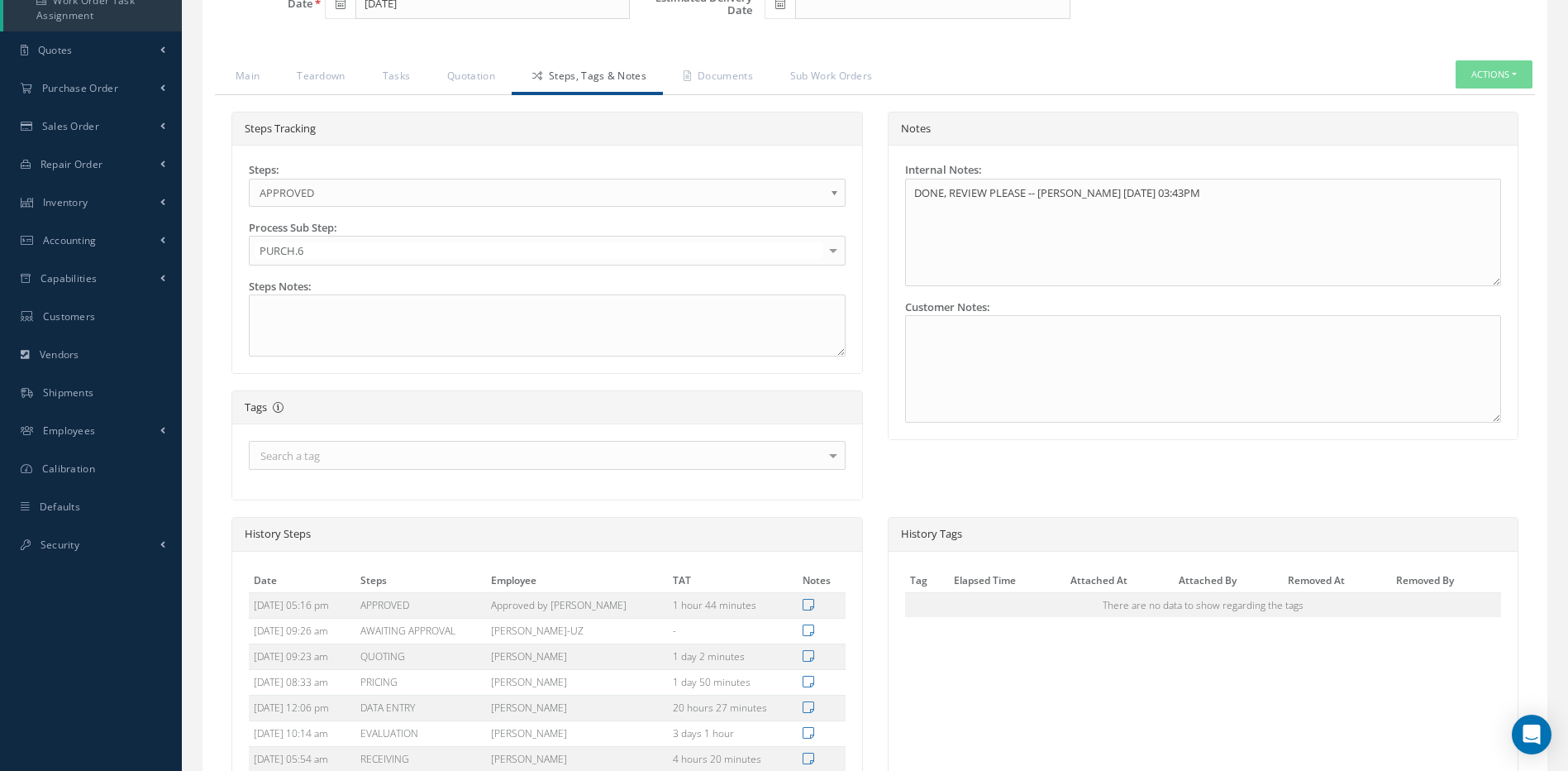
click at [346, 189] on span "APPROVED" at bounding box center [542, 192] width 564 height 20
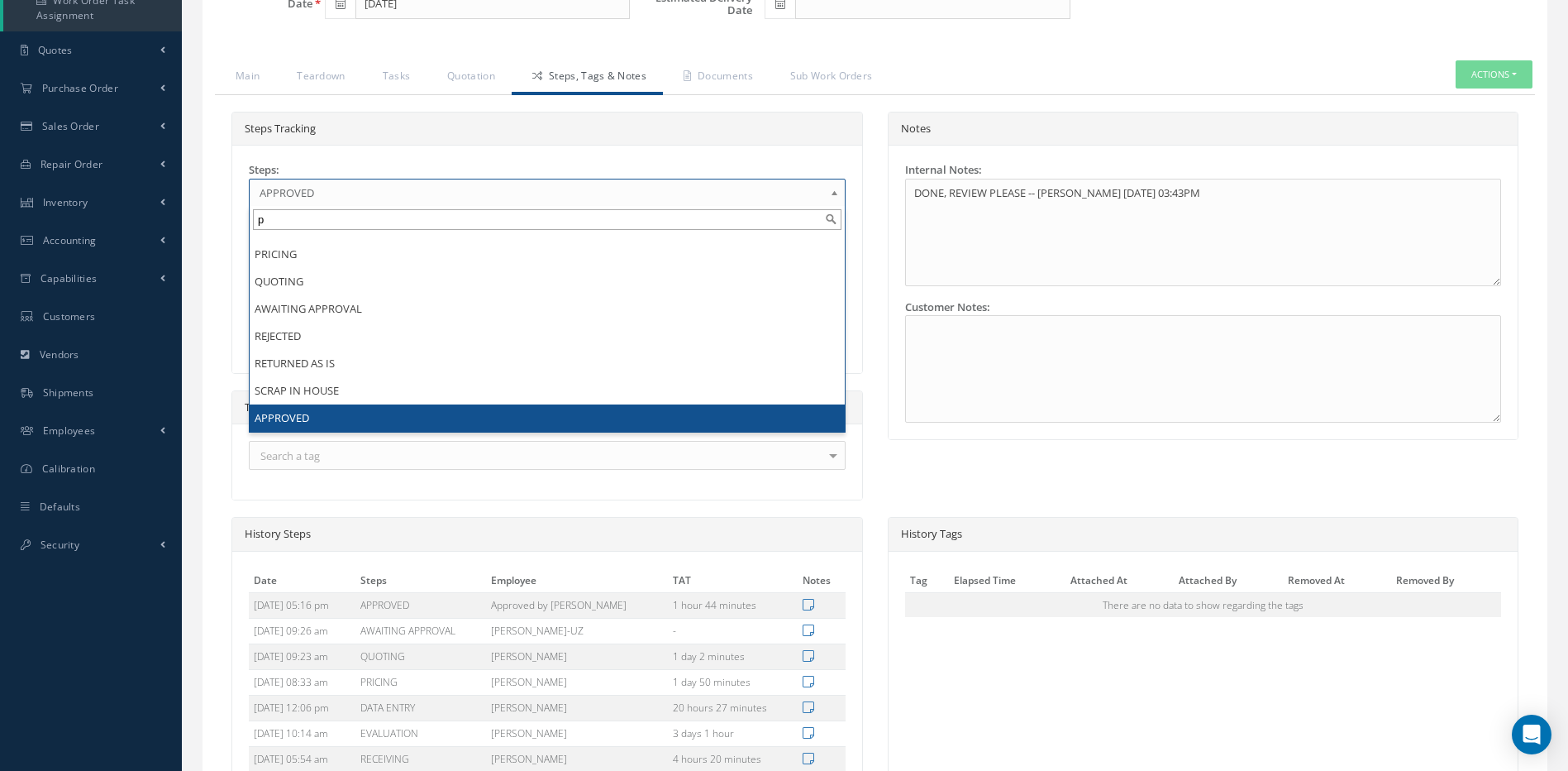
scroll to position [0, 0]
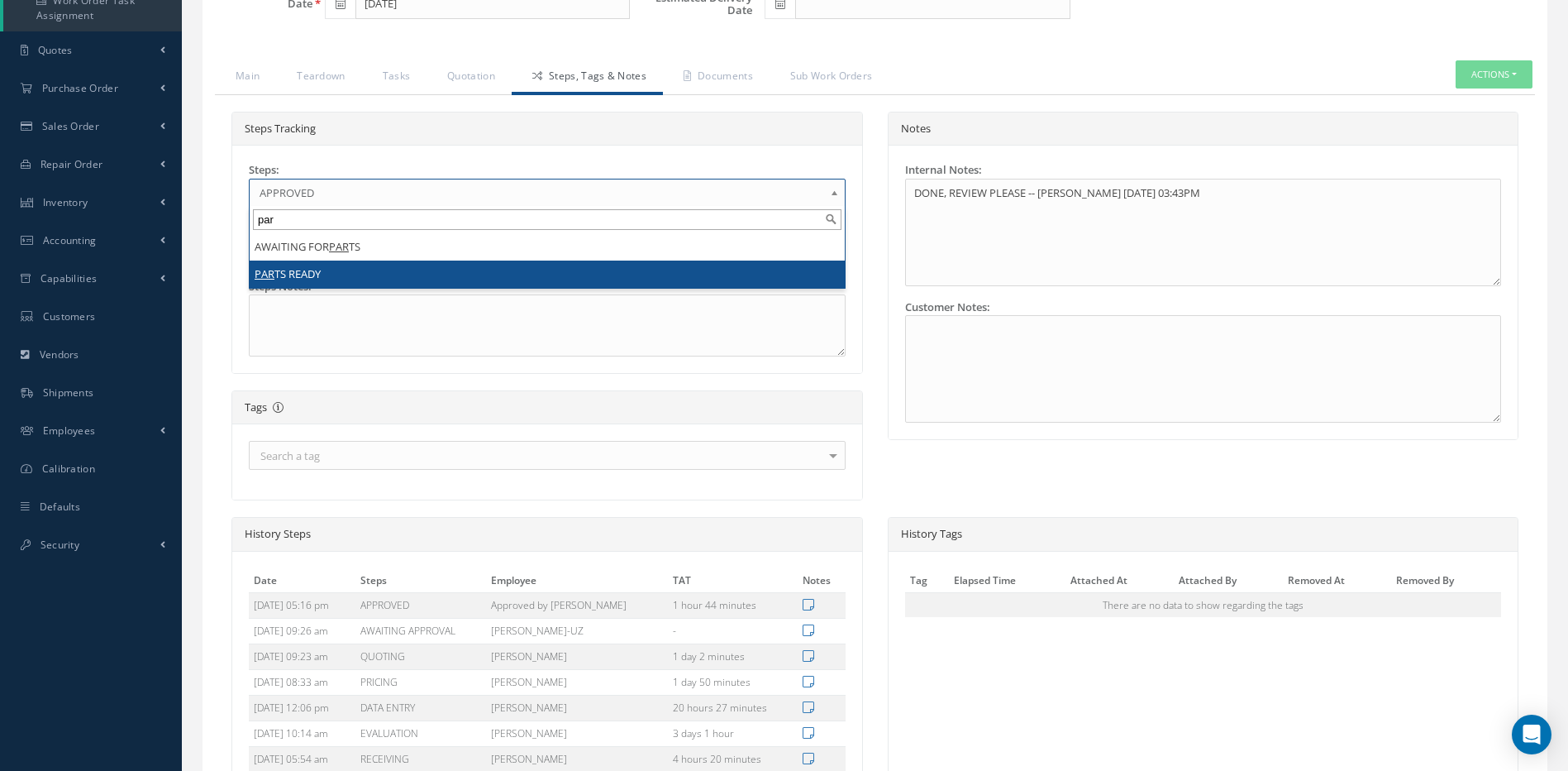
type input "par"
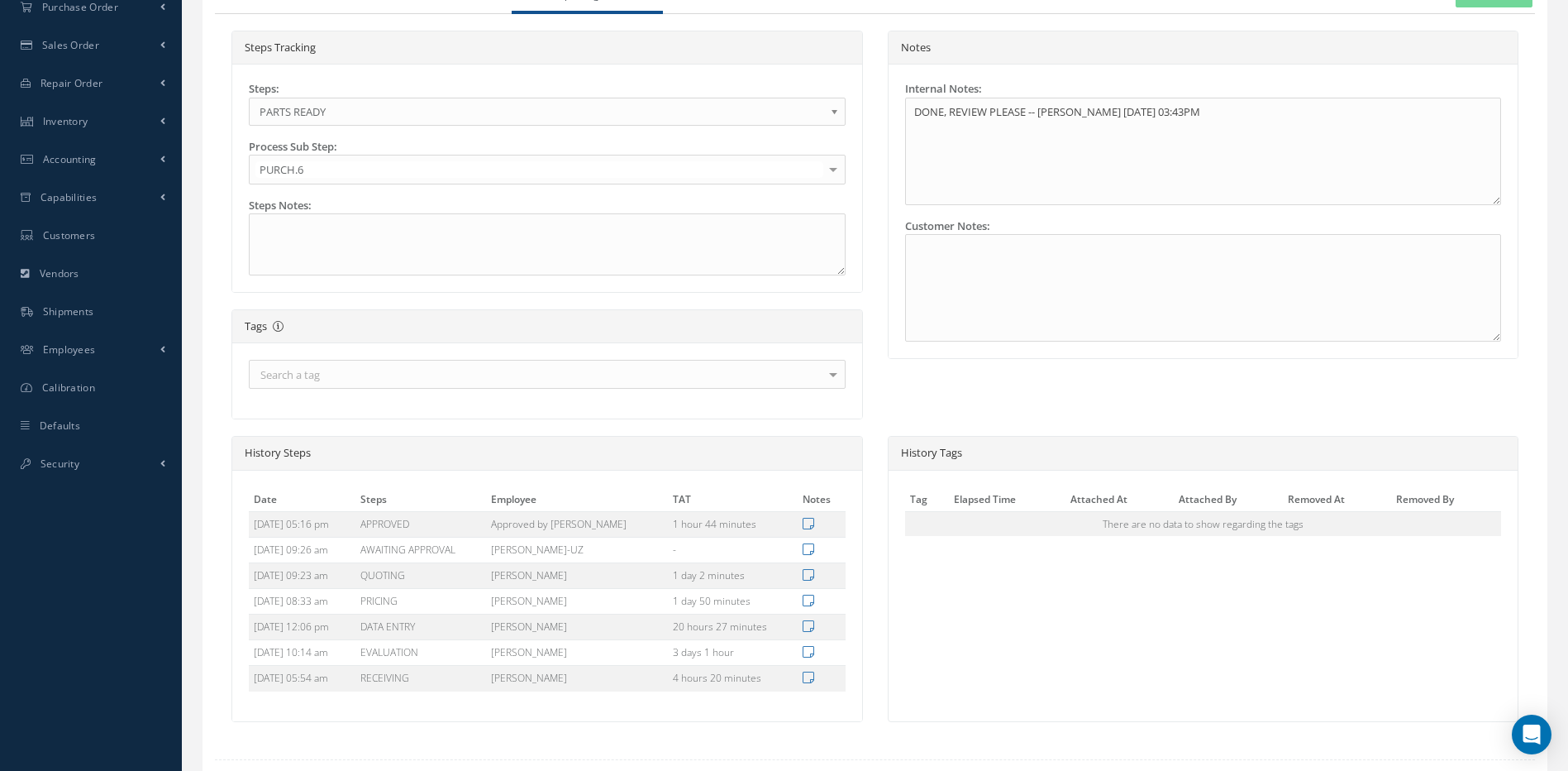
scroll to position [292, 0]
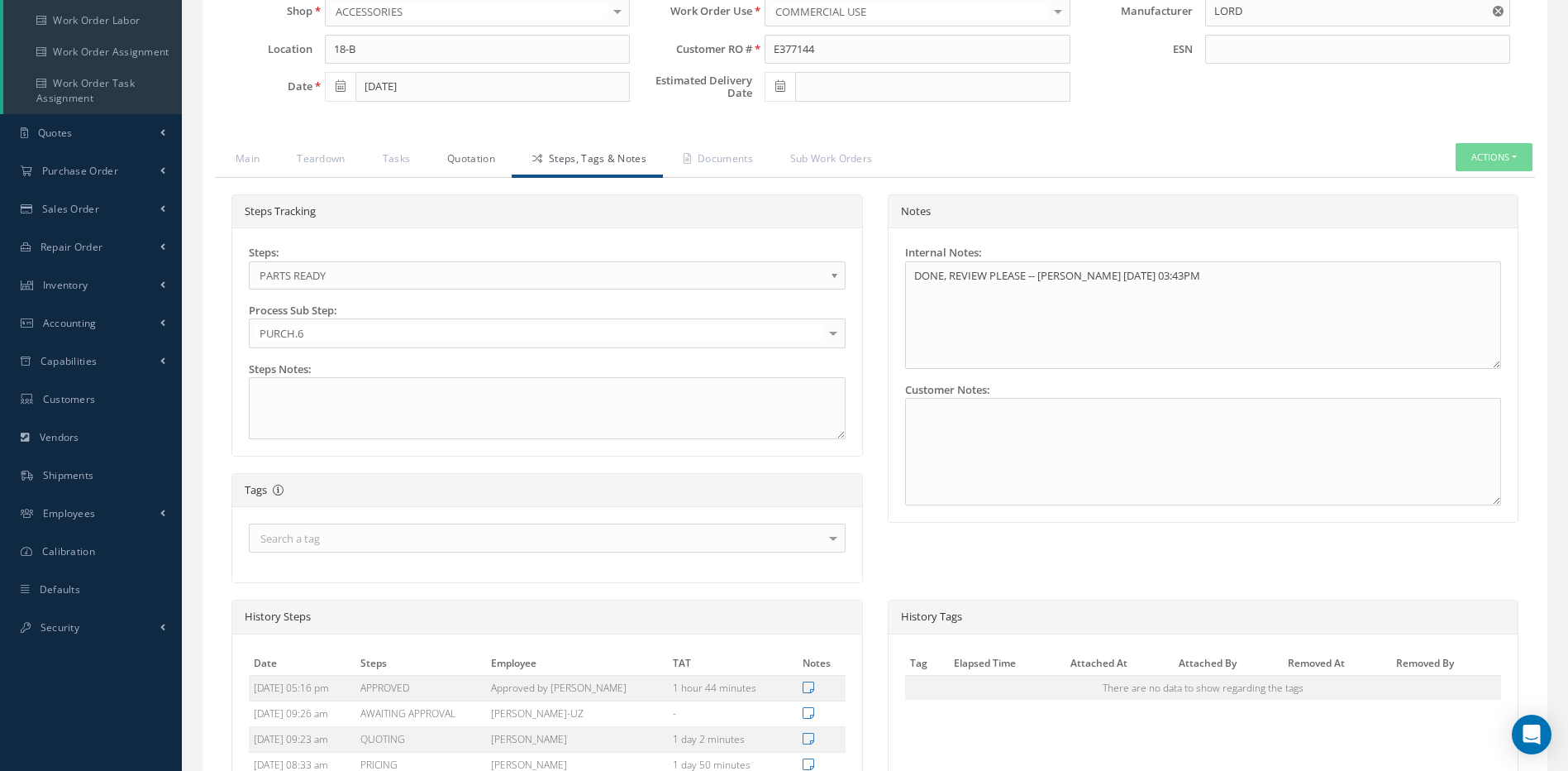
click at [462, 160] on link "Quotation" at bounding box center [470, 160] width 85 height 35
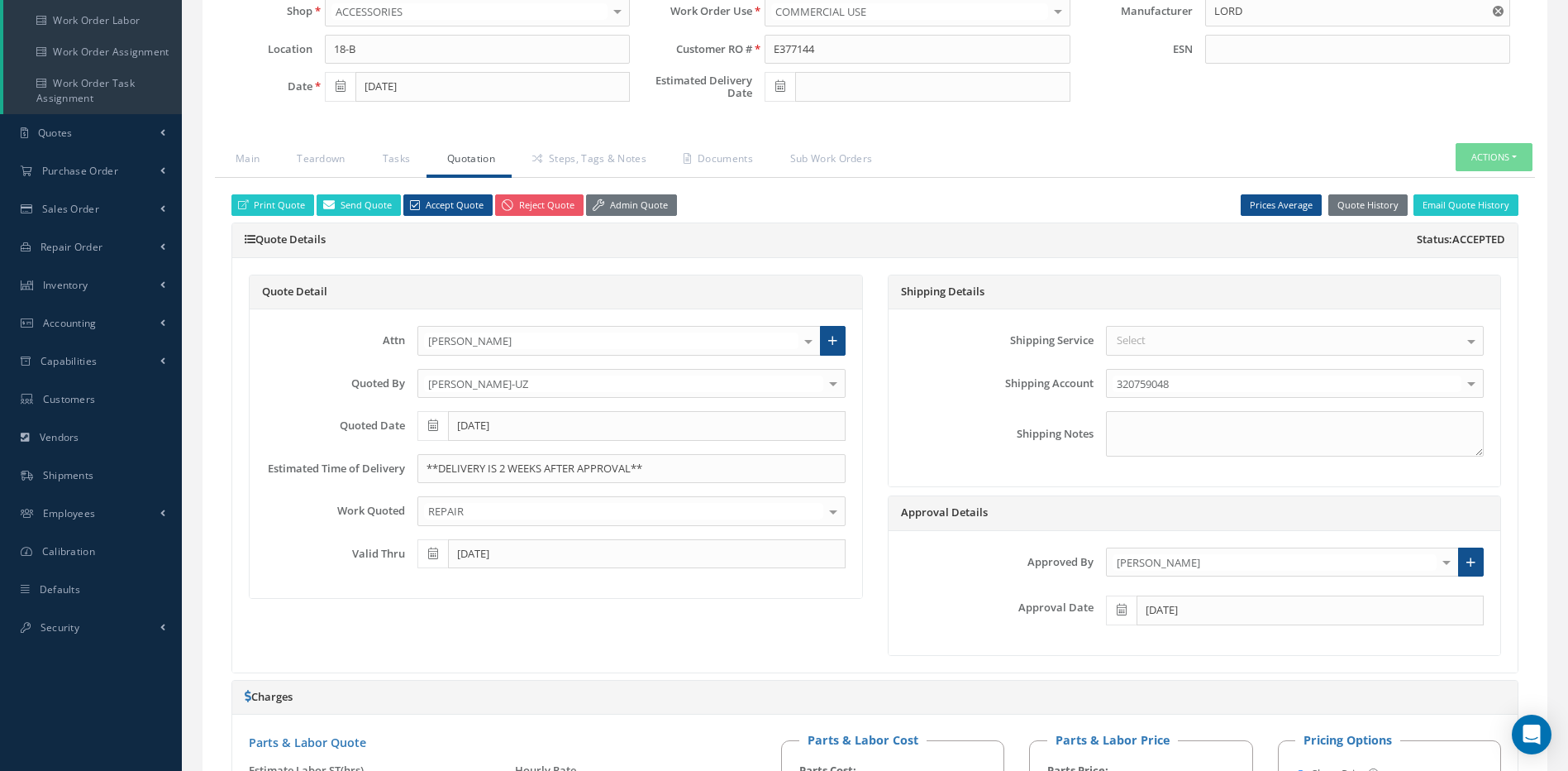
scroll to position [209, 0]
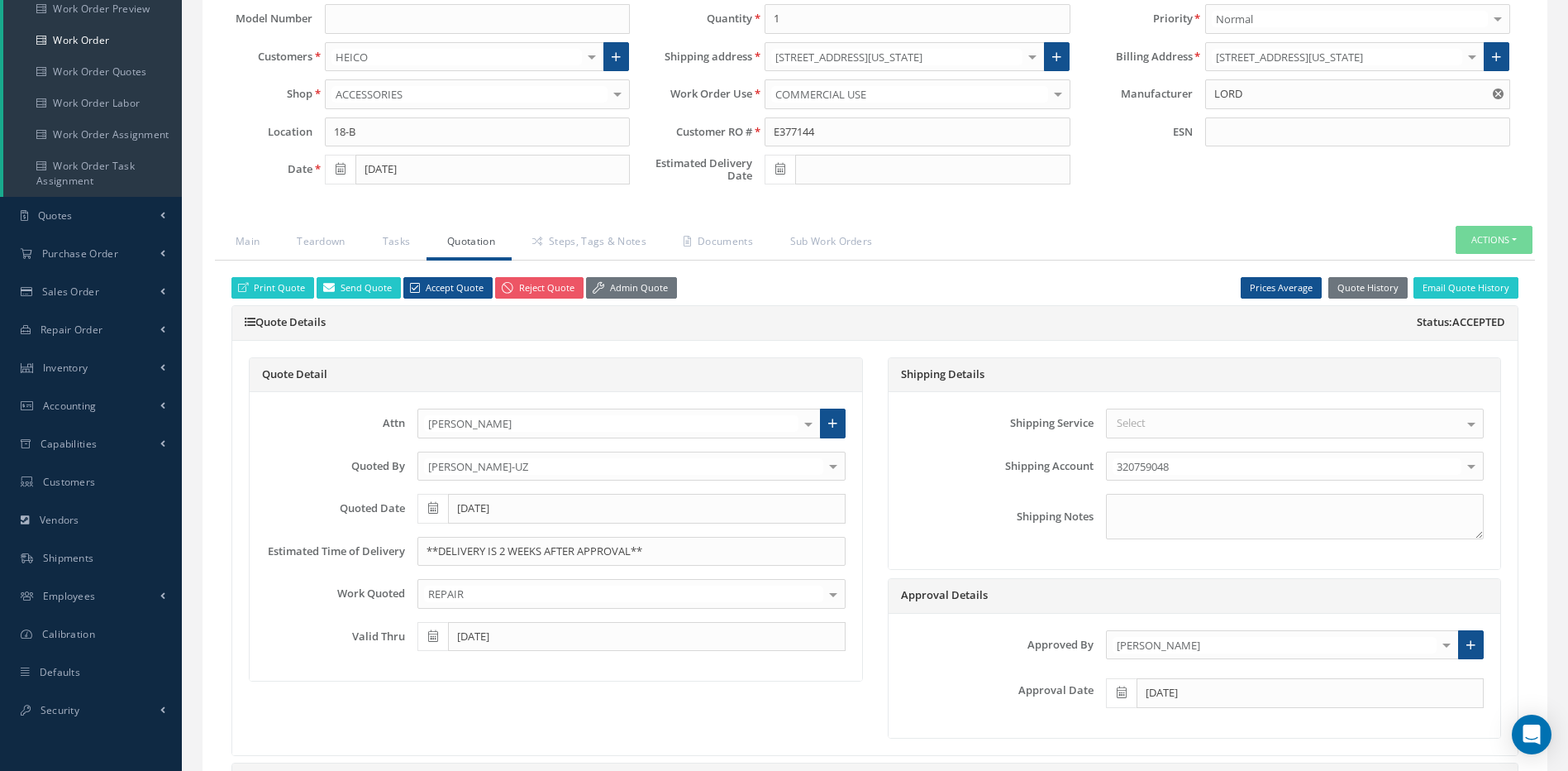
click at [779, 166] on icon at bounding box center [780, 169] width 9 height 11
click at [906, 372] on td "5" at bounding box center [901, 372] width 25 height 25
type input "[DATE]"
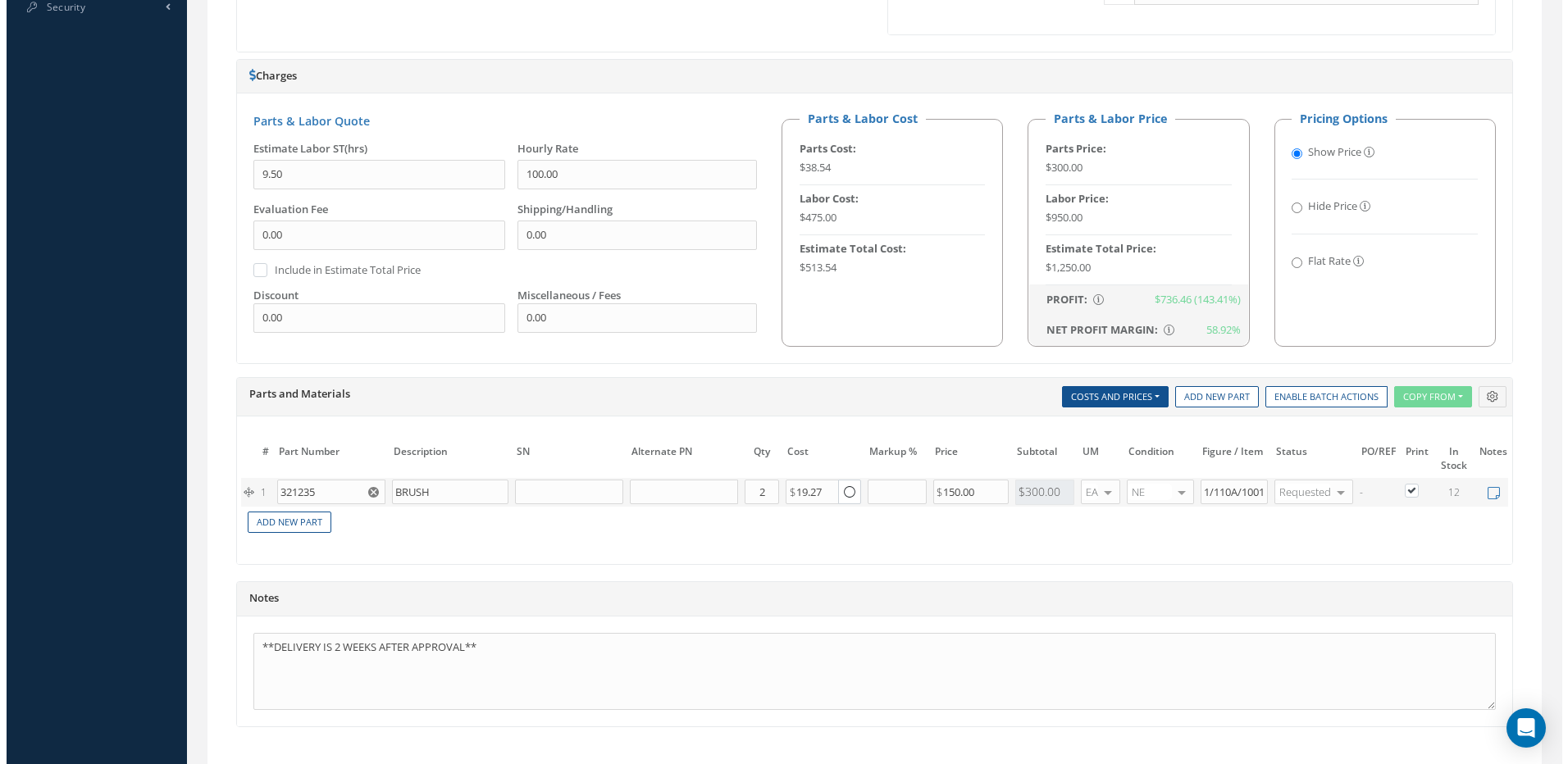
scroll to position [1027, 0]
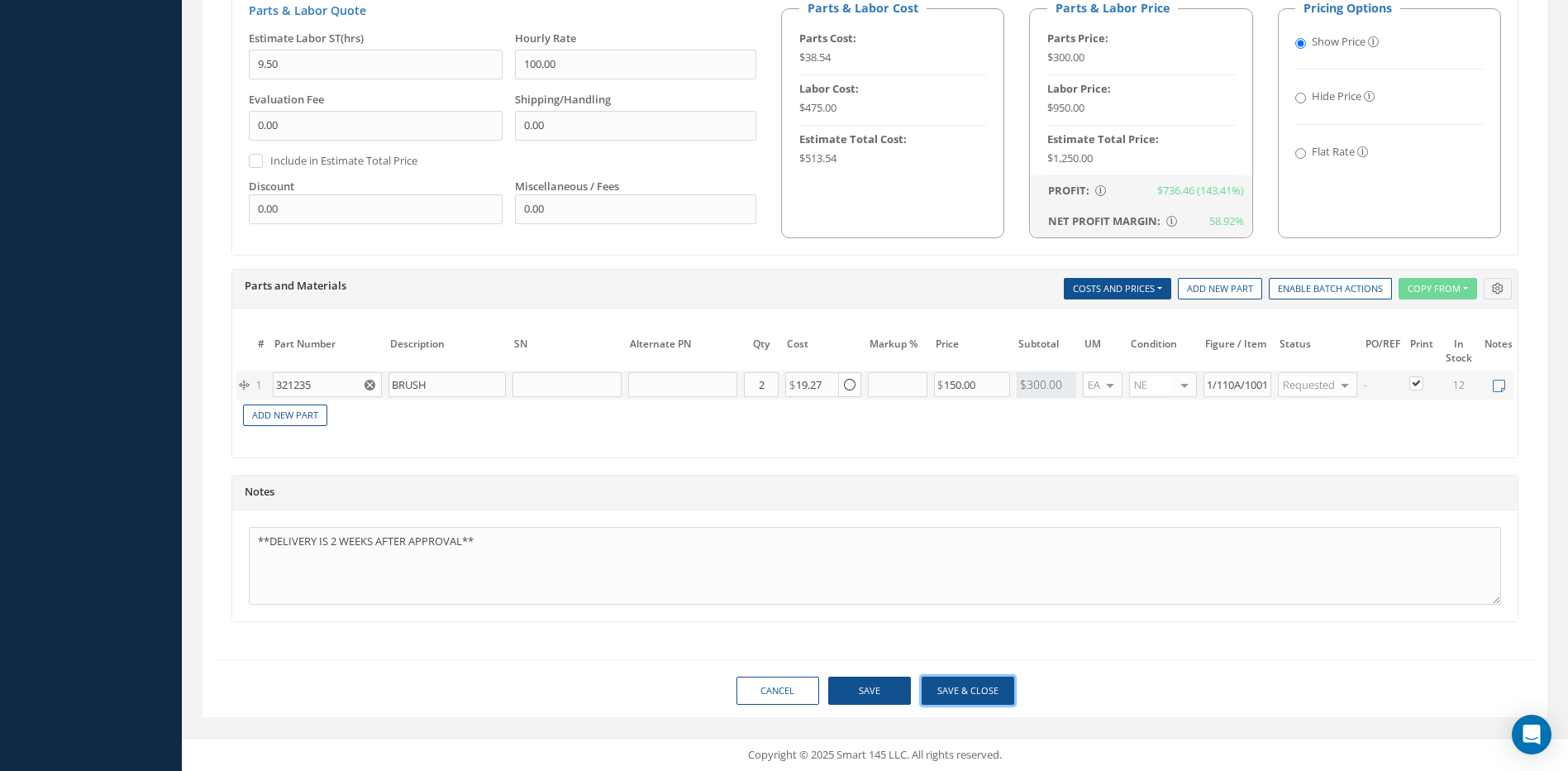
click at [965, 684] on button "Save & Close" at bounding box center [969, 690] width 93 height 29
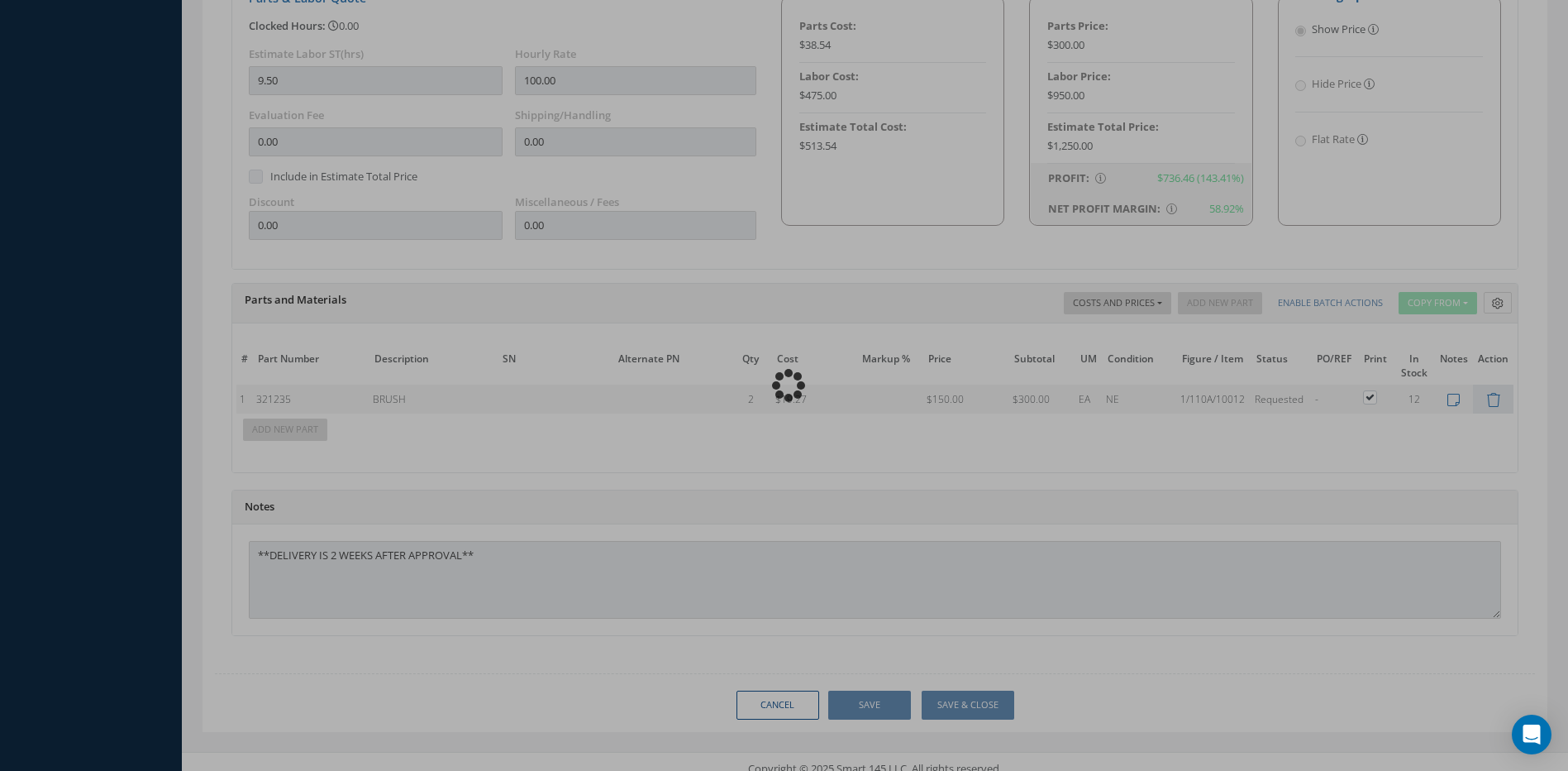
type input "LORD"
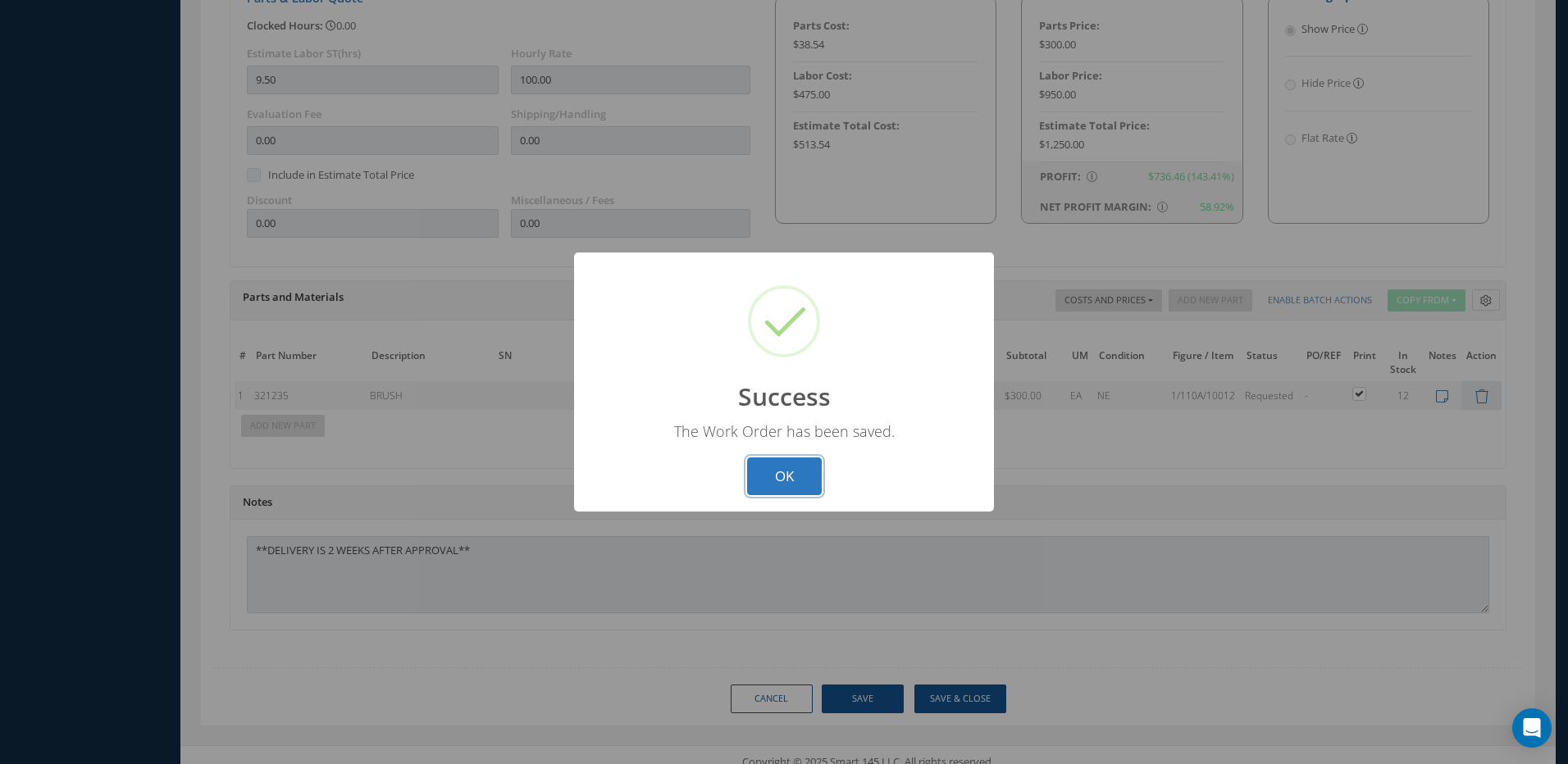
click at [809, 478] on button "OK" at bounding box center [783, 476] width 74 height 38
select select "25"
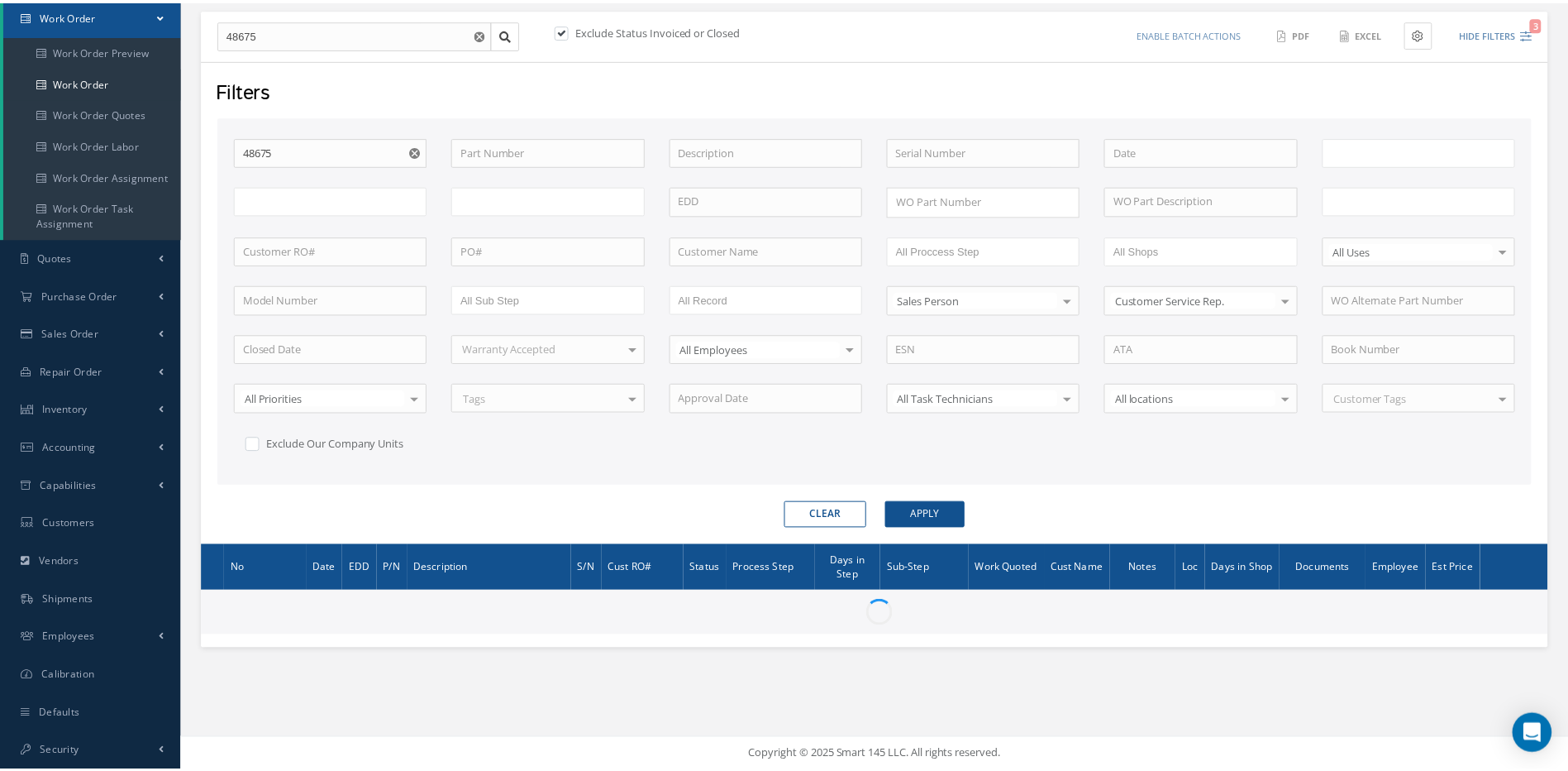
scroll to position [168, 0]
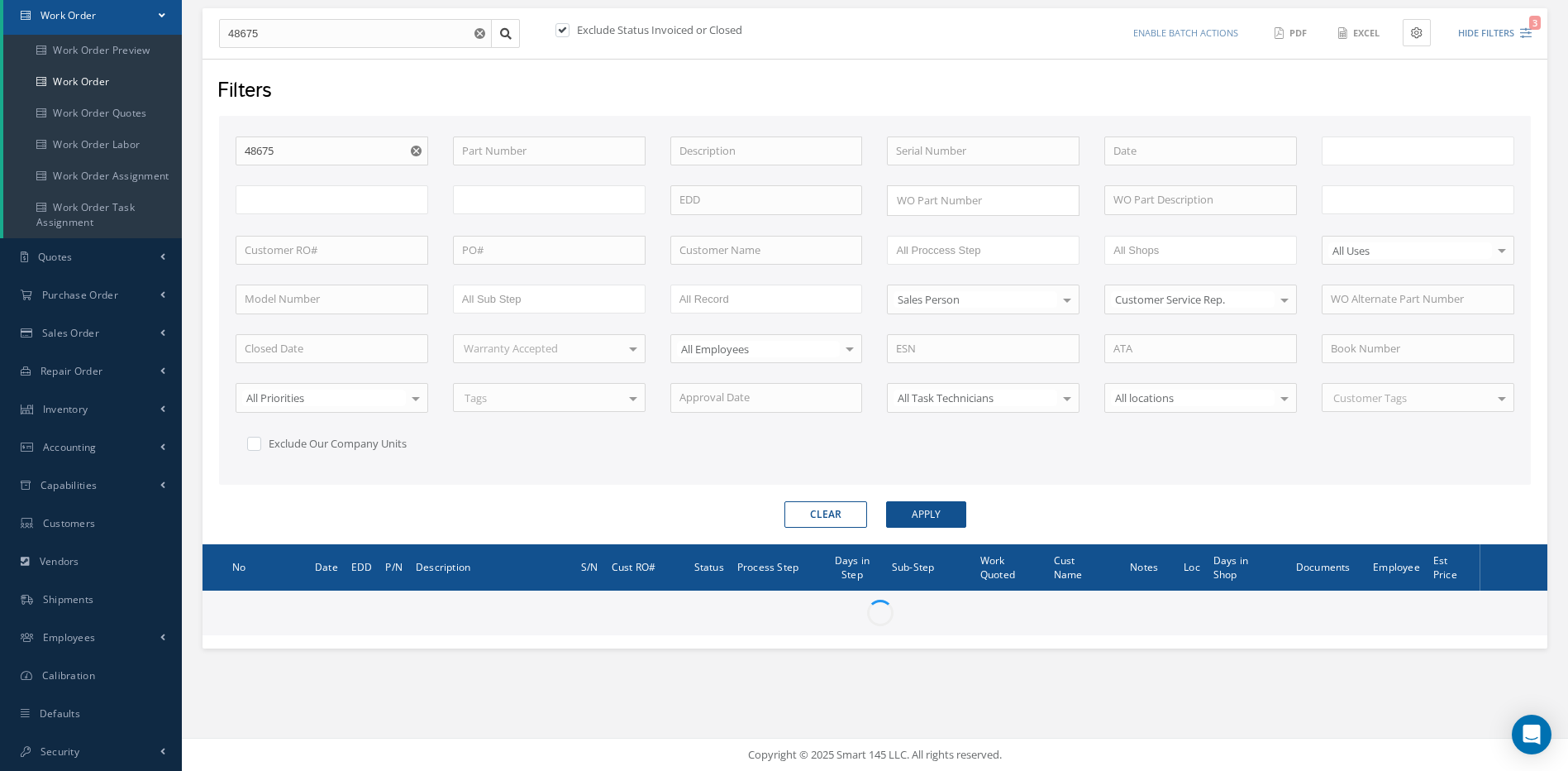
type input "All Work Request"
type input "All Work Performed"
type input "All Status"
type input "WO Part Status"
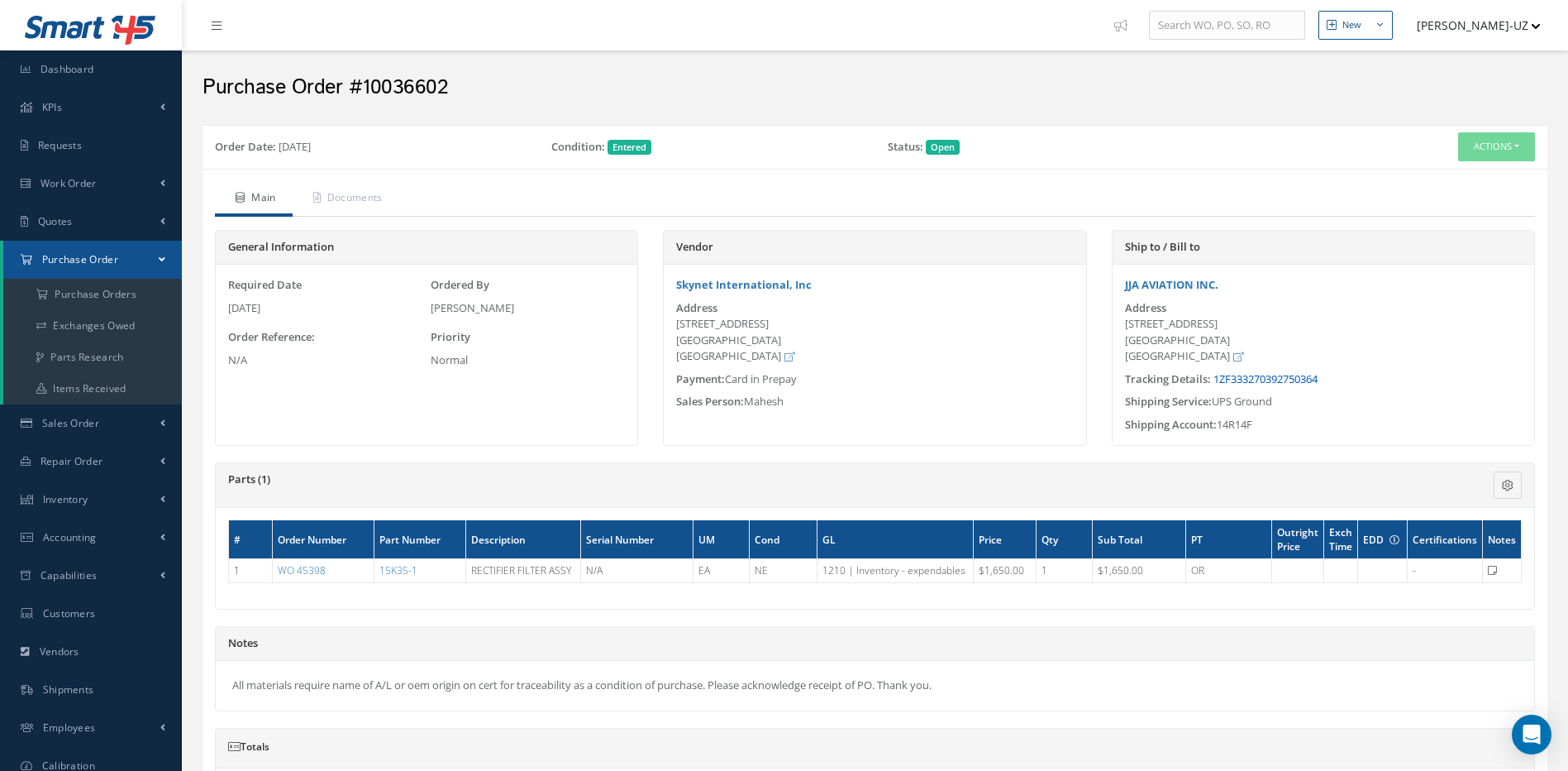
click at [1263, 385] on link "1ZF333270392750364" at bounding box center [1266, 379] width 104 height 15
